Goal: Information Seeking & Learning: Learn about a topic

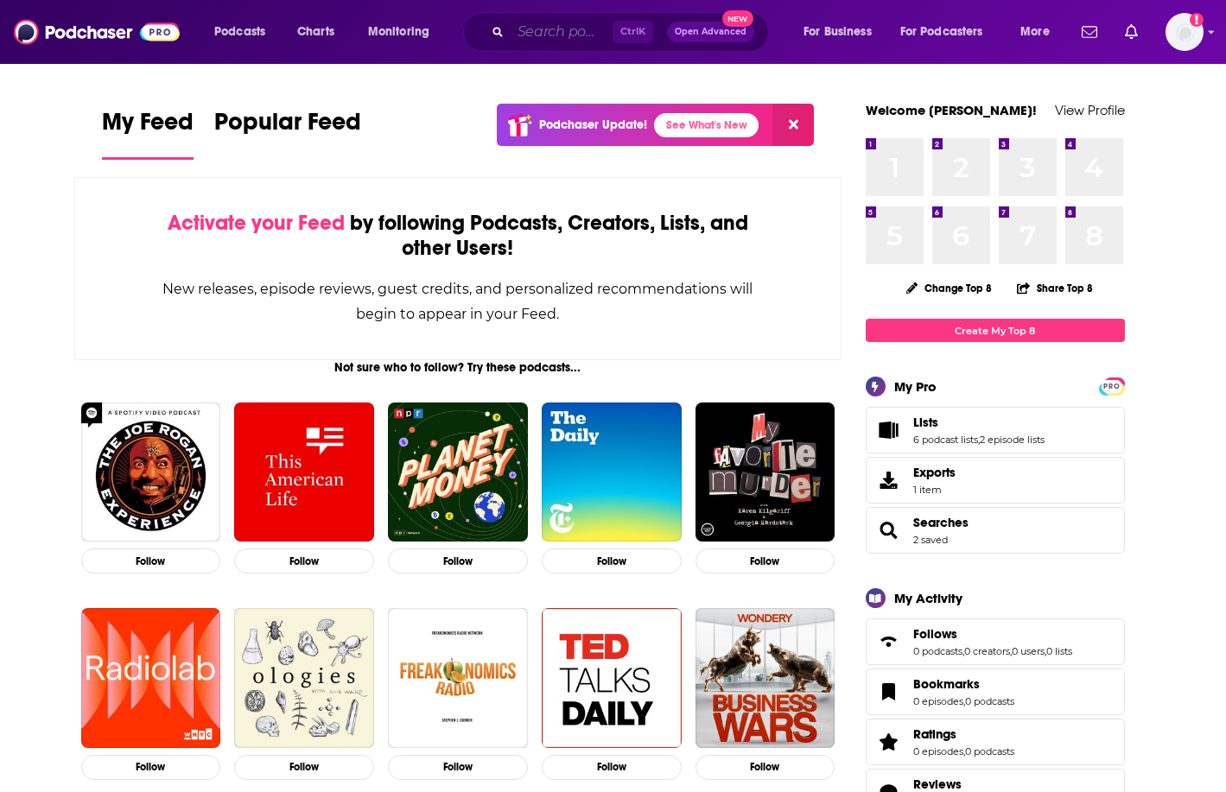
click at [540, 26] on input "Search podcasts, credits, & more..." at bounding box center [562, 32] width 102 height 28
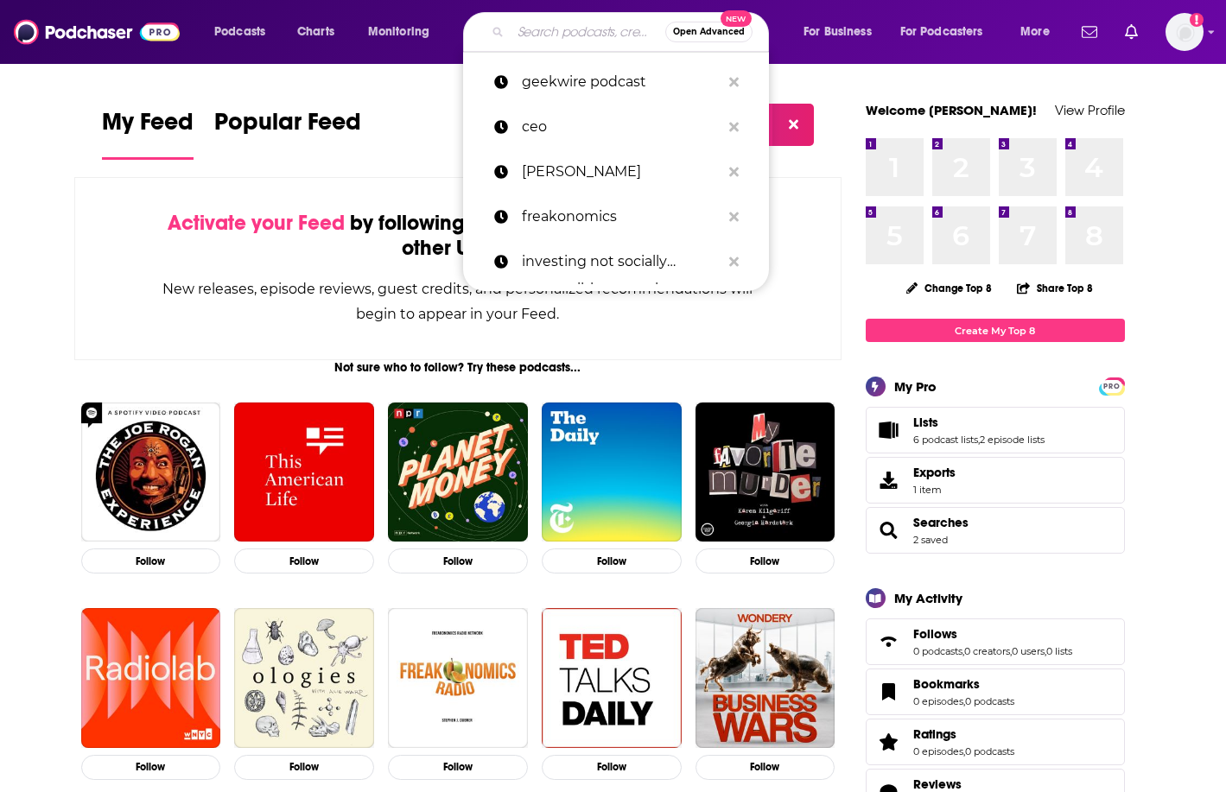
click at [557, 25] on input "Search podcasts, credits, & more..." at bounding box center [588, 32] width 155 height 28
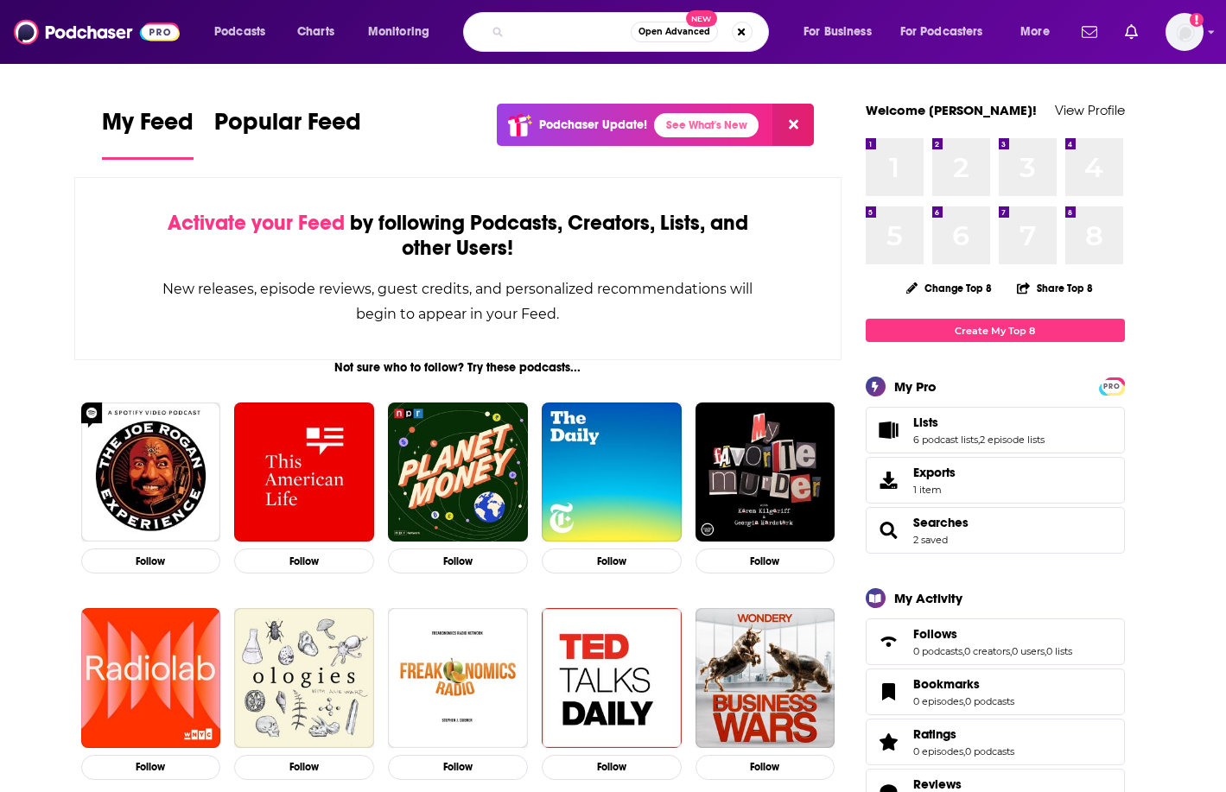
scroll to position [0, 155]
type input "financial crime and compliance unfiltered"
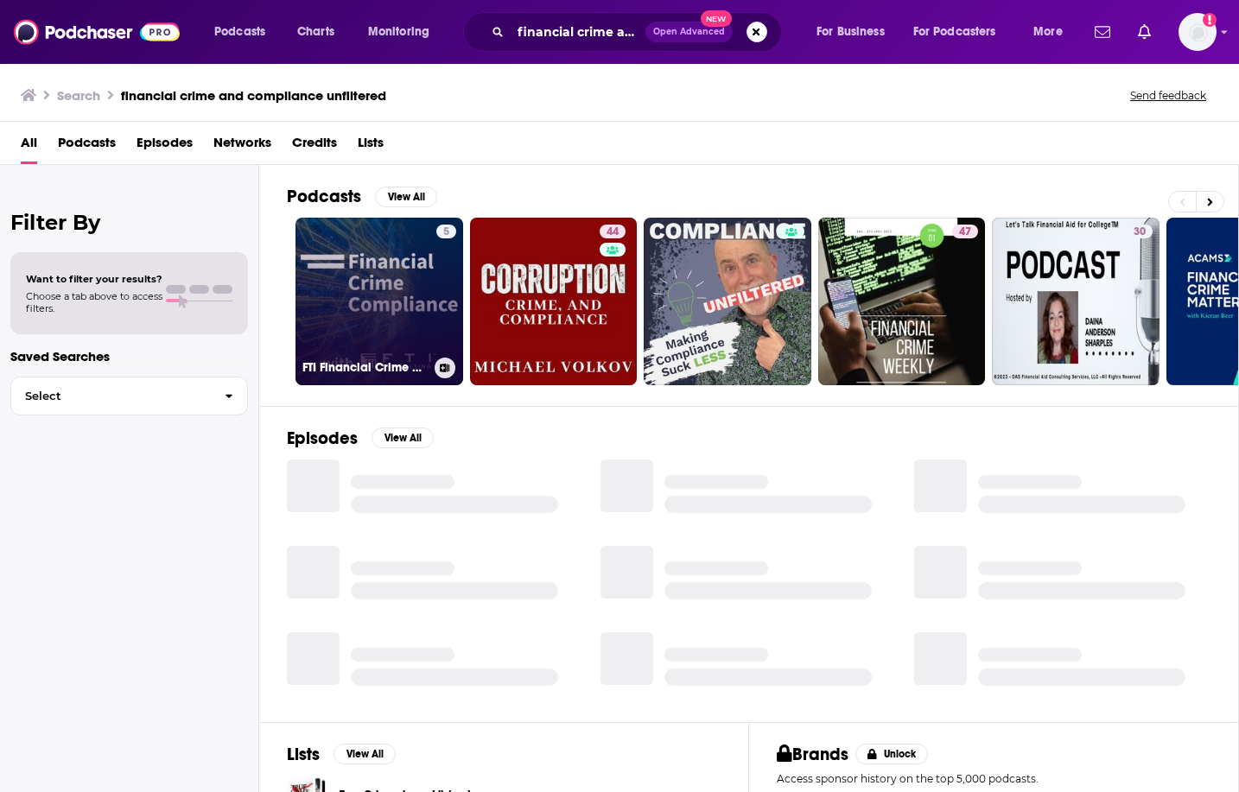
click at [373, 280] on link "5 FTI Financial Crime Compliance" at bounding box center [380, 302] width 168 height 168
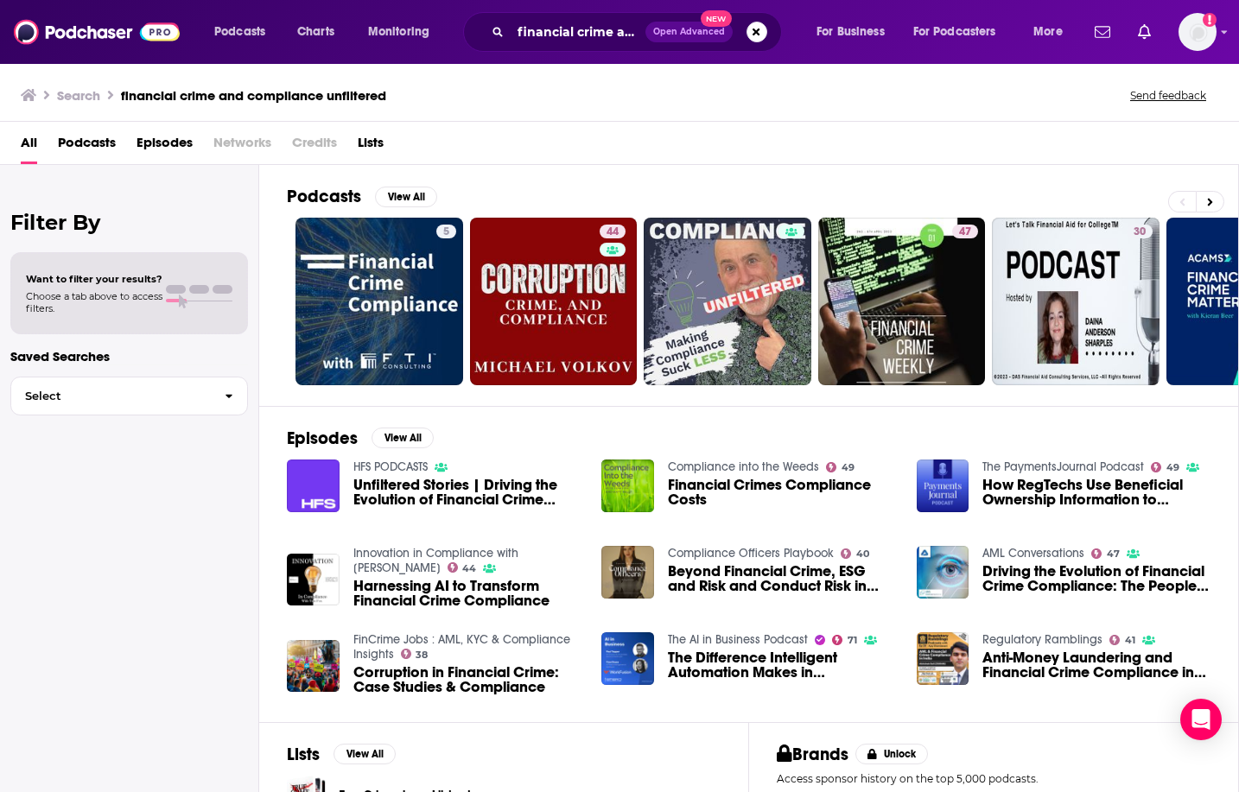
click at [411, 483] on span "Unfiltered Stories | Driving the Evolution of Financial Crime Compliance: The P…" at bounding box center [467, 492] width 228 height 29
click at [580, 39] on input "financial crime and compliance unfiltered" at bounding box center [578, 32] width 135 height 28
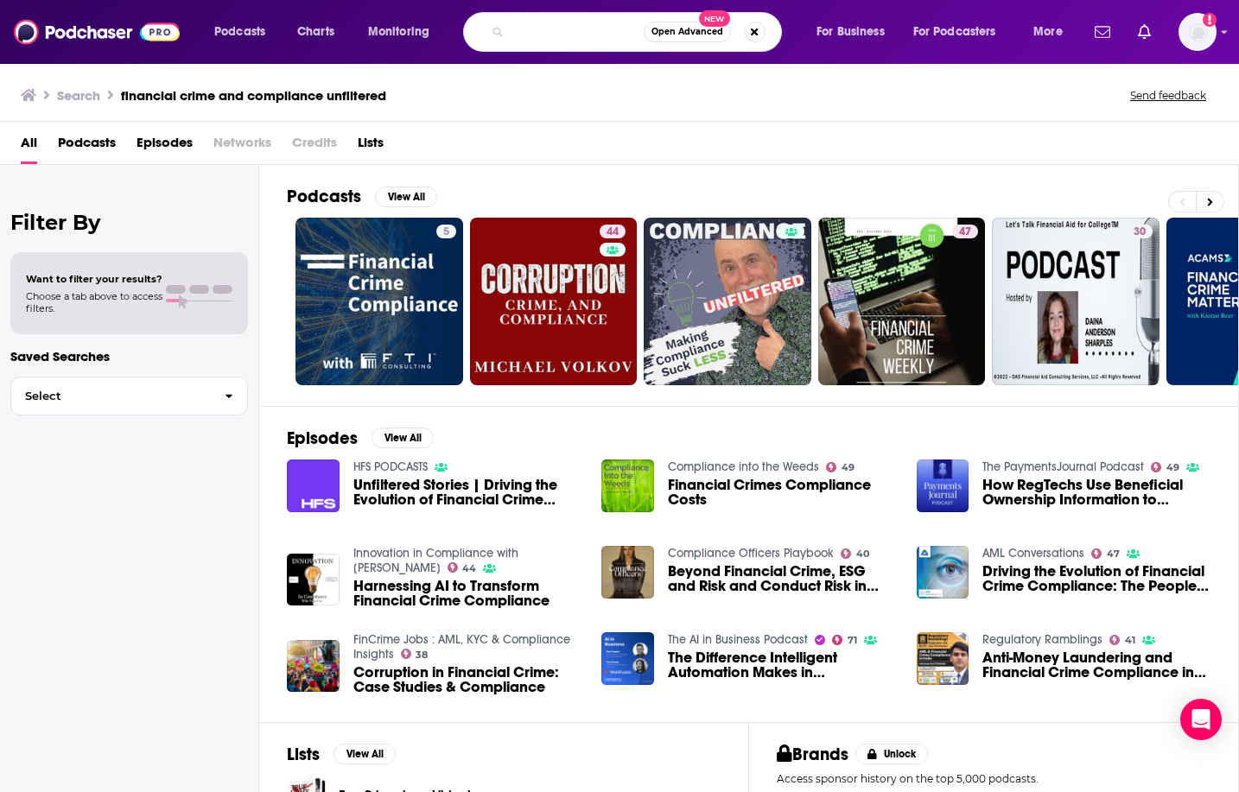
scroll to position [0, 271]
type input "financial crime and compliance unfiltered transform finance"
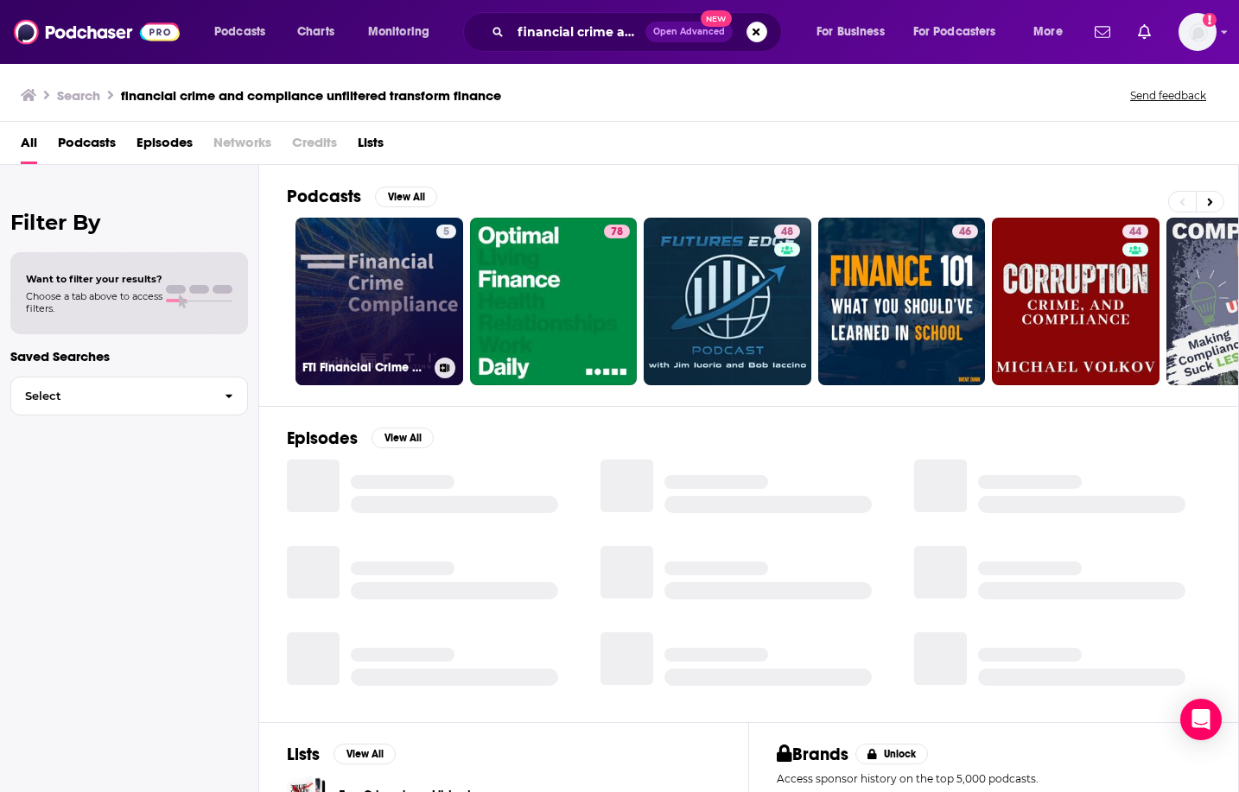
click at [401, 277] on link "5 FTI Financial Crime Compliance" at bounding box center [380, 302] width 168 height 168
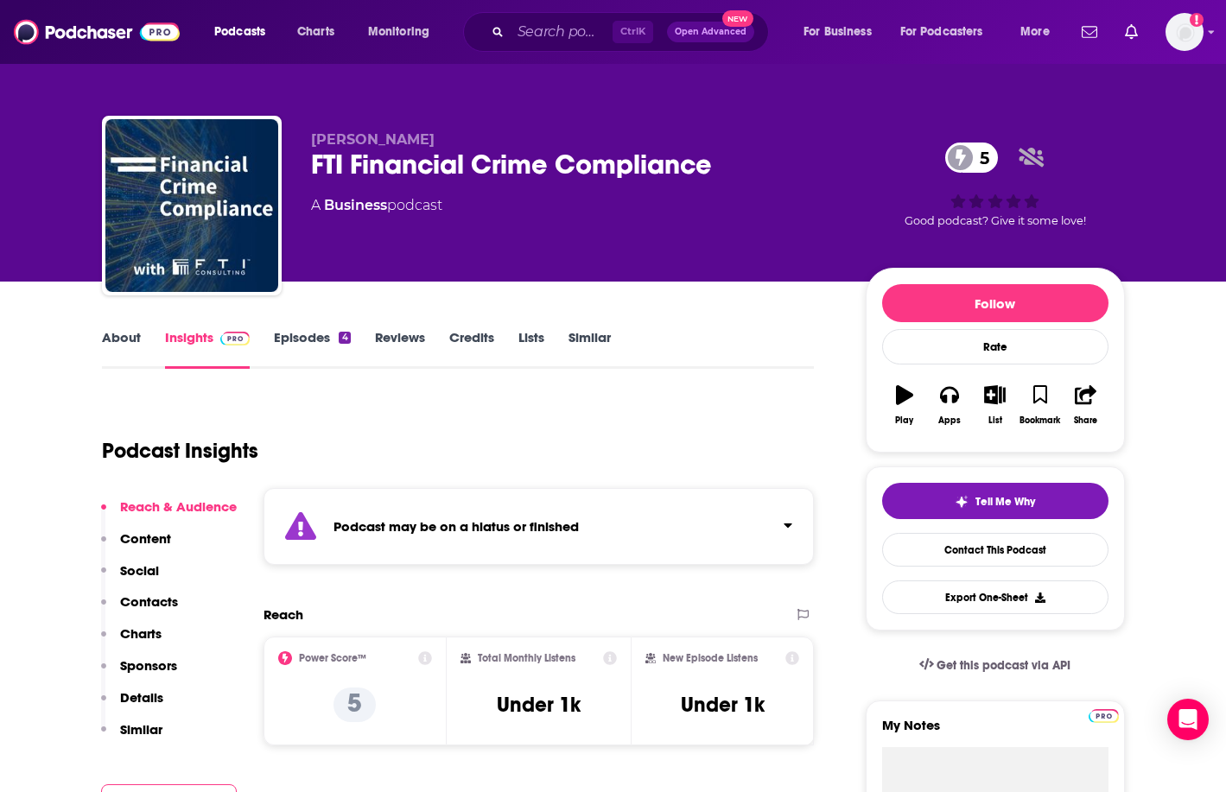
scroll to position [259, 0]
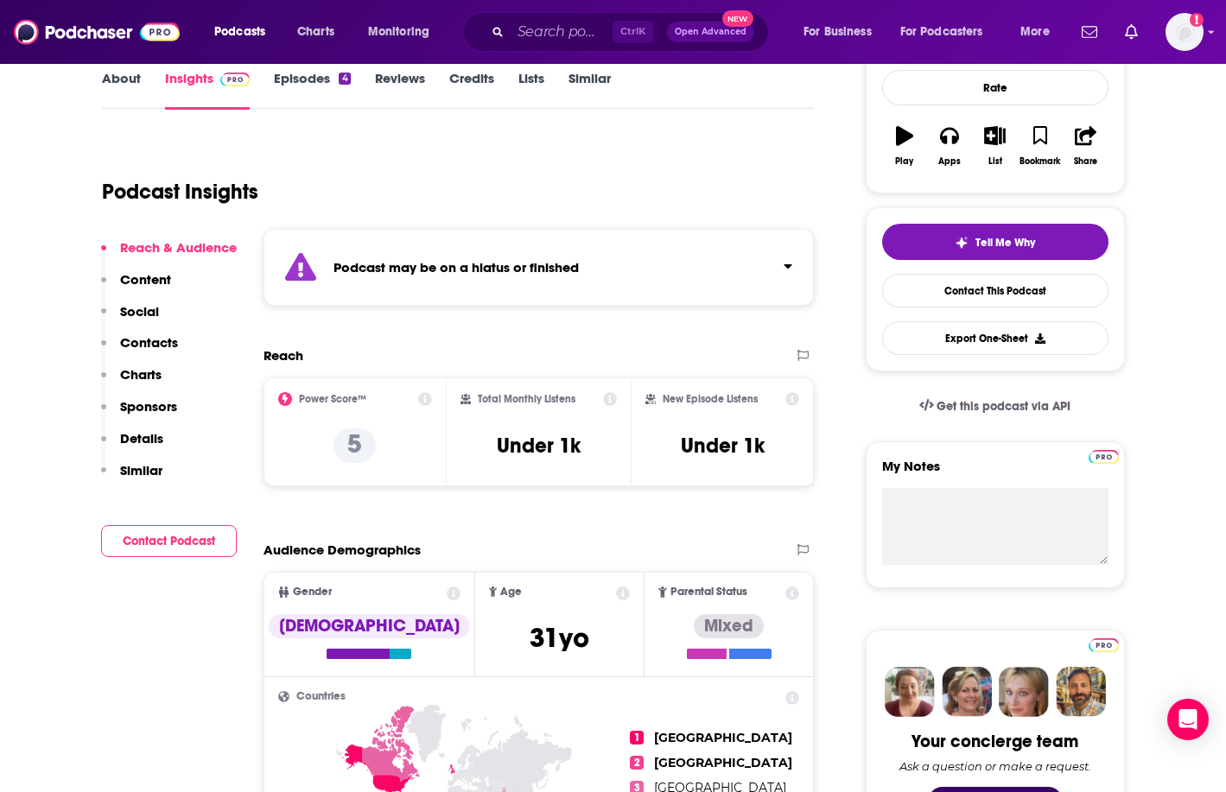
click at [123, 86] on link "About" at bounding box center [121, 90] width 39 height 40
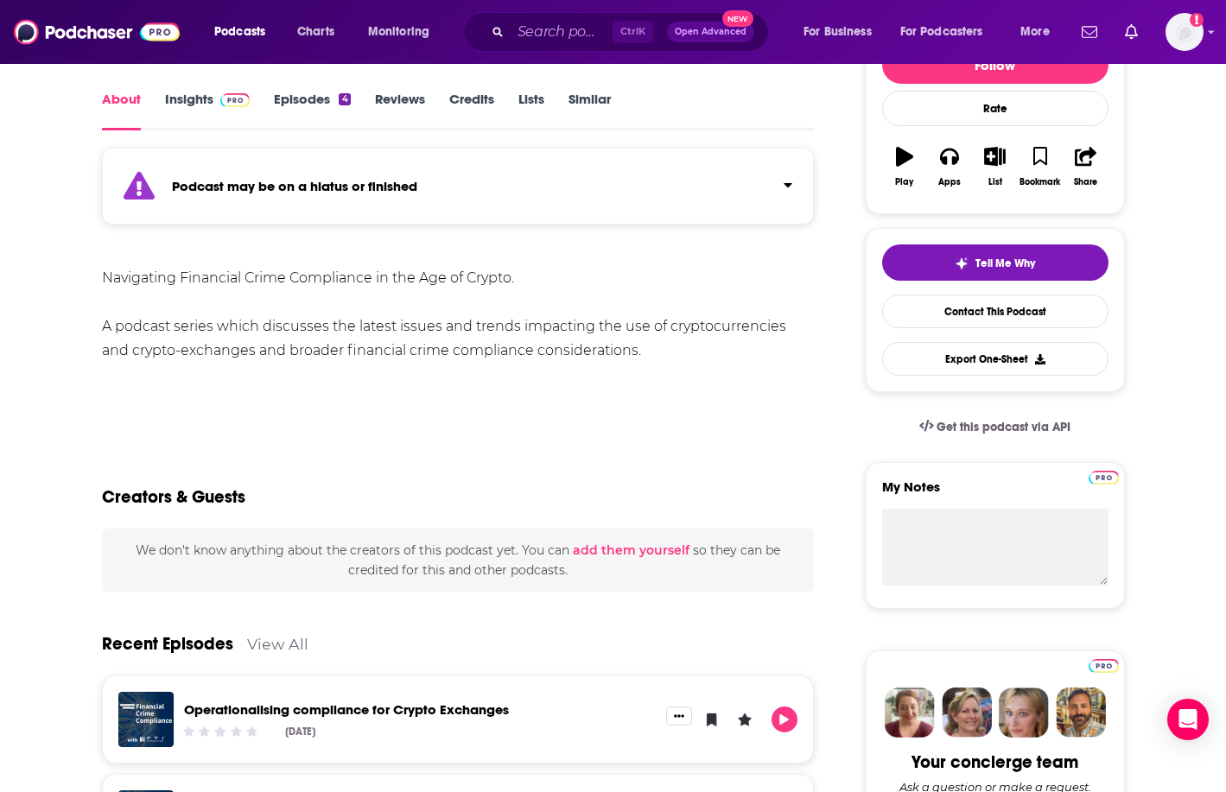
scroll to position [259, 0]
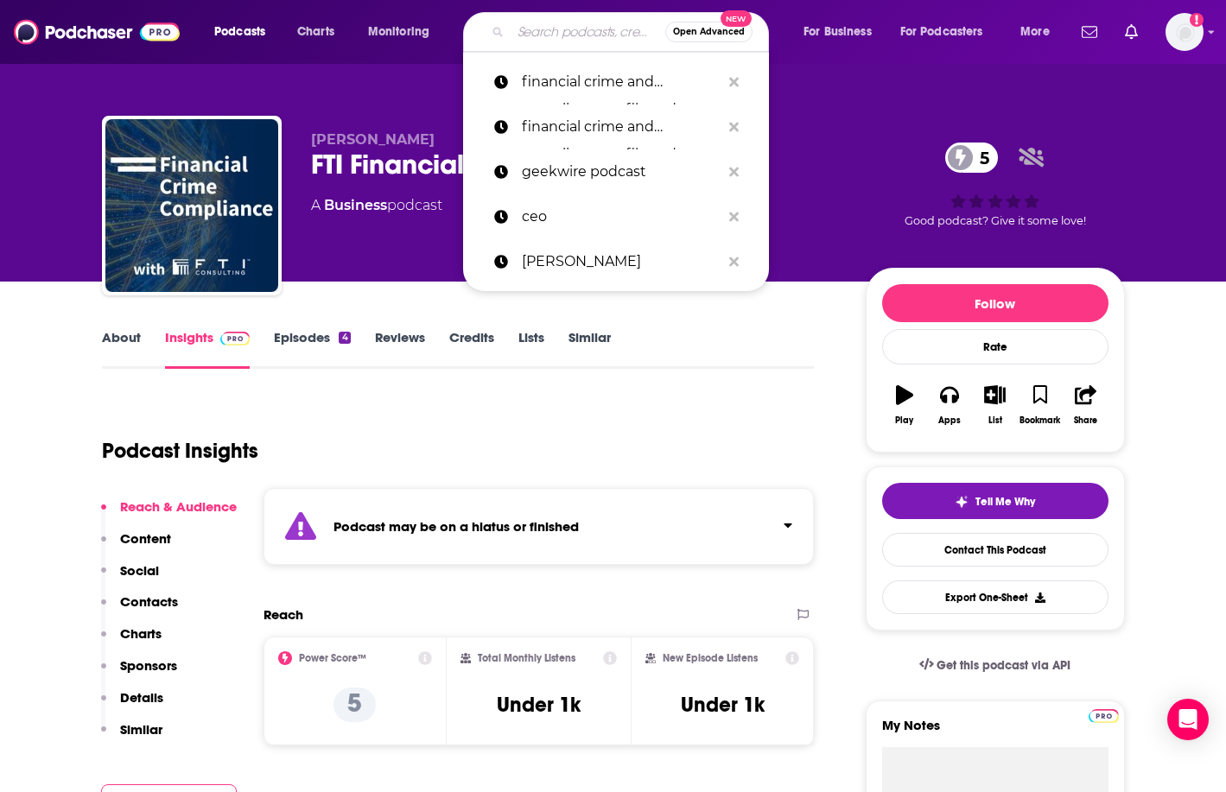
click at [560, 30] on input "Search podcasts, credits, & more..." at bounding box center [588, 32] width 155 height 28
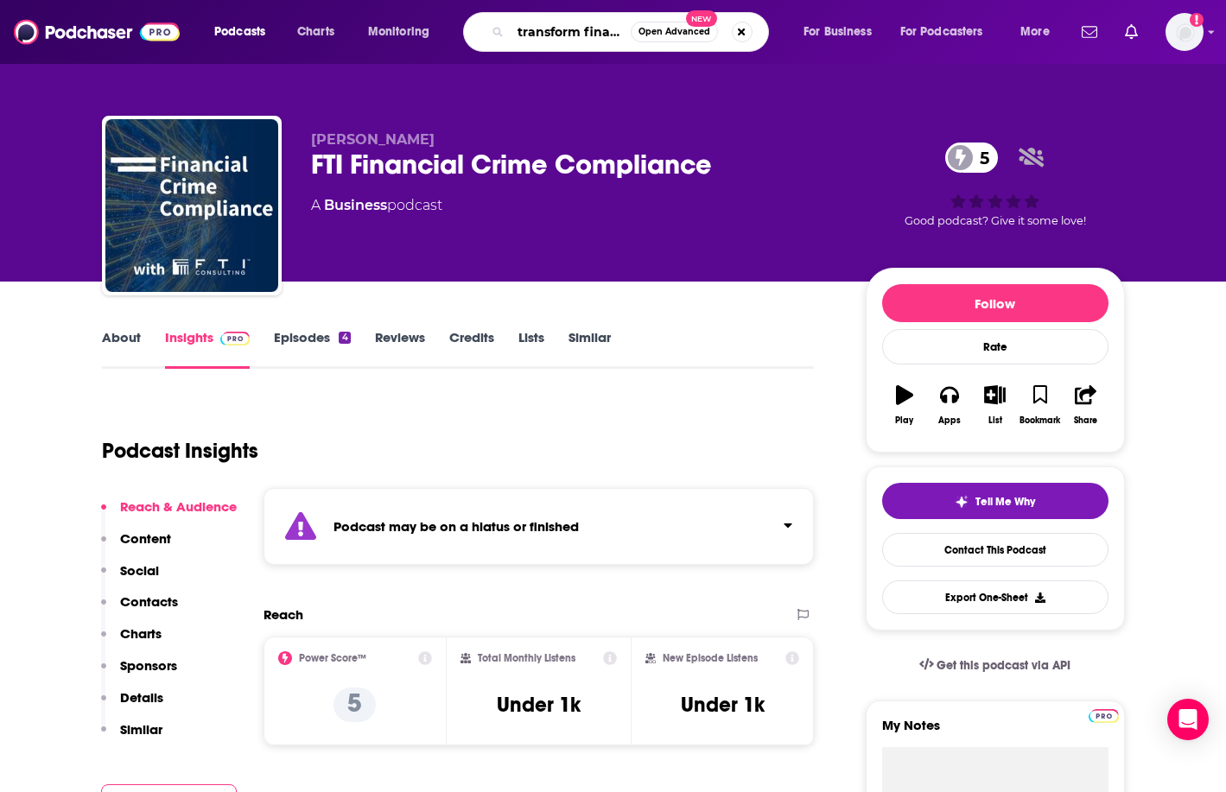
type input "transform finance"
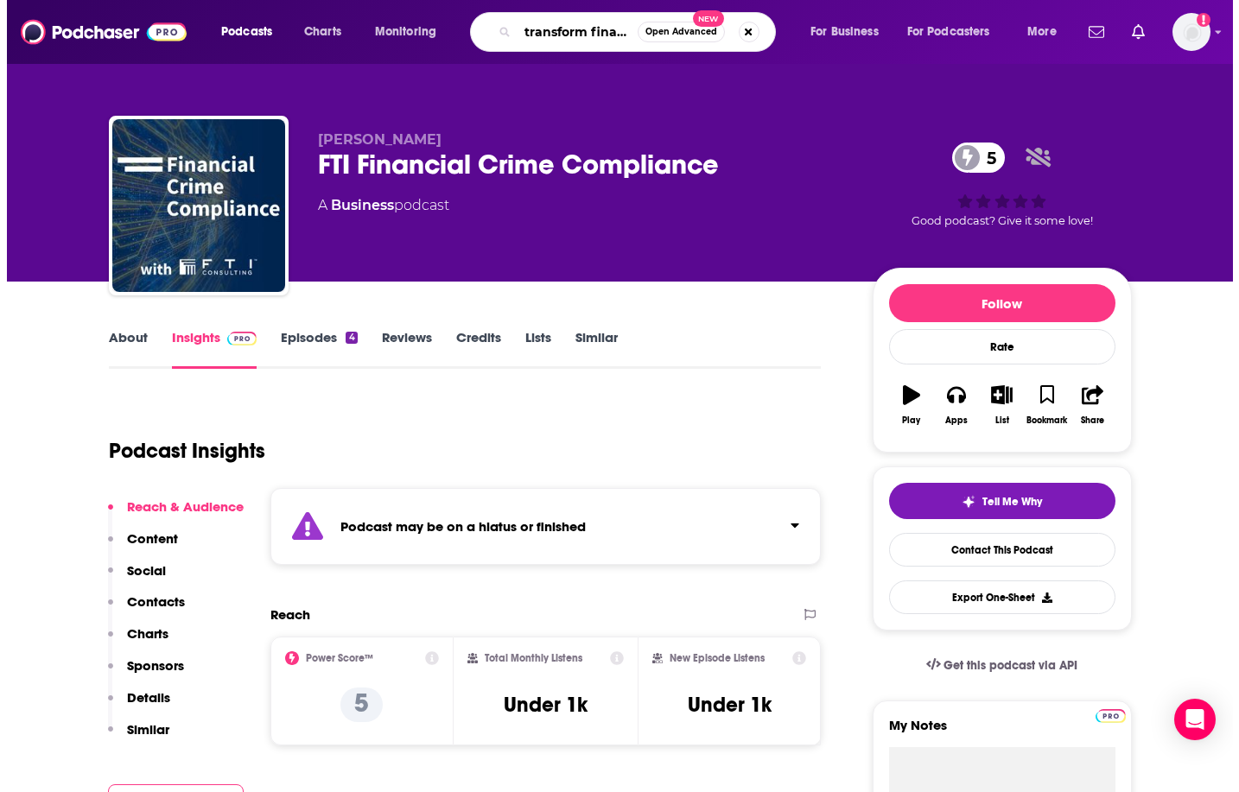
scroll to position [0, 10]
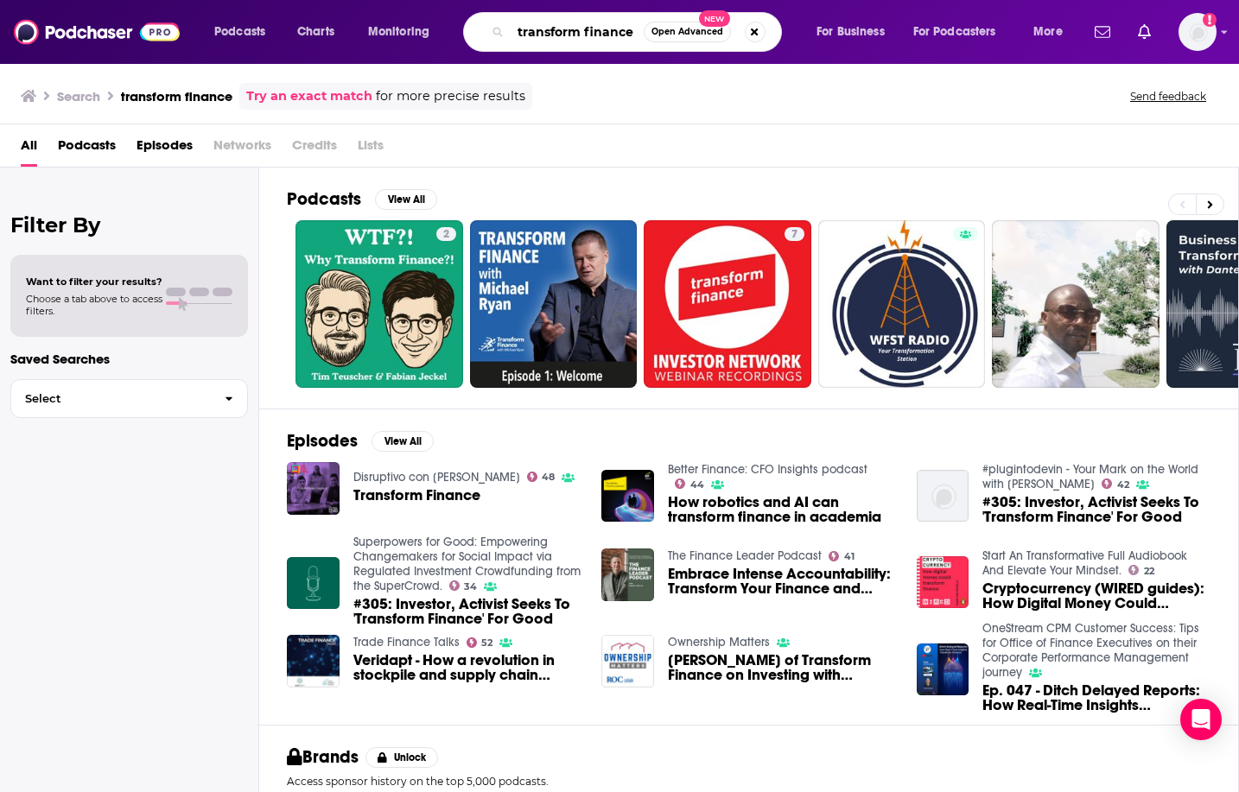
click at [630, 31] on input "transform finance" at bounding box center [577, 32] width 133 height 28
type input "transform finance compliance unfiltered"
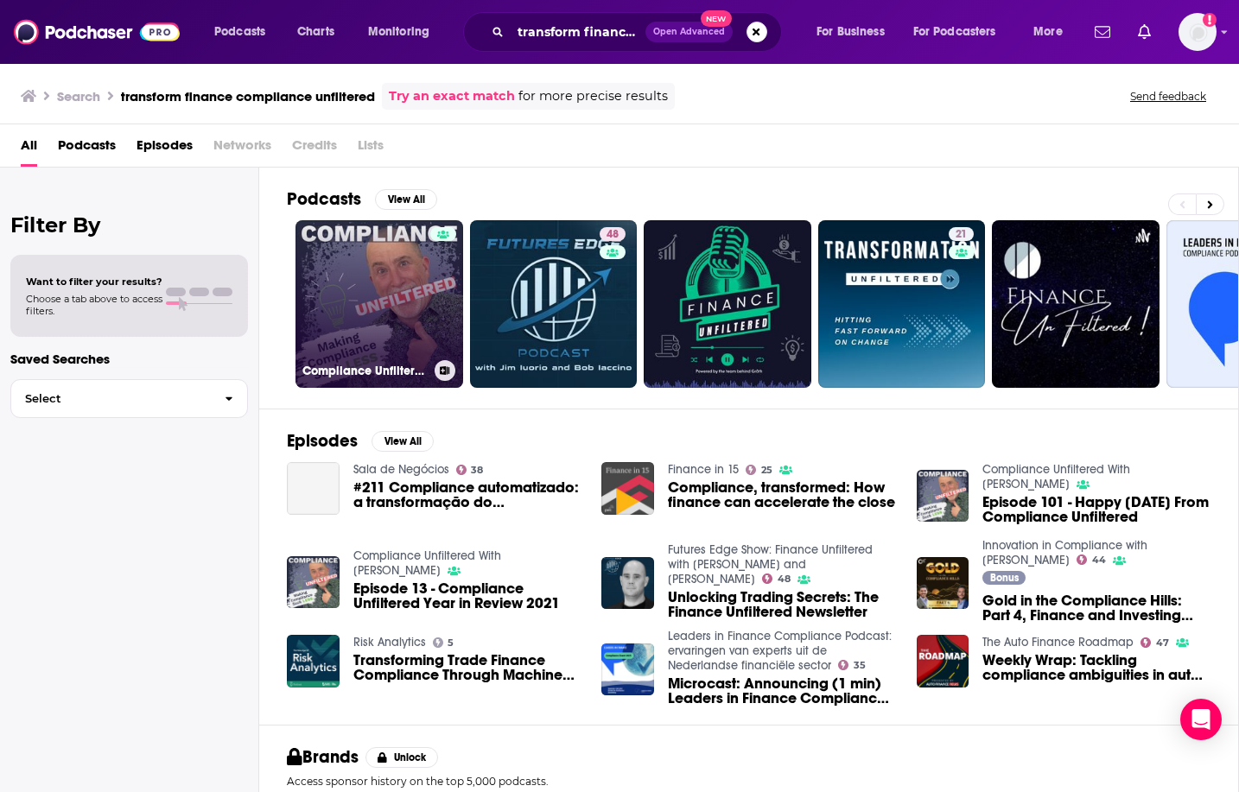
click at [331, 289] on link "Compliance Unfiltered With [PERSON_NAME]" at bounding box center [380, 304] width 168 height 168
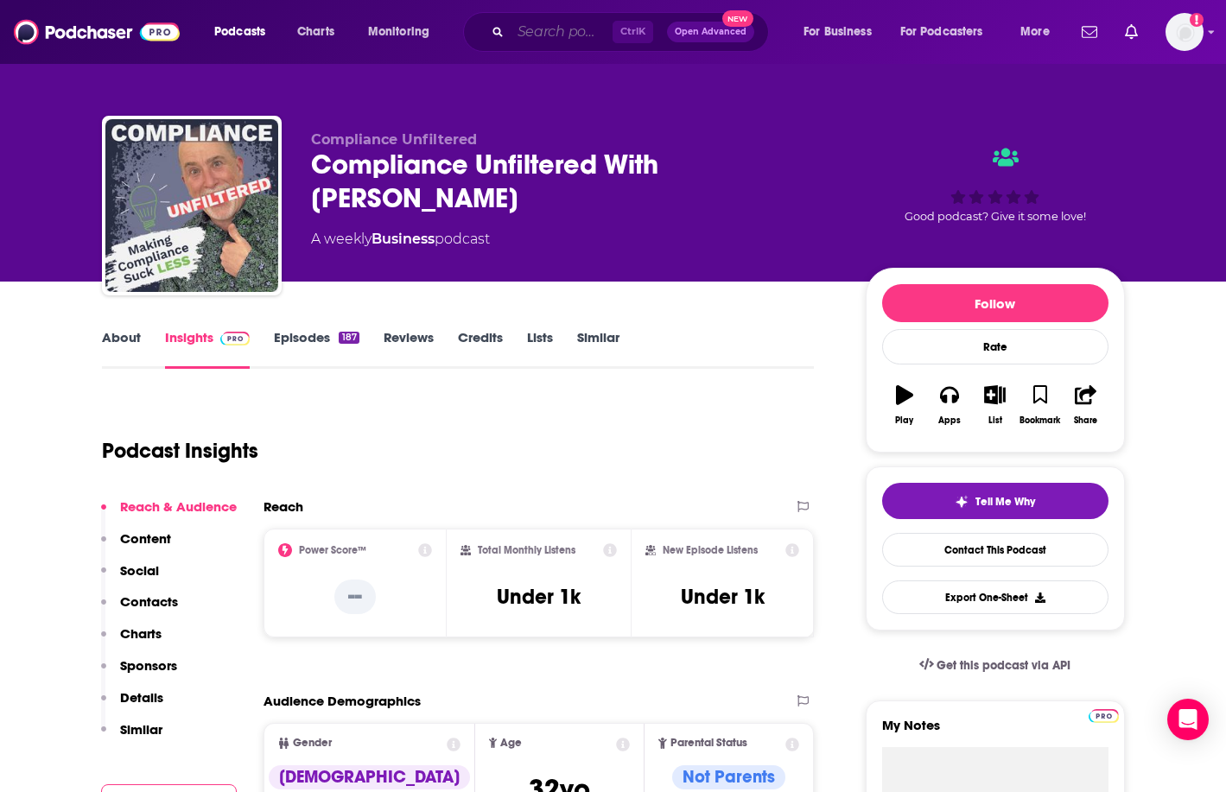
click at [517, 25] on input "Search podcasts, credits, & more..." at bounding box center [562, 32] width 102 height 28
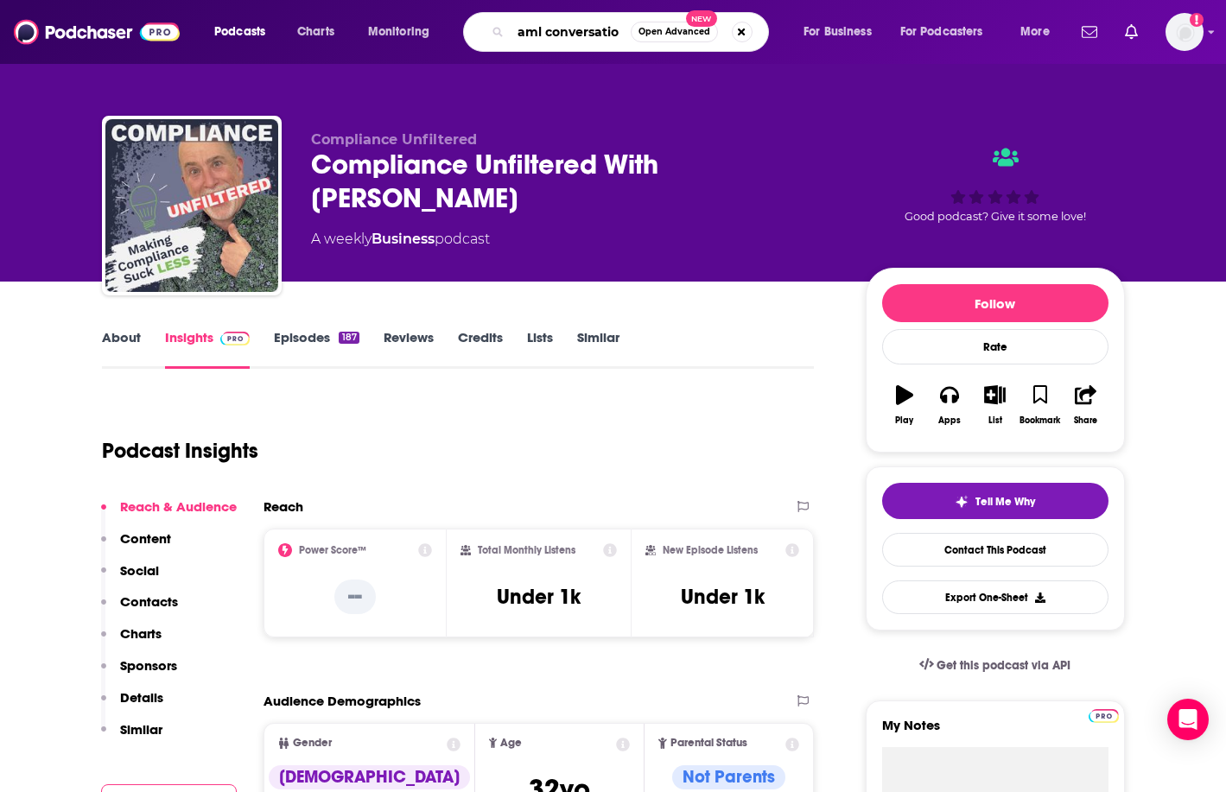
type input "aml conversation"
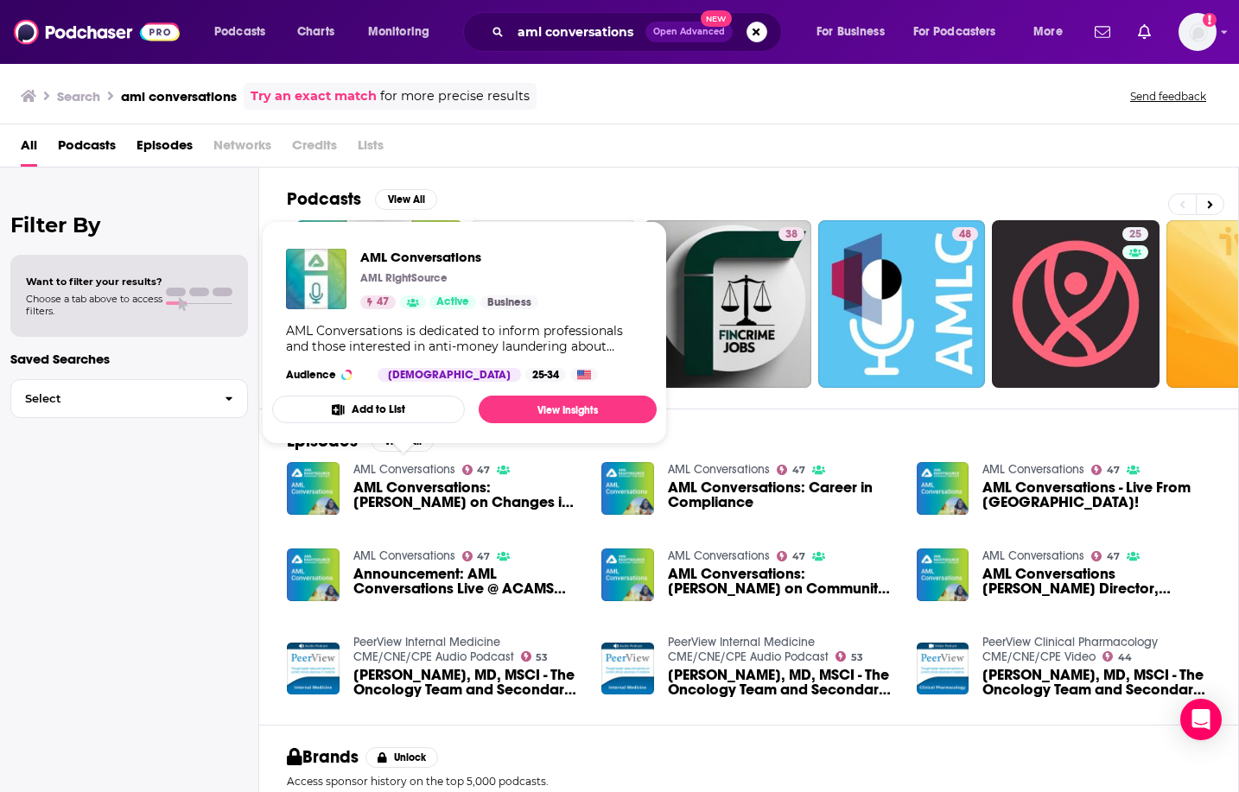
click at [378, 469] on link "AML Conversations" at bounding box center [404, 469] width 102 height 15
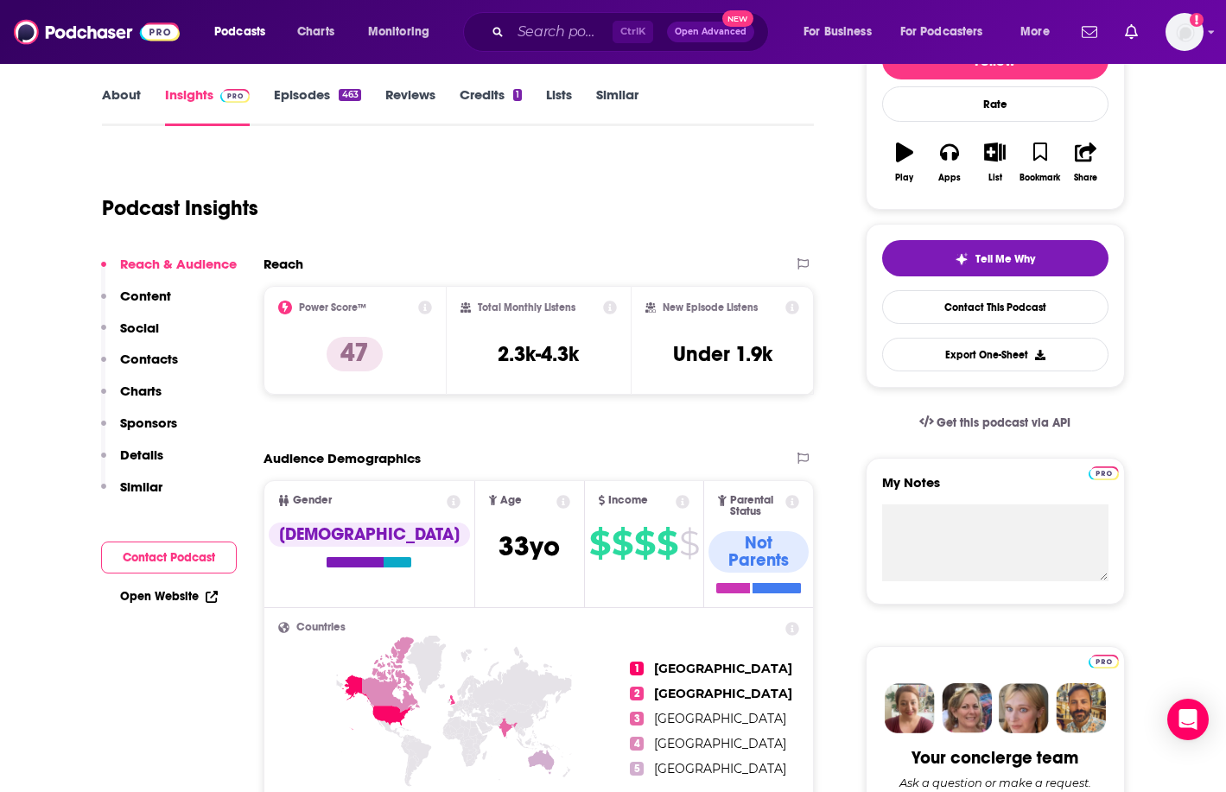
scroll to position [259, 0]
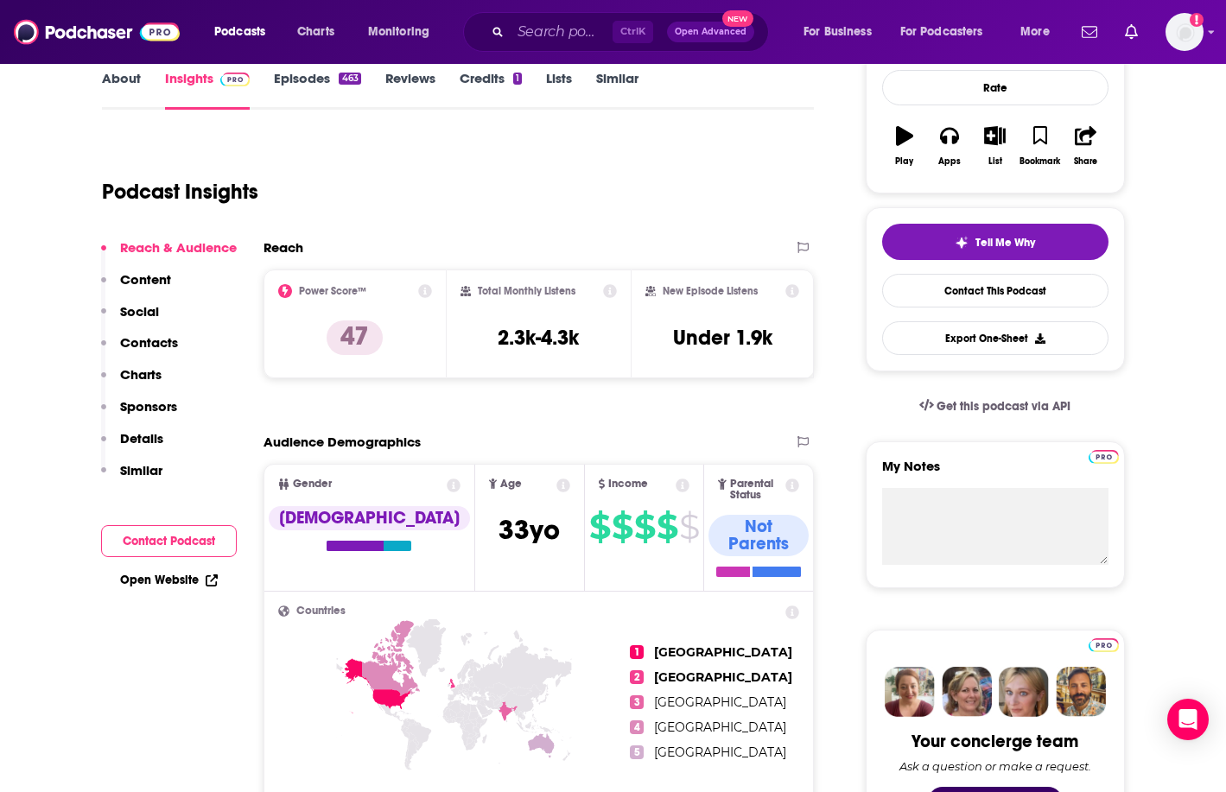
click at [427, 288] on icon at bounding box center [425, 291] width 14 height 14
click at [690, 199] on div "Podcast Insights" at bounding box center [451, 181] width 699 height 88
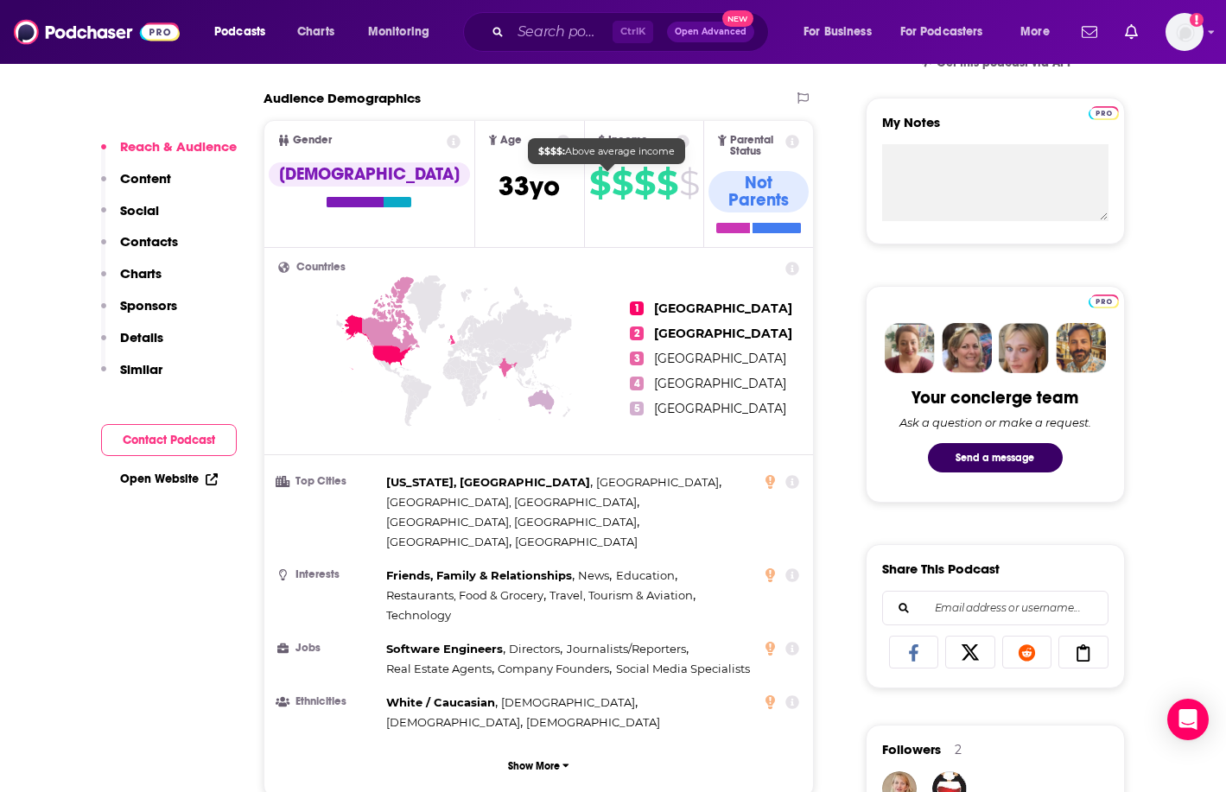
scroll to position [605, 0]
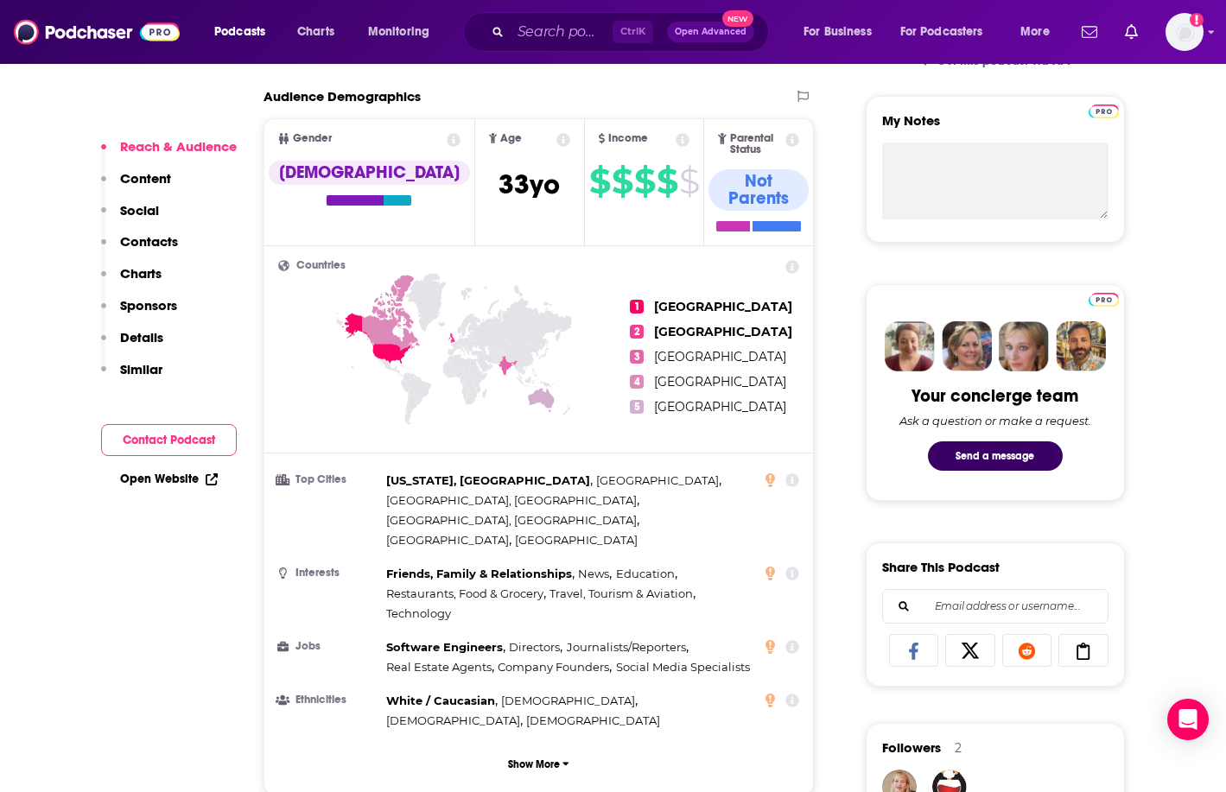
click at [792, 137] on icon at bounding box center [792, 140] width 14 height 14
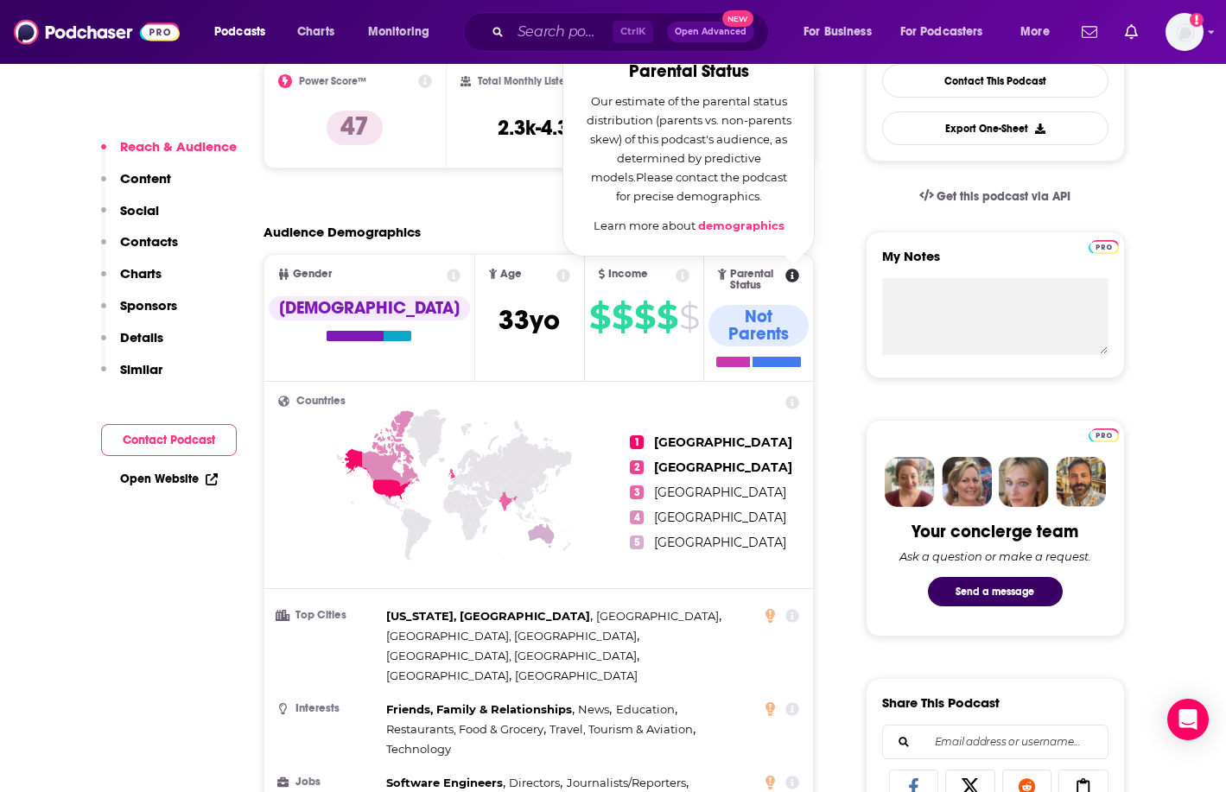
scroll to position [432, 0]
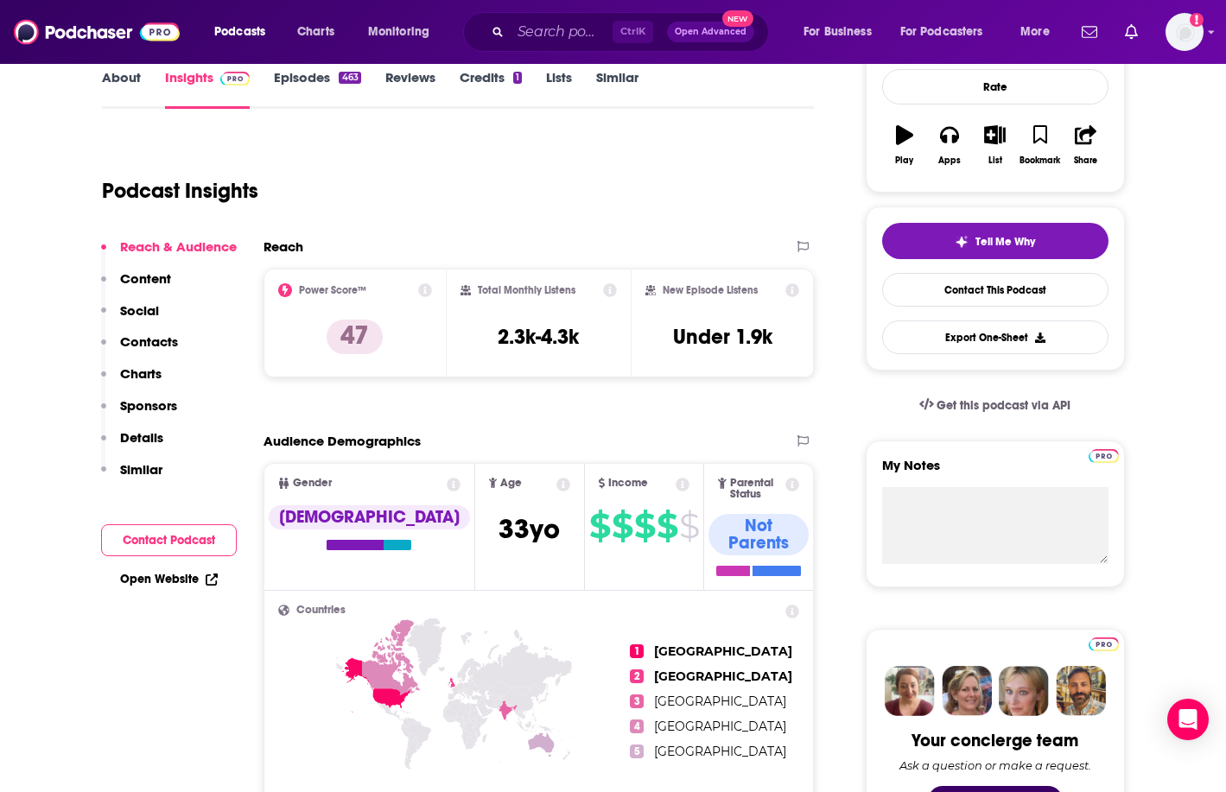
scroll to position [259, 0]
click at [606, 285] on icon at bounding box center [610, 291] width 14 height 14
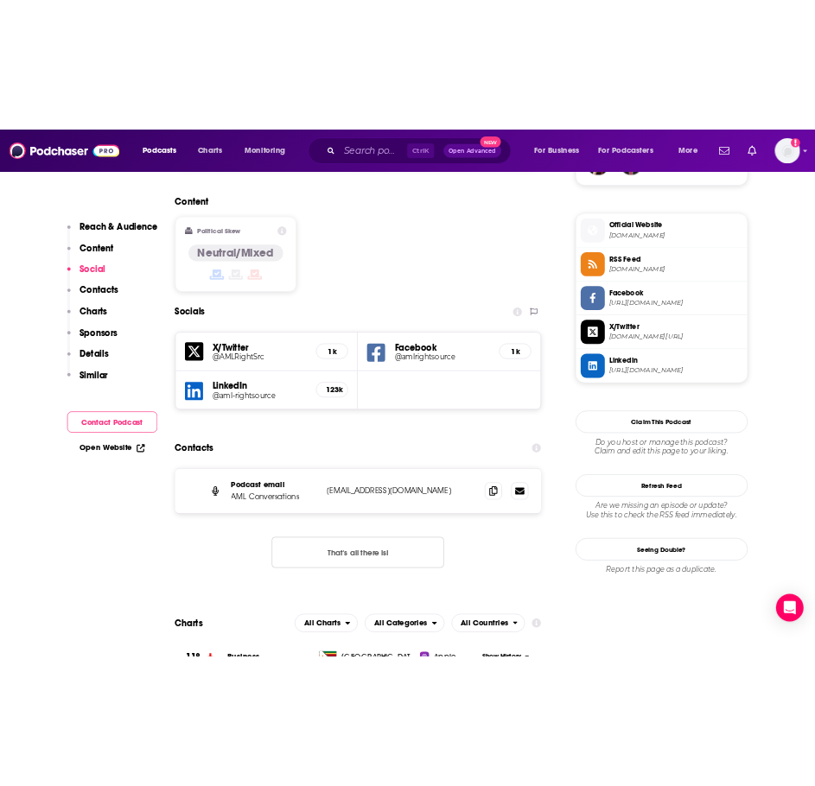
scroll to position [1383, 0]
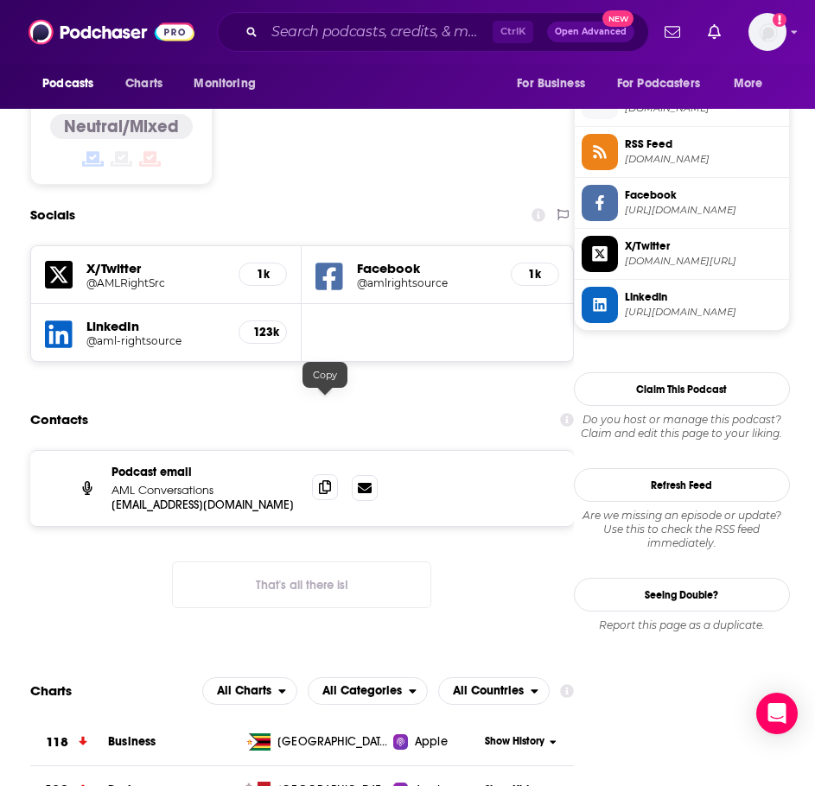
click at [332, 474] on span at bounding box center [325, 487] width 26 height 26
click at [337, 34] on input "Search podcasts, credits, & more..." at bounding box center [378, 32] width 228 height 28
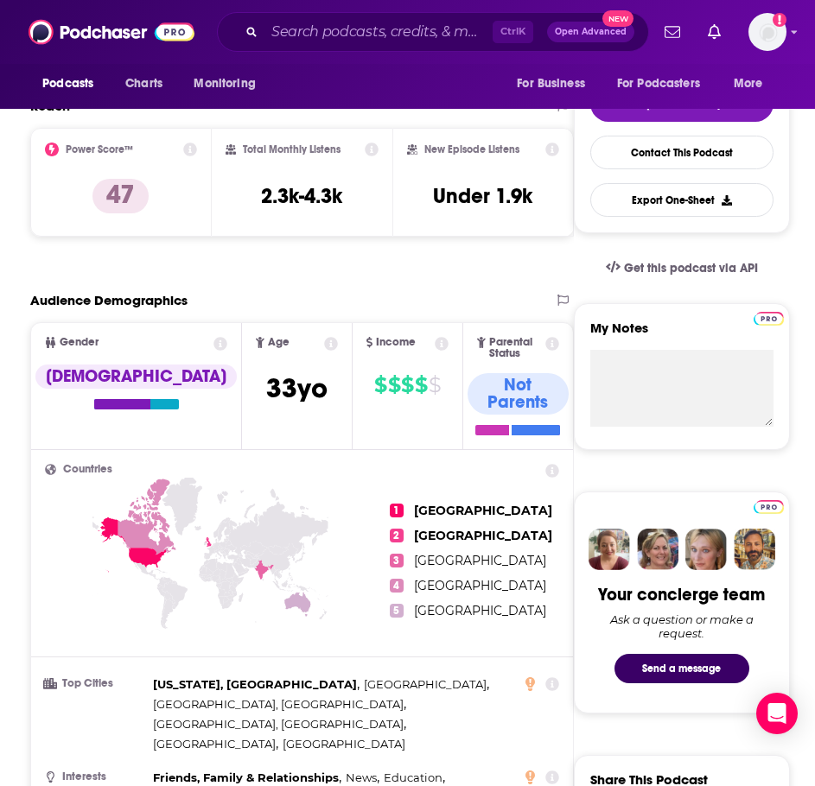
scroll to position [346, 0]
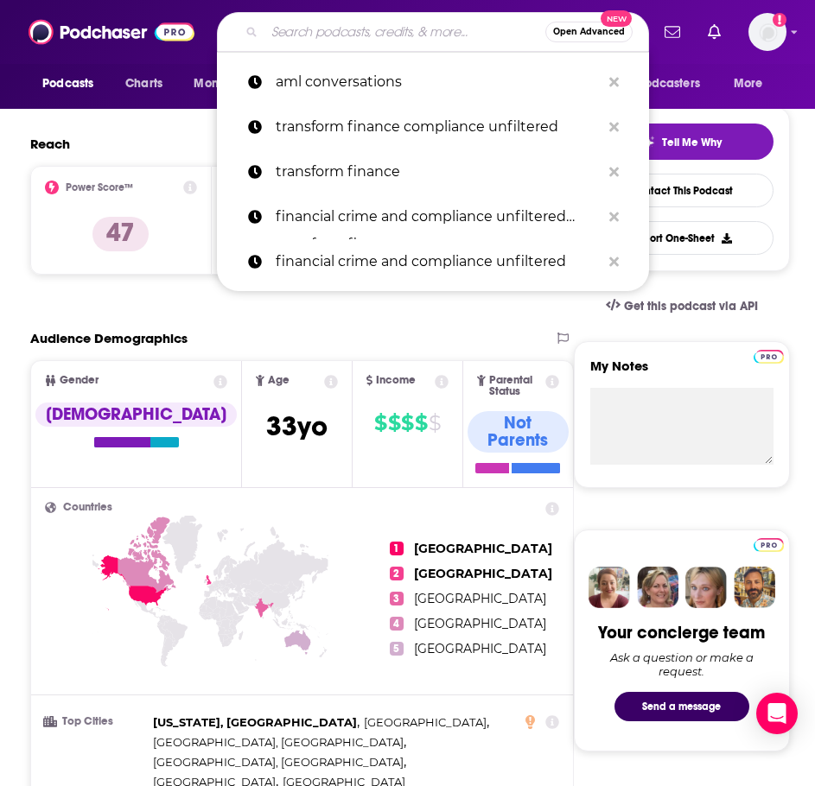
click at [315, 33] on input "Search podcasts, credits, & more..." at bounding box center [404, 32] width 281 height 28
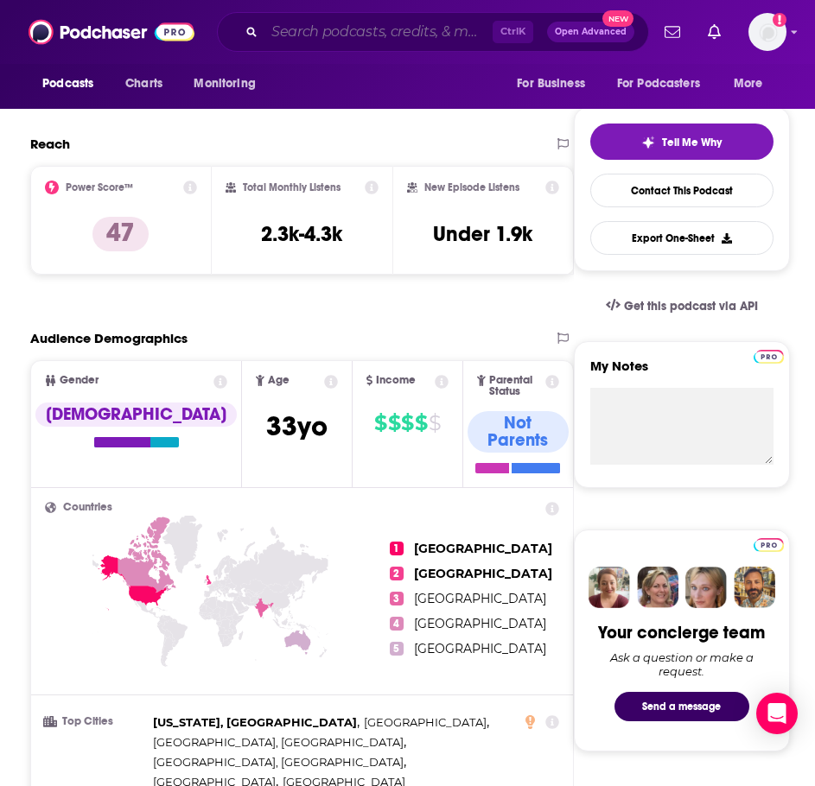
click at [343, 35] on input "Search podcasts, credits, & more..." at bounding box center [378, 32] width 228 height 28
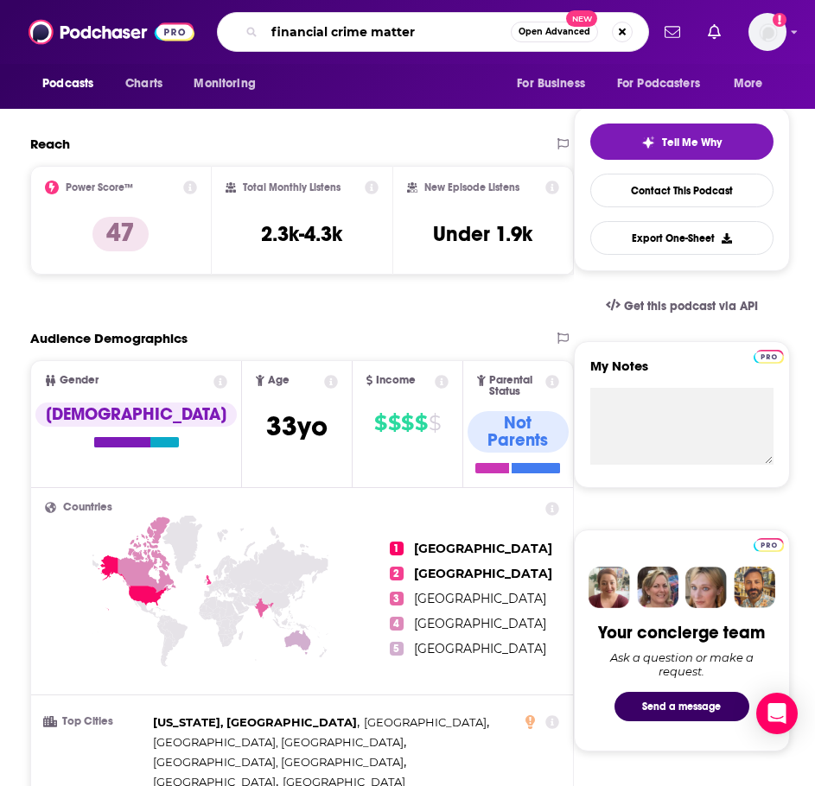
type input "financial crime matters"
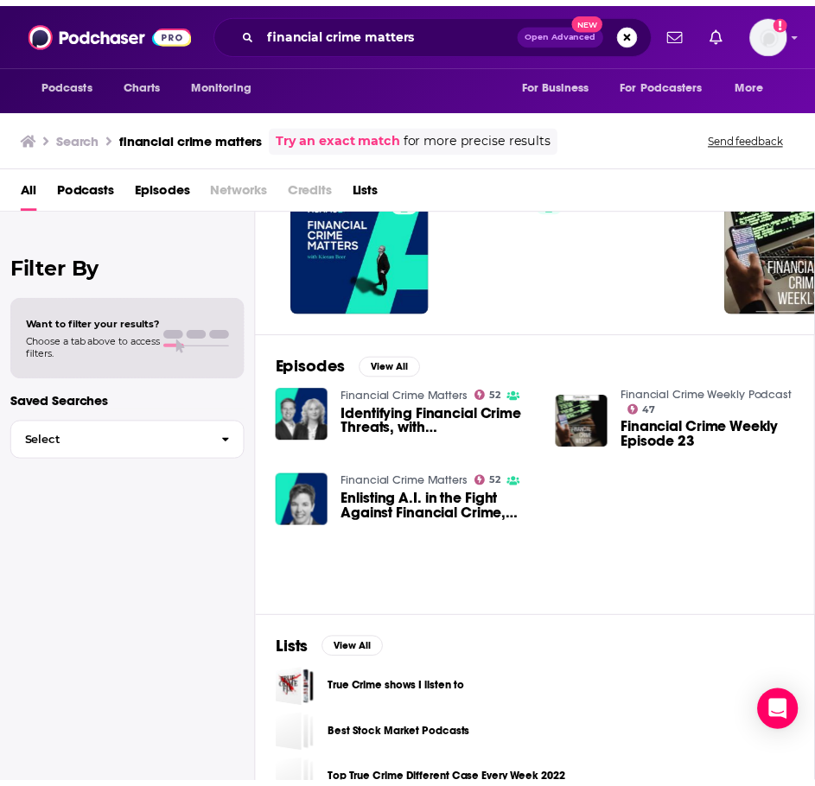
scroll to position [173, 0]
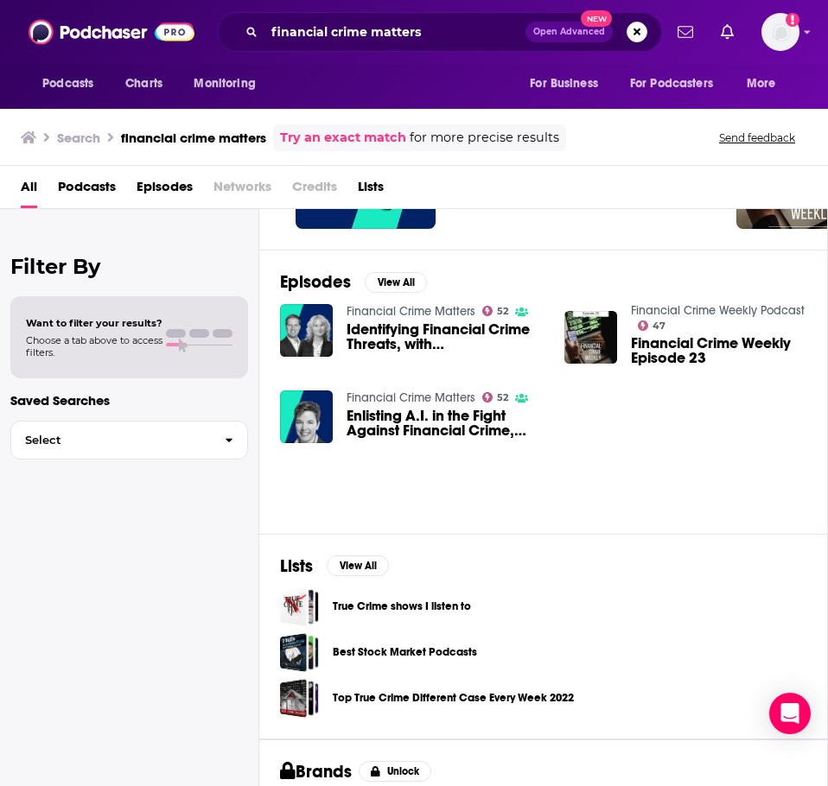
drag, startPoint x: 191, startPoint y: 600, endPoint x: 196, endPoint y: 588, distance: 13.2
click at [191, 600] on div "Filter By Want to filter your results? Choose a tab above to access filters. Sa…" at bounding box center [129, 602] width 259 height 786
click at [372, 310] on link "Financial Crime Matters" at bounding box center [411, 311] width 129 height 15
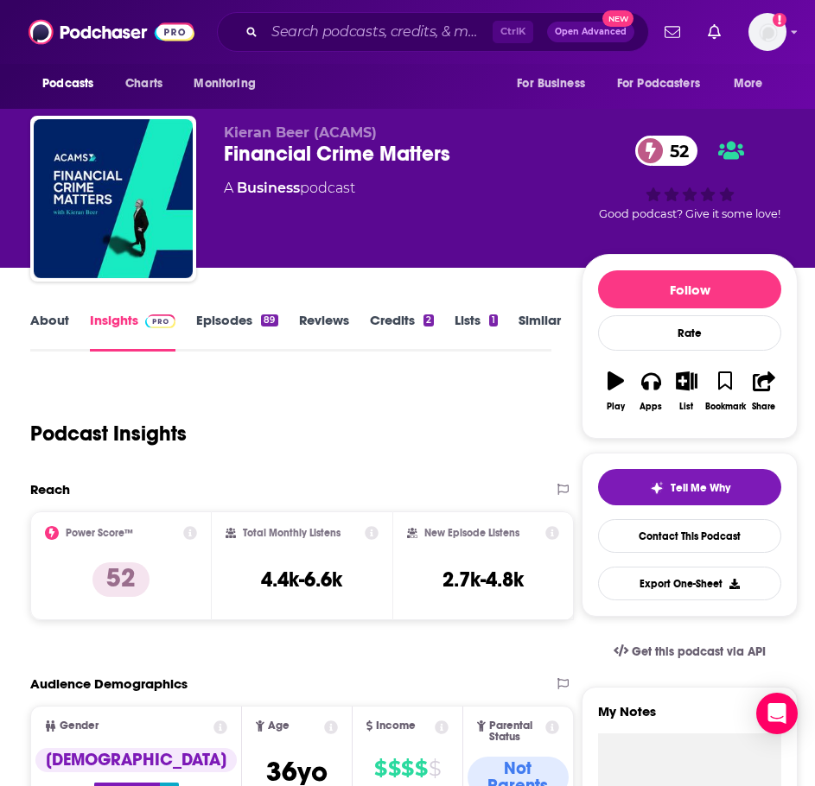
click at [60, 327] on link "About" at bounding box center [49, 332] width 39 height 40
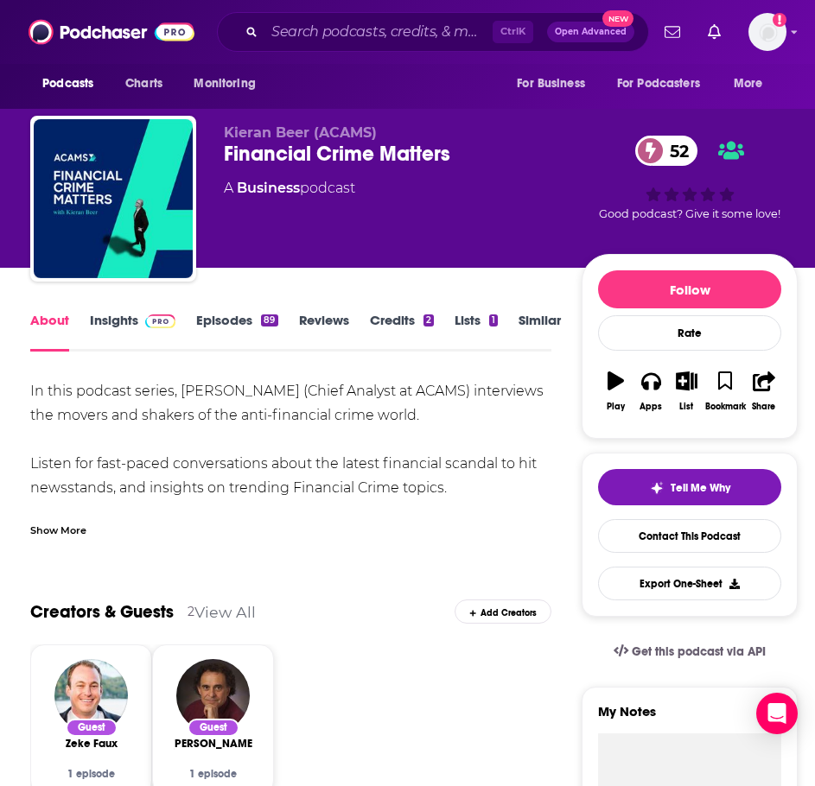
drag, startPoint x: 455, startPoint y: 487, endPoint x: 12, endPoint y: 391, distance: 453.6
copy div "In this podcast series, [PERSON_NAME] (Chief Analyst at ACAMS) interviews the m…"
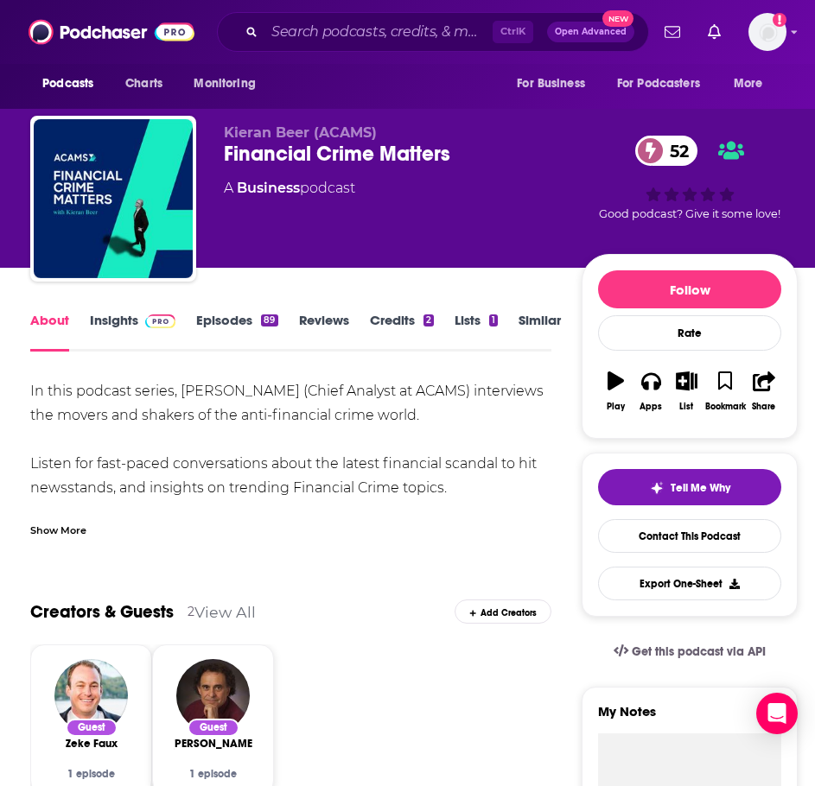
click at [118, 329] on link "Insights" at bounding box center [133, 332] width 86 height 40
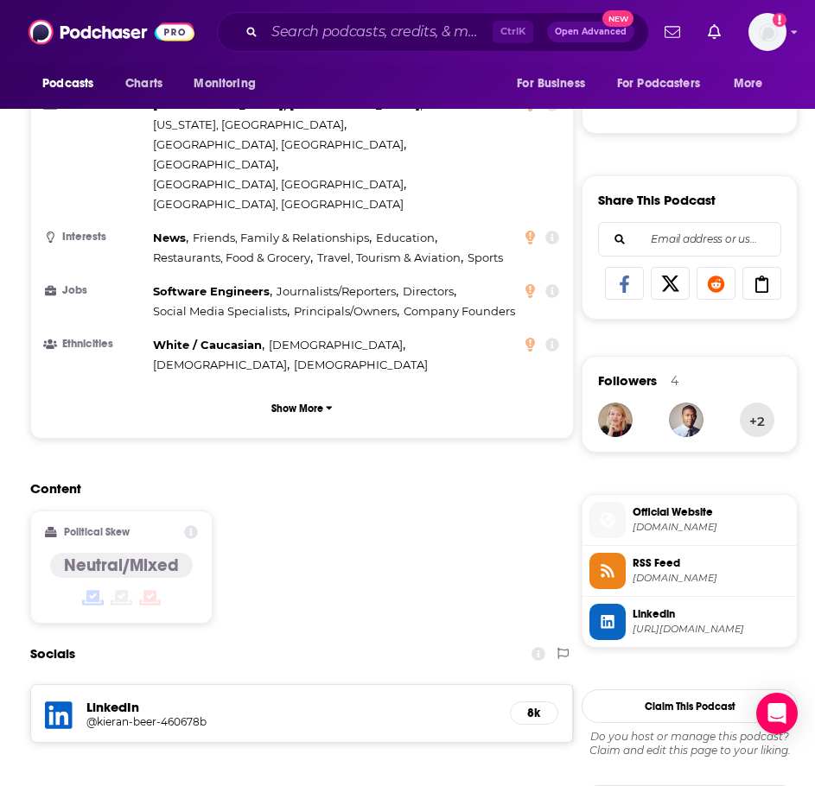
scroll to position [1123, 0]
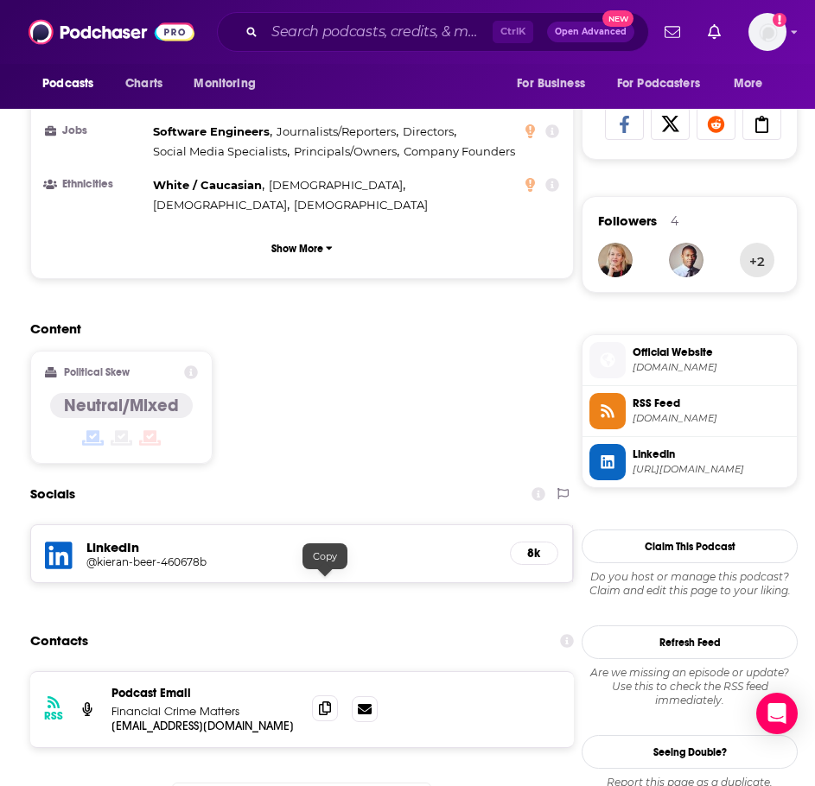
click at [329, 702] on icon at bounding box center [325, 709] width 12 height 14
drag, startPoint x: 298, startPoint y: 22, endPoint x: 297, endPoint y: 33, distance: 10.4
click at [298, 27] on input "Search podcasts, credits, & more..." at bounding box center [378, 32] width 228 height 28
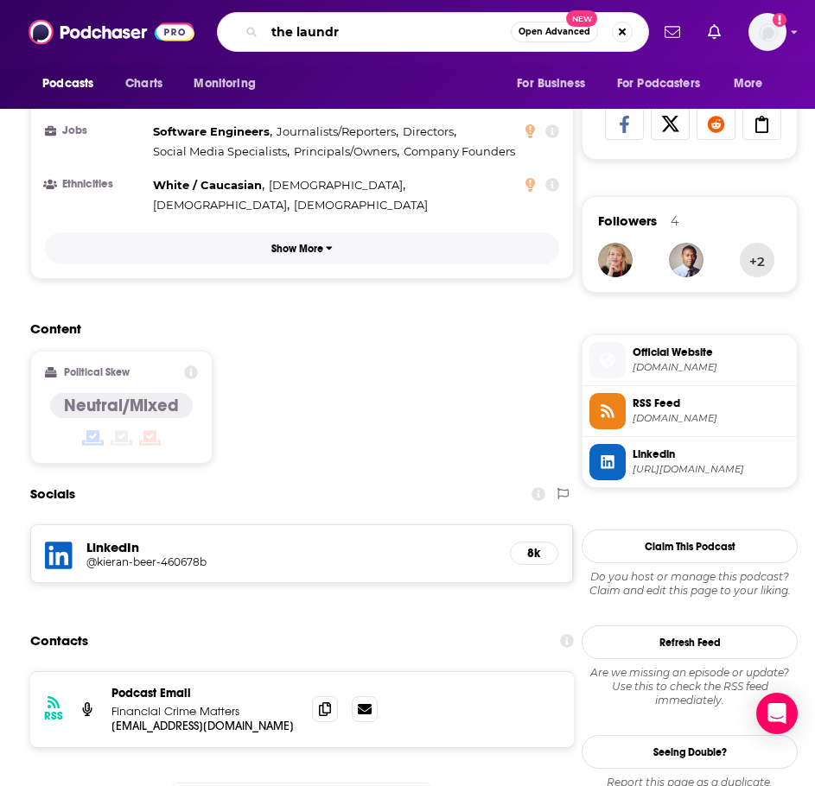
type input "the laundry"
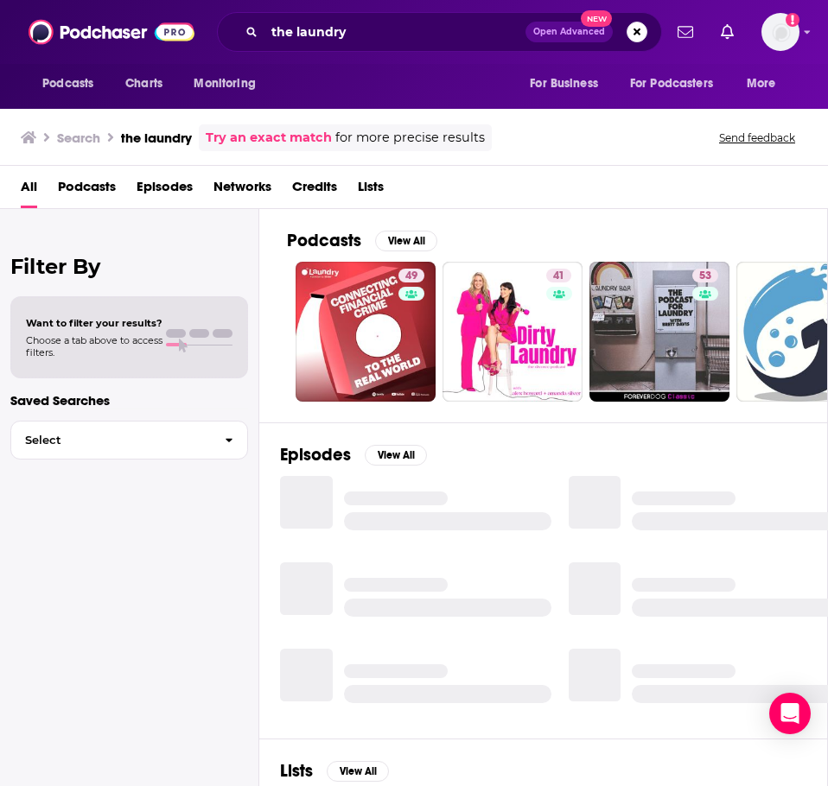
click at [283, 132] on link "Try an exact match" at bounding box center [269, 138] width 126 height 20
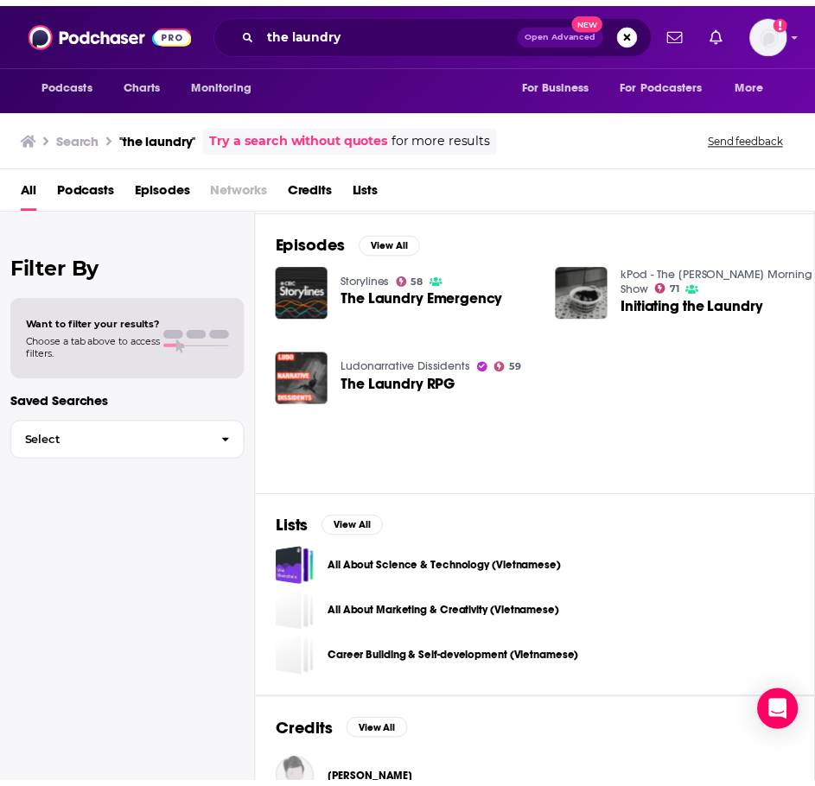
scroll to position [346, 0]
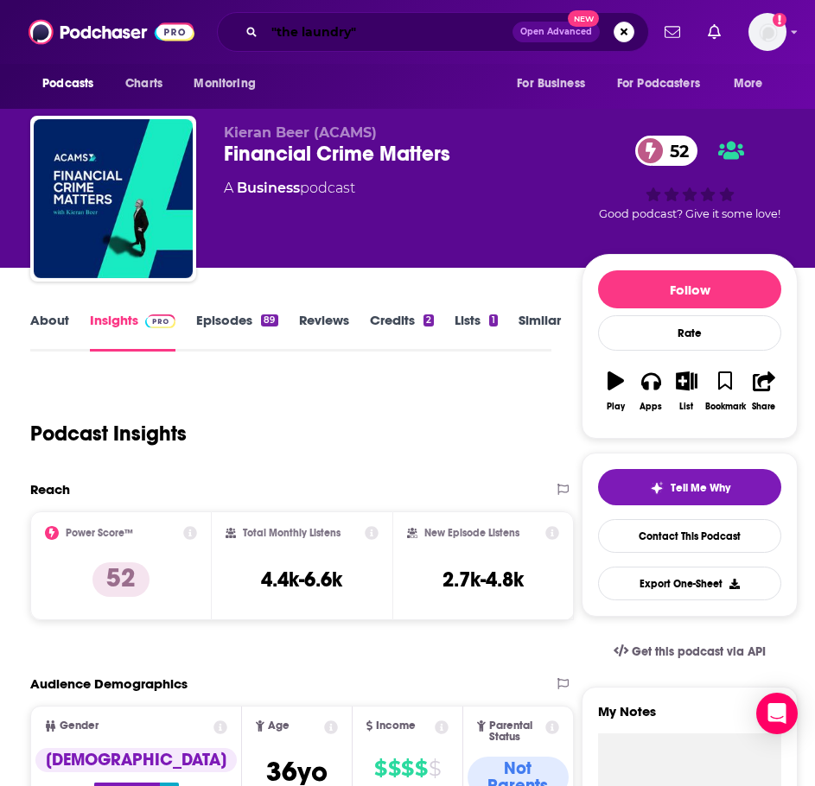
click at [356, 30] on input ""the laundry"" at bounding box center [388, 32] width 248 height 28
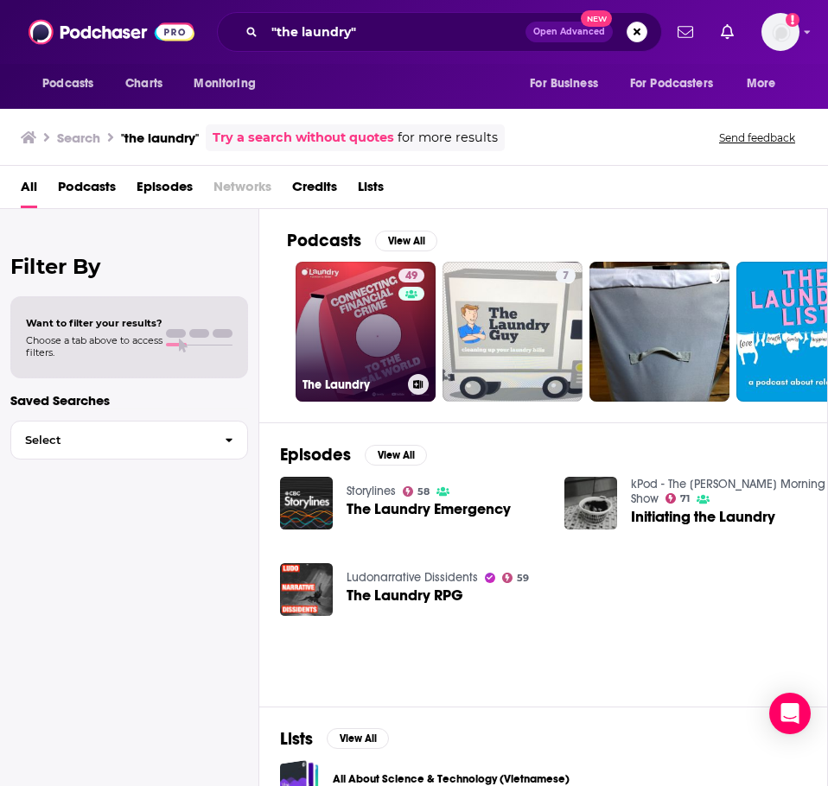
click at [340, 279] on link "49 The Laundry" at bounding box center [366, 332] width 140 height 140
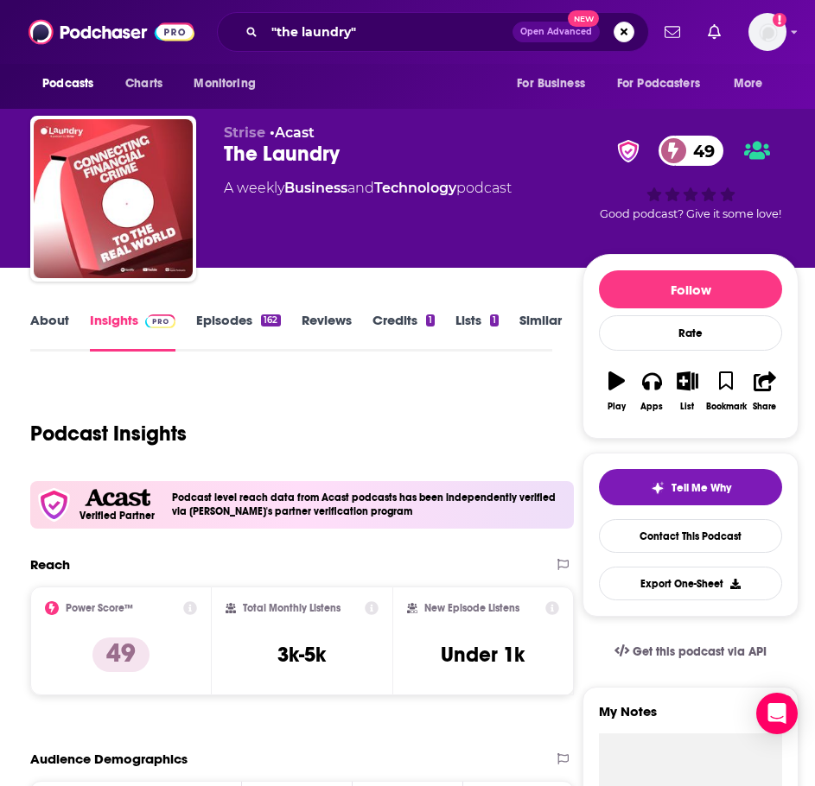
click at [40, 315] on link "About" at bounding box center [49, 332] width 39 height 40
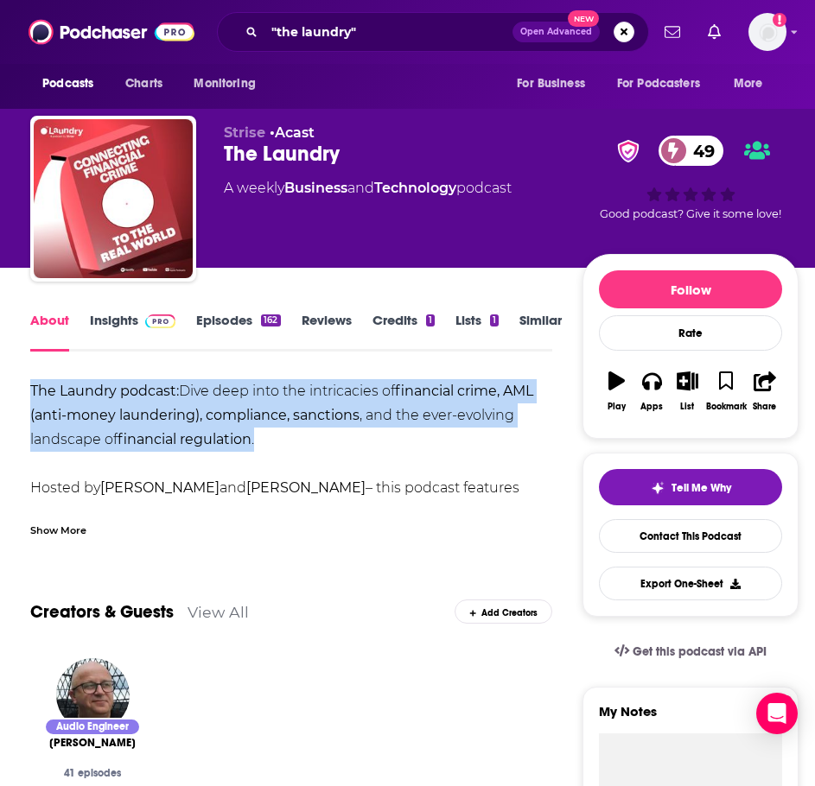
drag, startPoint x: 28, startPoint y: 390, endPoint x: 395, endPoint y: 446, distance: 371.5
copy div "The Laundry podcast: Dive deep into the intricacies of financial crime, AML (an…"
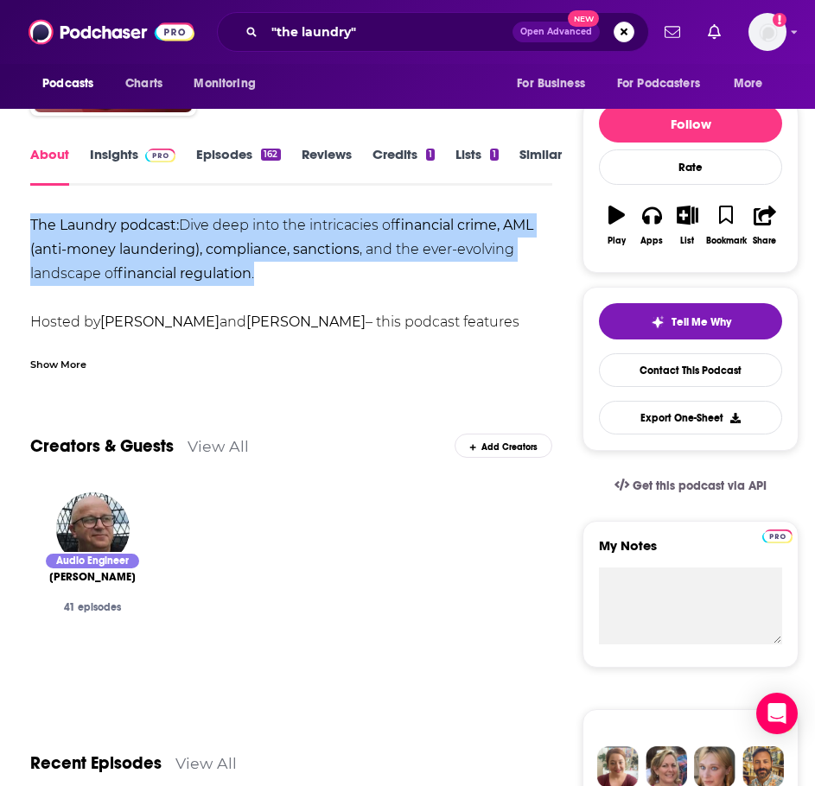
scroll to position [173, 0]
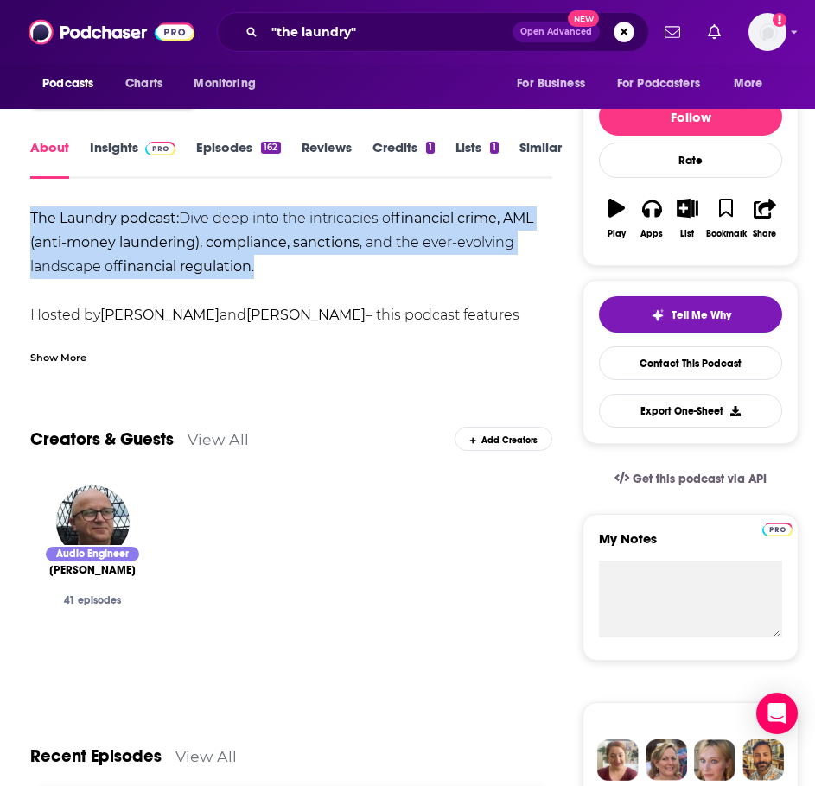
click at [95, 152] on link "Insights" at bounding box center [133, 159] width 86 height 40
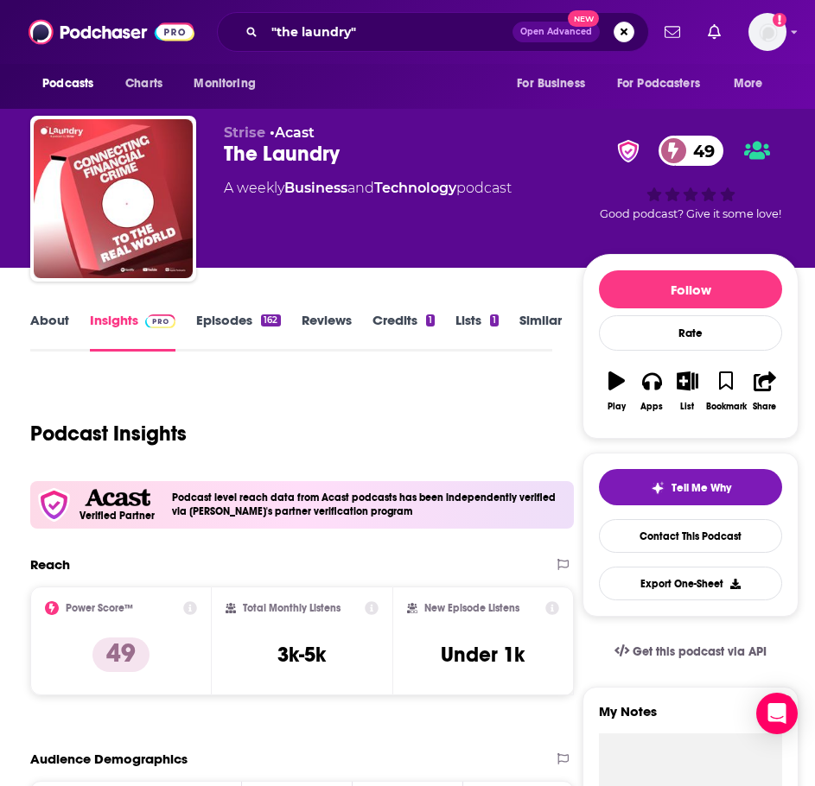
click at [310, 410] on div "Podcast Insights" at bounding box center [284, 423] width 508 height 88
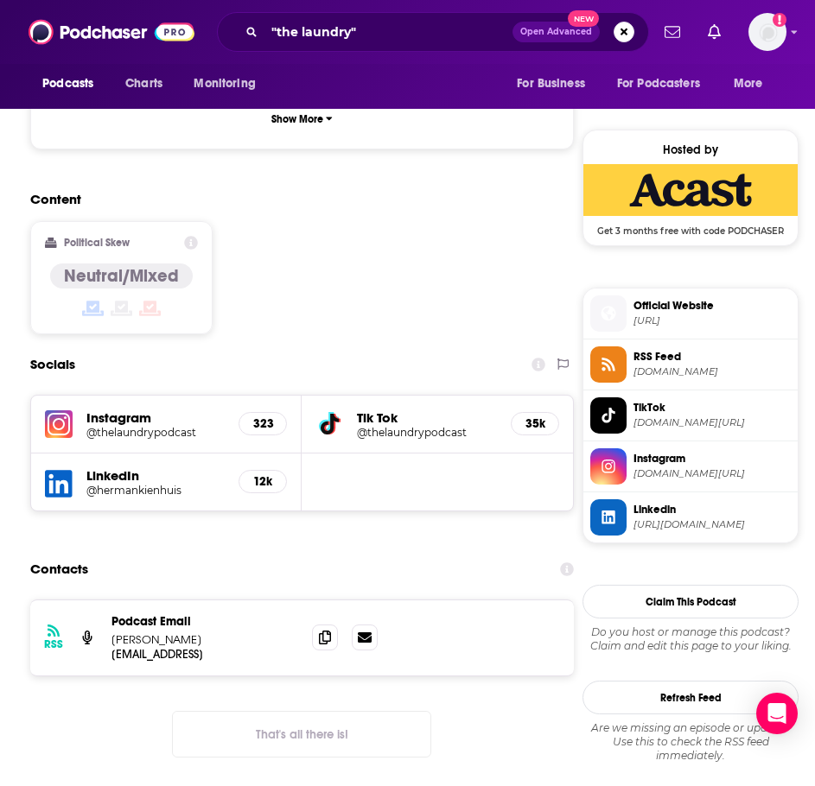
scroll to position [1469, 0]
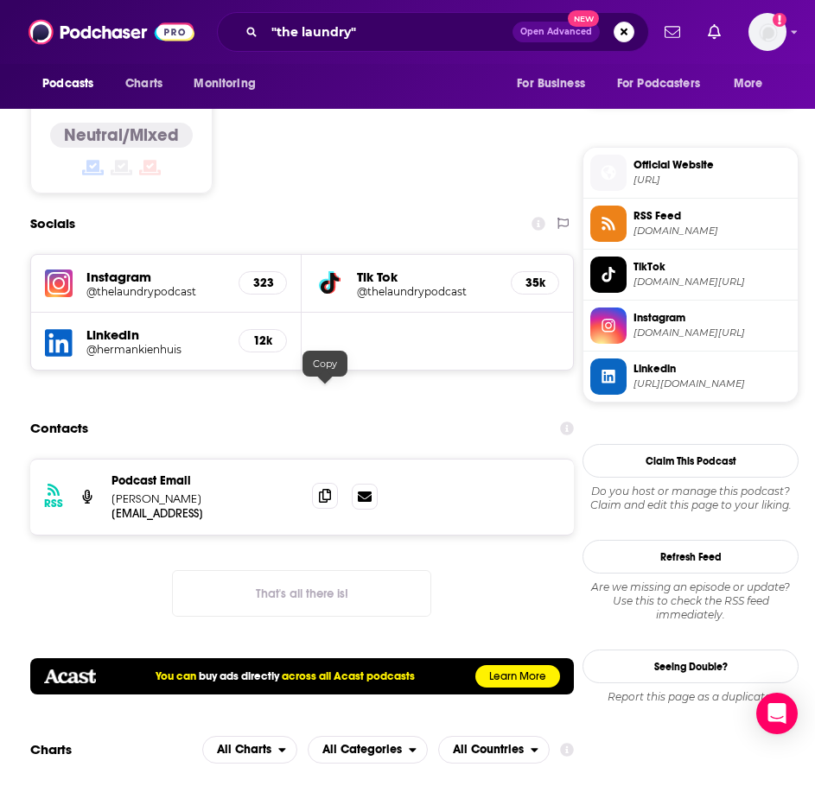
click at [323, 489] on icon at bounding box center [325, 496] width 12 height 14
click at [171, 459] on div "RSS Podcast Email [PERSON_NAME] [EMAIL_ADDRESS] [EMAIL_ADDRESS] That's all ther…" at bounding box center [302, 552] width 544 height 186
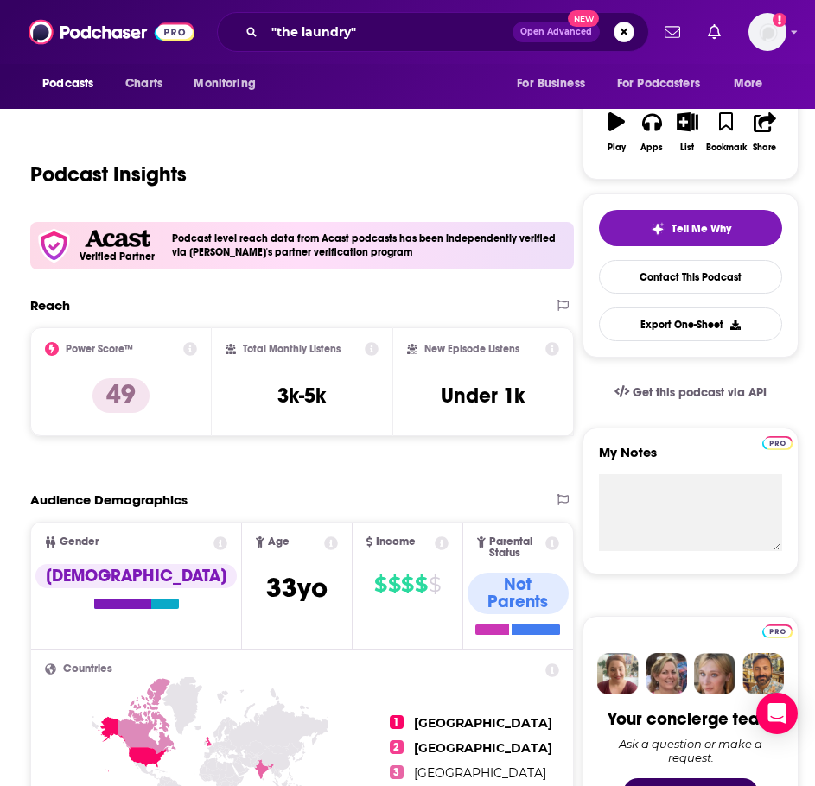
scroll to position [0, 0]
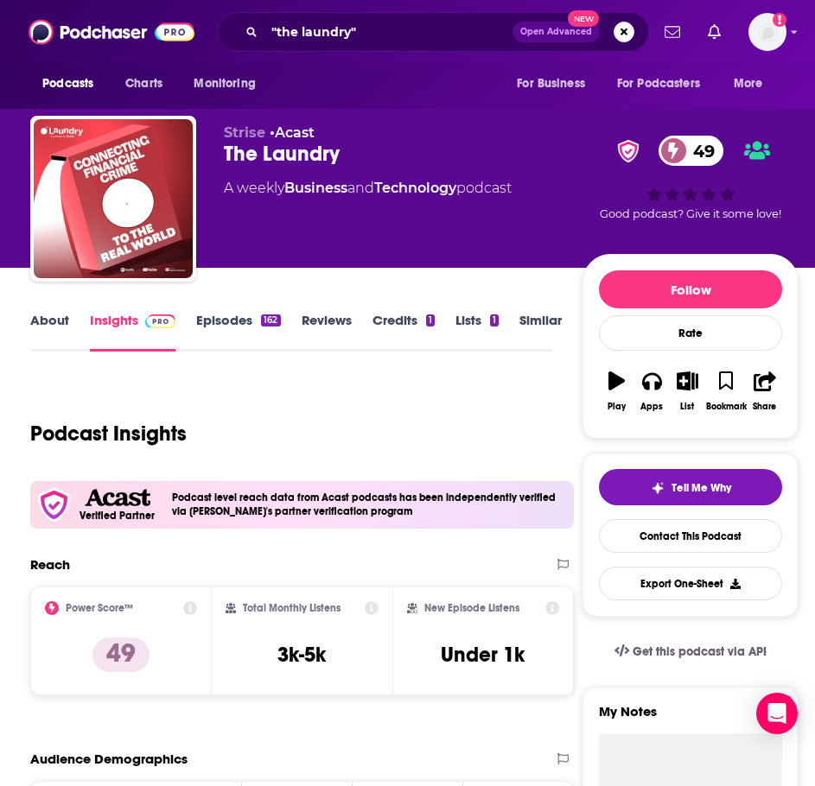
click at [63, 324] on link "About" at bounding box center [49, 332] width 39 height 40
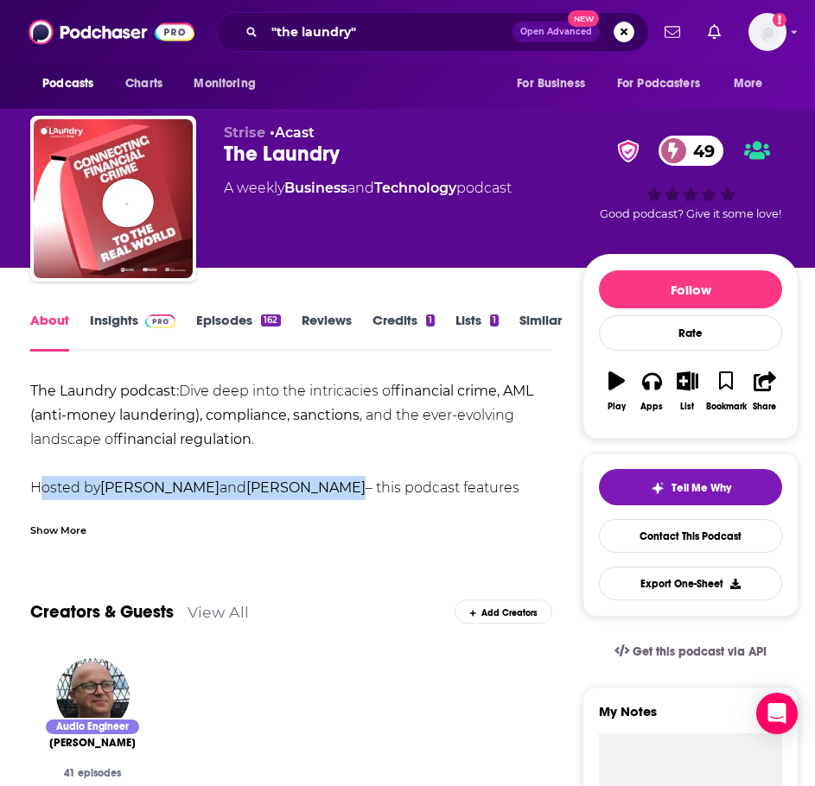
drag, startPoint x: 33, startPoint y: 486, endPoint x: 335, endPoint y: 495, distance: 302.6
copy div "Hosted by [PERSON_NAME] and [PERSON_NAME]"
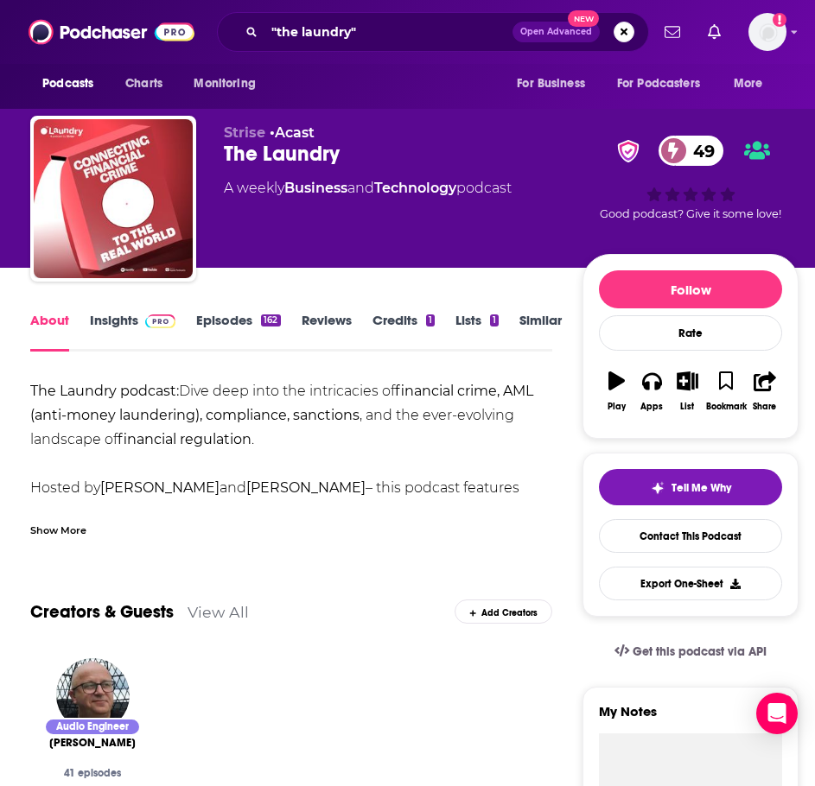
click at [381, 533] on div "Show More" at bounding box center [291, 523] width 522 height 29
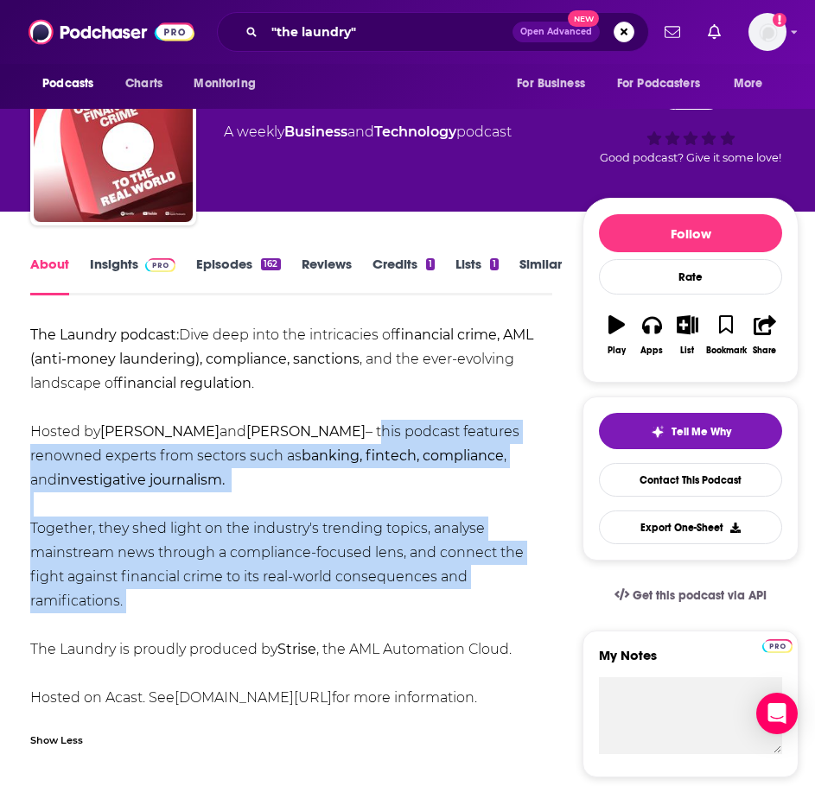
scroll to position [86, 0]
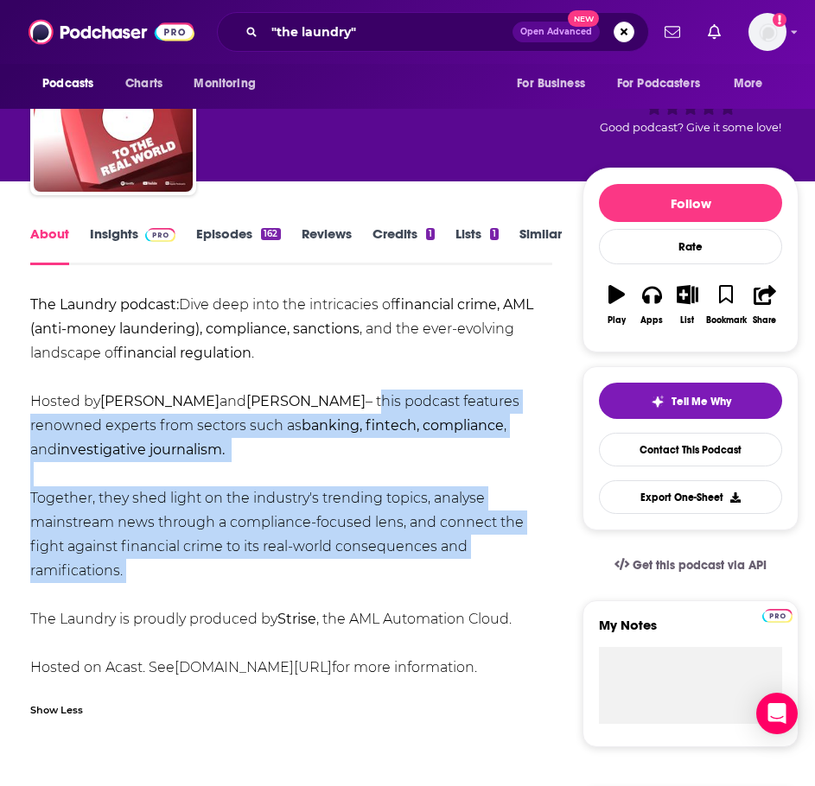
drag, startPoint x: 352, startPoint y: 487, endPoint x: 533, endPoint y: 582, distance: 204.9
click at [533, 582] on div "The Laundry podcast: Dive deep into the intricacies of financial crime, AML (an…" at bounding box center [291, 486] width 522 height 387
copy div "this podcast features renowned experts from sectors such as banking, fintech, c…"
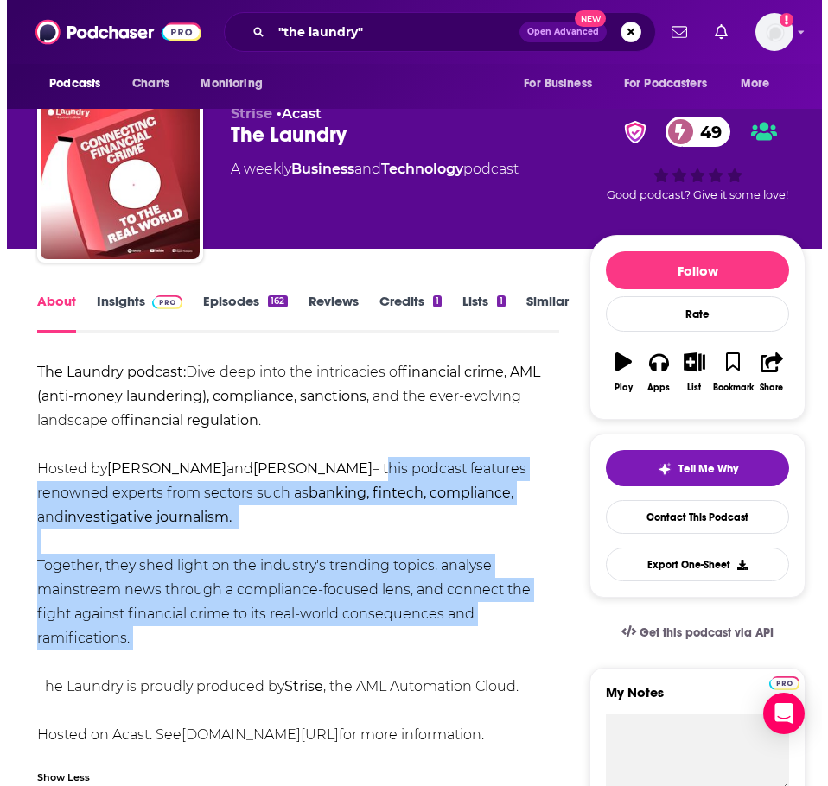
scroll to position [0, 0]
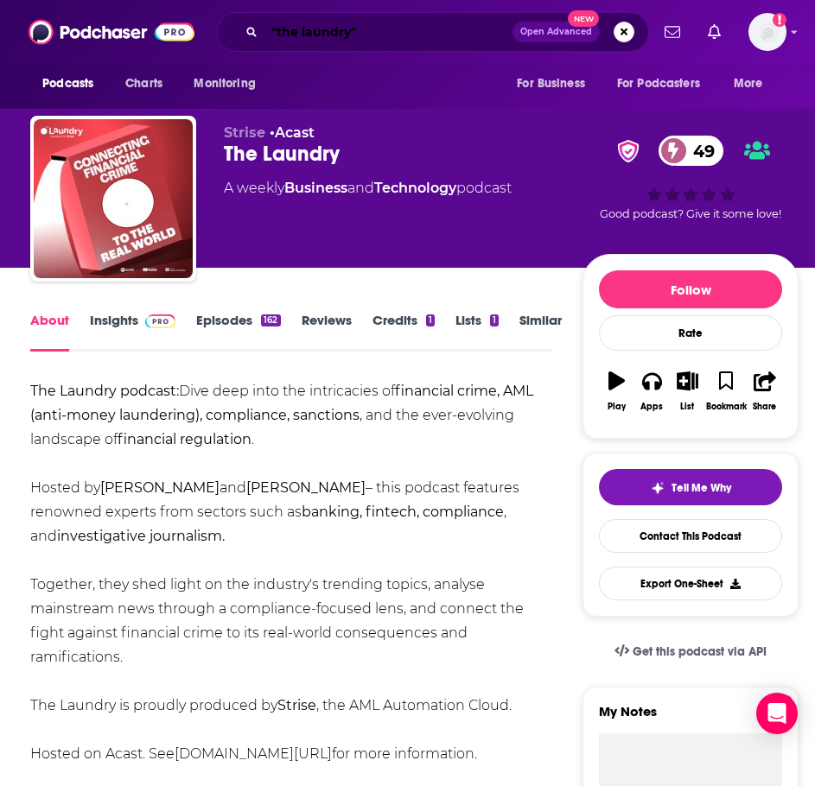
click at [294, 44] on input ""the laundry"" at bounding box center [388, 32] width 248 height 28
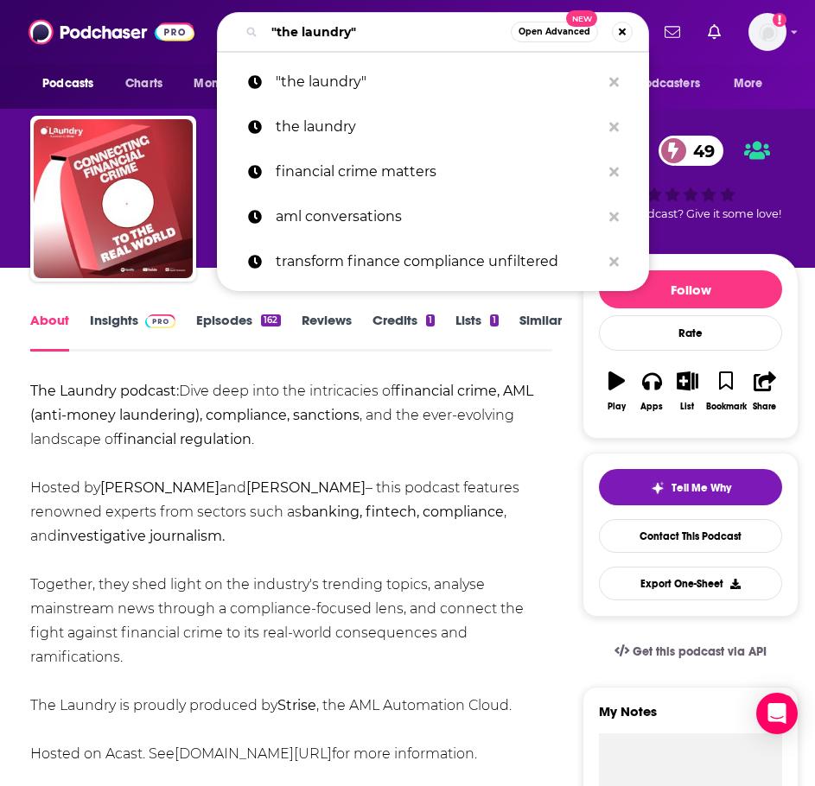
drag, startPoint x: 352, startPoint y: 35, endPoint x: 282, endPoint y: 40, distance: 70.1
click at [277, 32] on input ""the laundry"" at bounding box center [387, 32] width 246 height 28
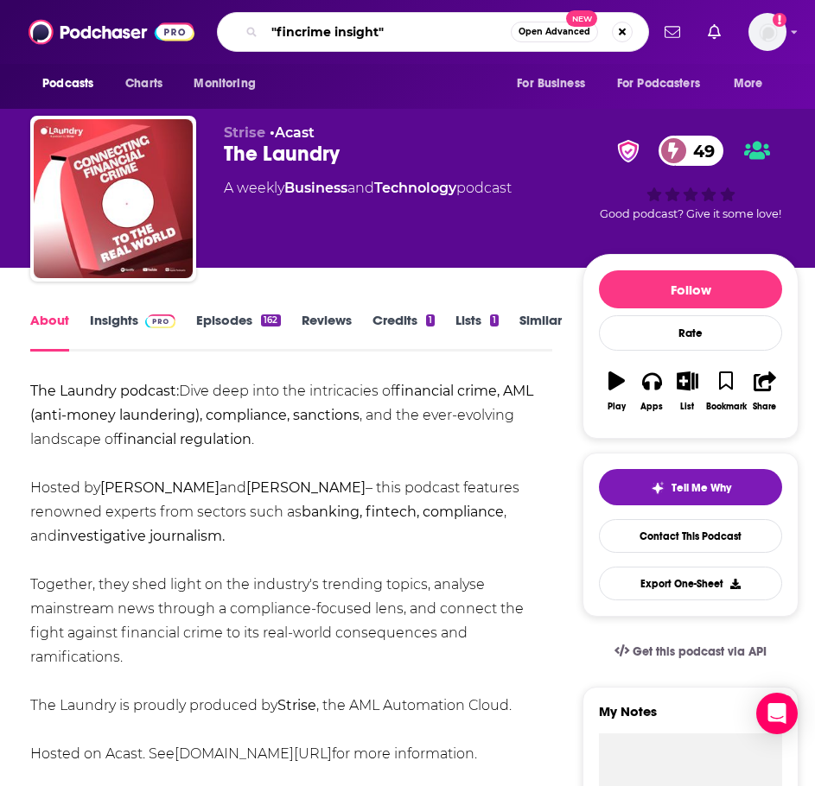
type input ""fincrime insights""
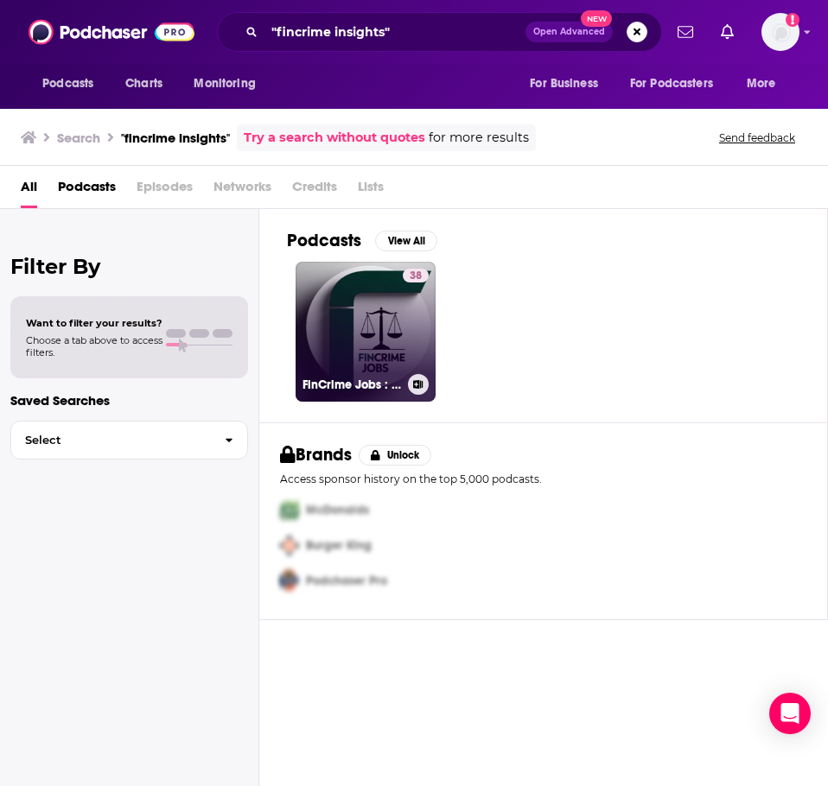
click at [352, 327] on link "38 FinCrime Jobs : AML, KYC & Compliance Insights" at bounding box center [366, 332] width 140 height 140
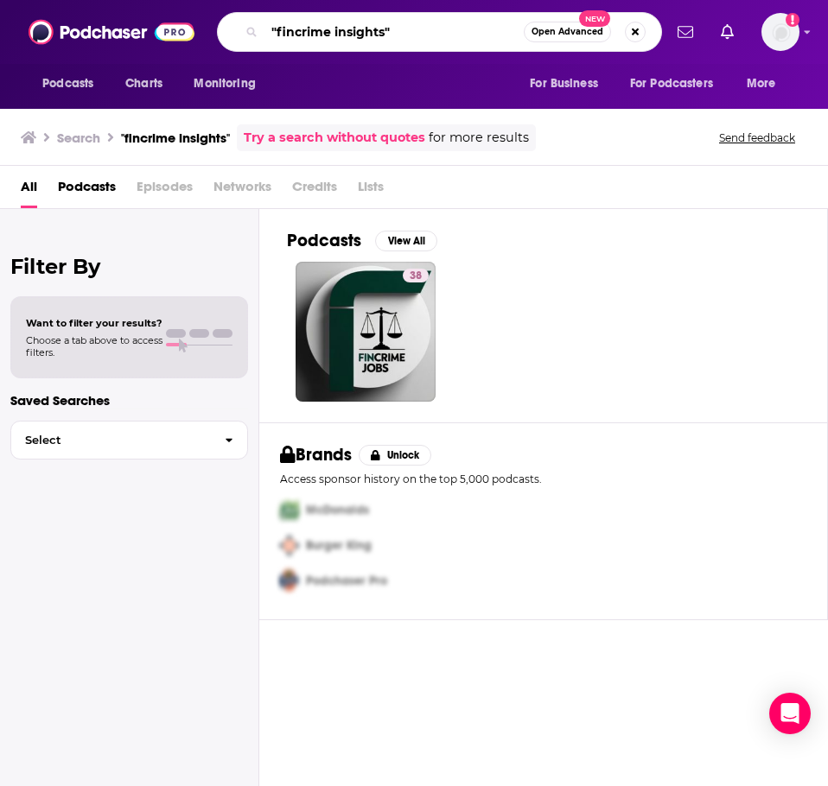
click at [324, 30] on input ""fincrime insights"" at bounding box center [393, 32] width 259 height 28
click at [397, 31] on input ""fincrime insights"" at bounding box center [393, 32] width 259 height 28
click at [274, 32] on input ""fincrime insights" at bounding box center [393, 32] width 259 height 28
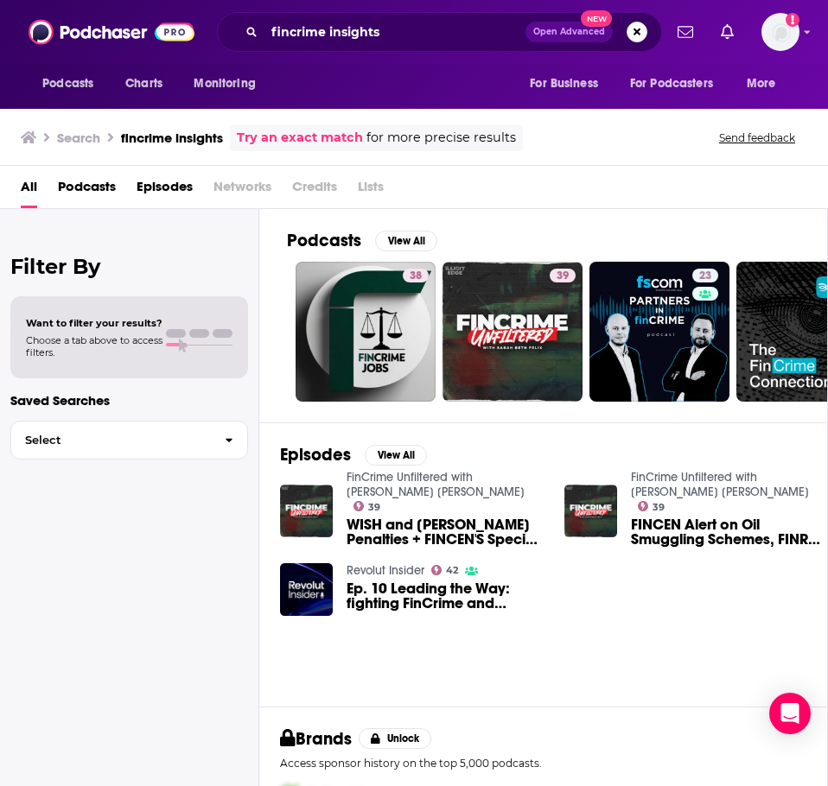
click at [303, 140] on link "Try an exact match" at bounding box center [300, 138] width 126 height 20
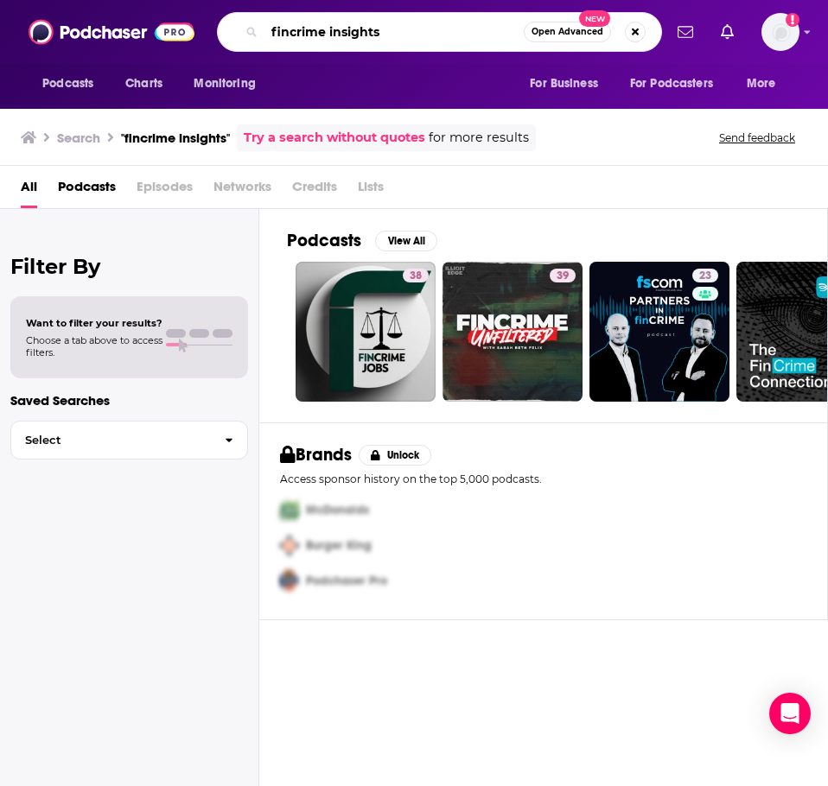
click at [456, 22] on input "fincrime insights" at bounding box center [393, 32] width 259 height 28
type input "fincrime insights: podcast"
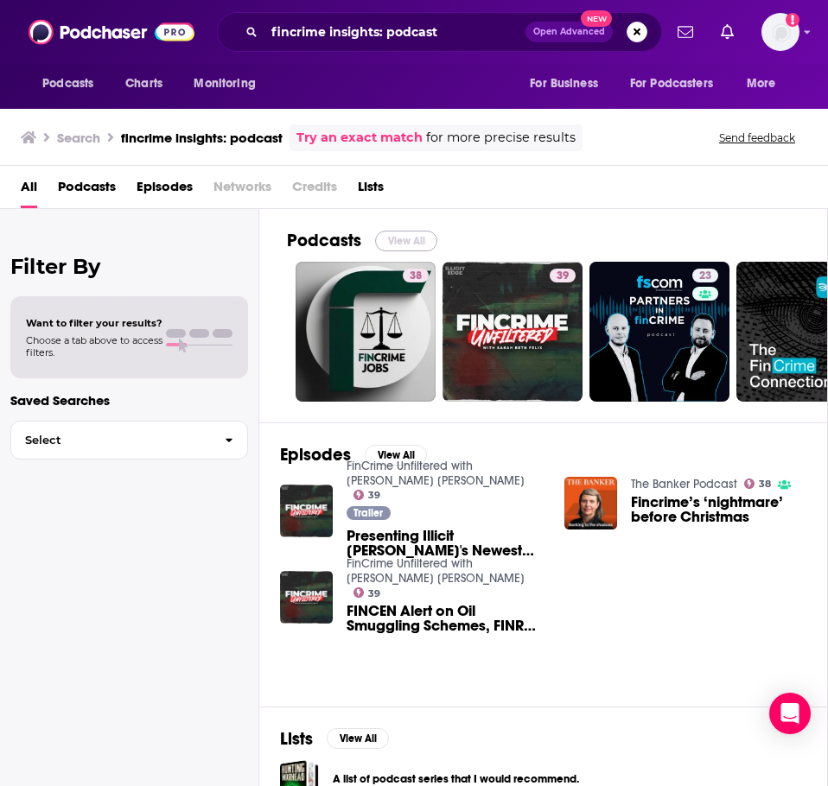
click at [419, 243] on button "View All" at bounding box center [406, 241] width 62 height 21
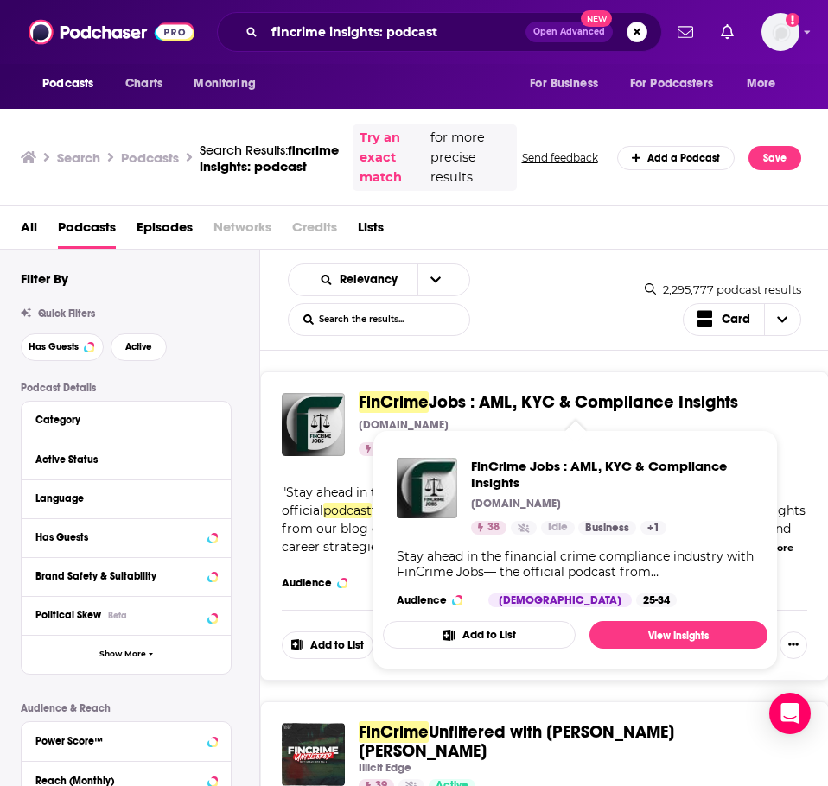
click at [393, 399] on span "FinCrime" at bounding box center [394, 402] width 70 height 22
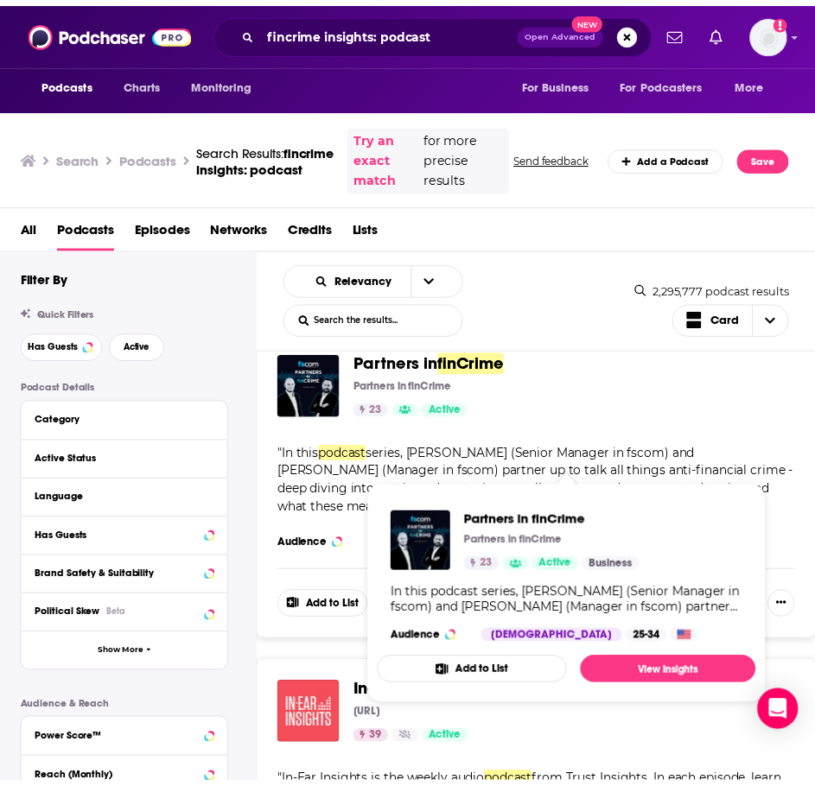
scroll to position [778, 0]
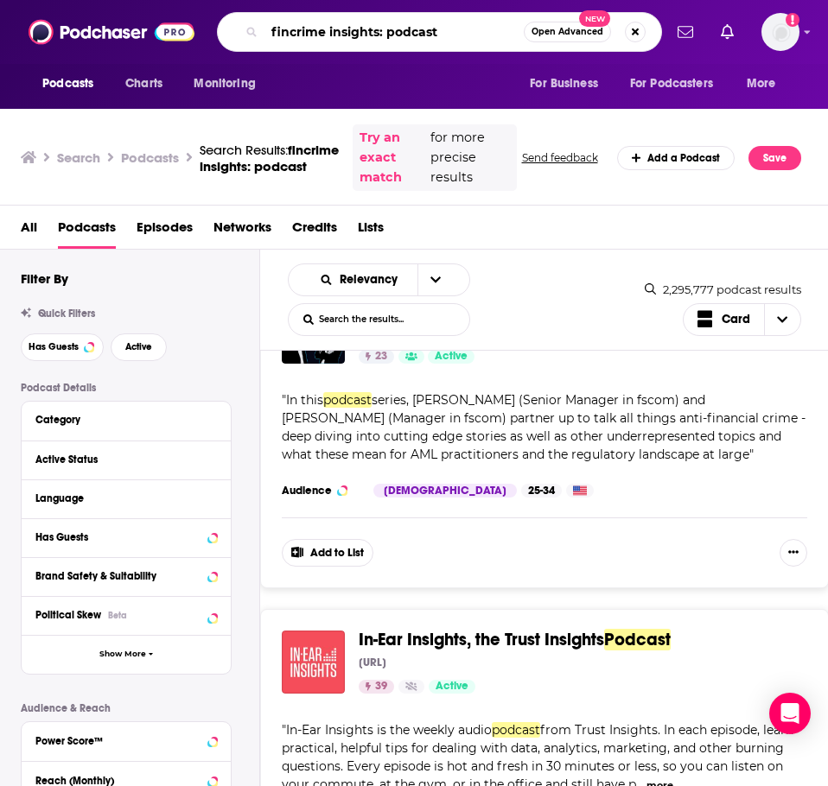
drag, startPoint x: 446, startPoint y: 30, endPoint x: 175, endPoint y: 28, distance: 271.3
click at [175, 29] on div "Podcasts Charts Monitoring fincrime insights: podcast Open Advanced New For Bus…" at bounding box center [414, 32] width 828 height 64
click at [432, 26] on input "fincrime insights: podcast" at bounding box center [393, 32] width 259 height 28
drag, startPoint x: 448, startPoint y: 30, endPoint x: 130, endPoint y: 28, distance: 317.1
click at [130, 28] on div "Podcasts Charts Monitoring fincrime insights: podcast Open Advanced New For Bus…" at bounding box center [414, 32] width 828 height 64
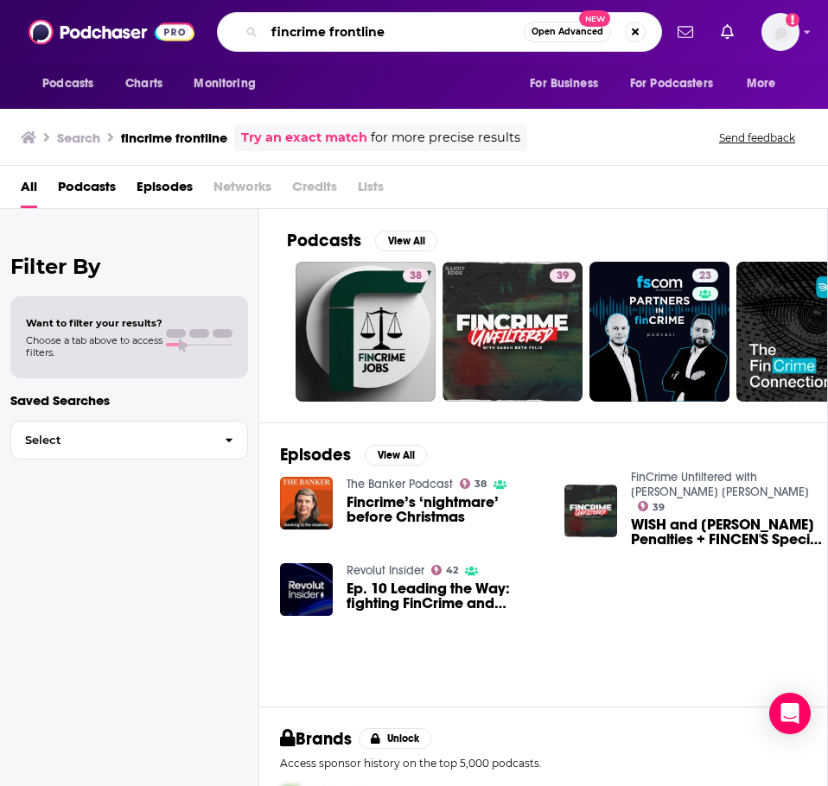
click at [407, 32] on input "fincrime frontline" at bounding box center [393, 32] width 259 height 28
type input "fincrime frontline wilgenhof [PERSON_NAME]"
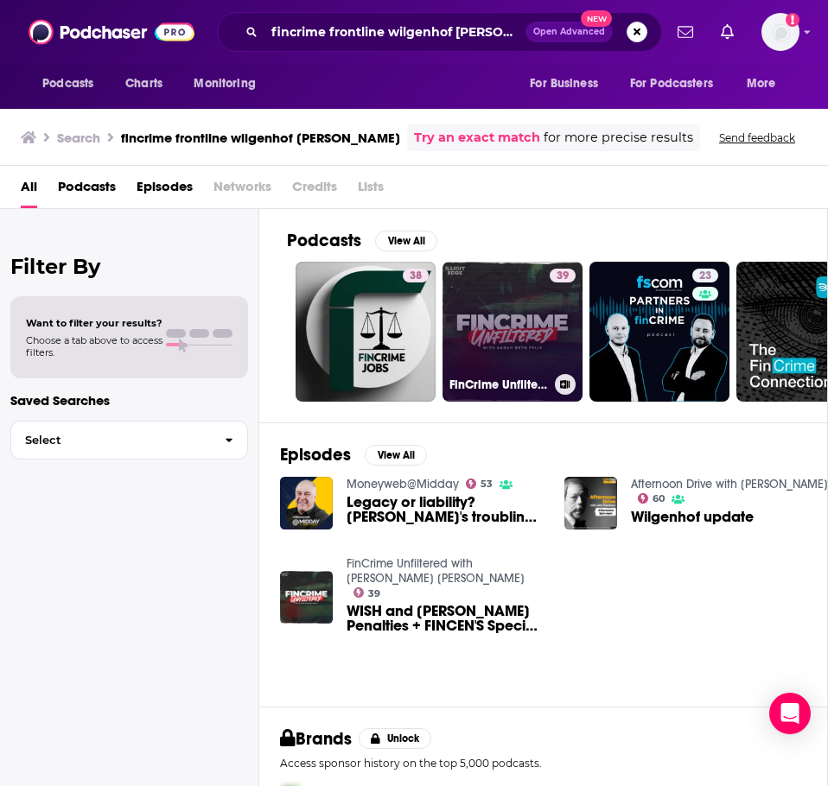
click at [503, 330] on link "39 FinCrime Unfiltered with [PERSON_NAME] [PERSON_NAME]" at bounding box center [512, 332] width 140 height 140
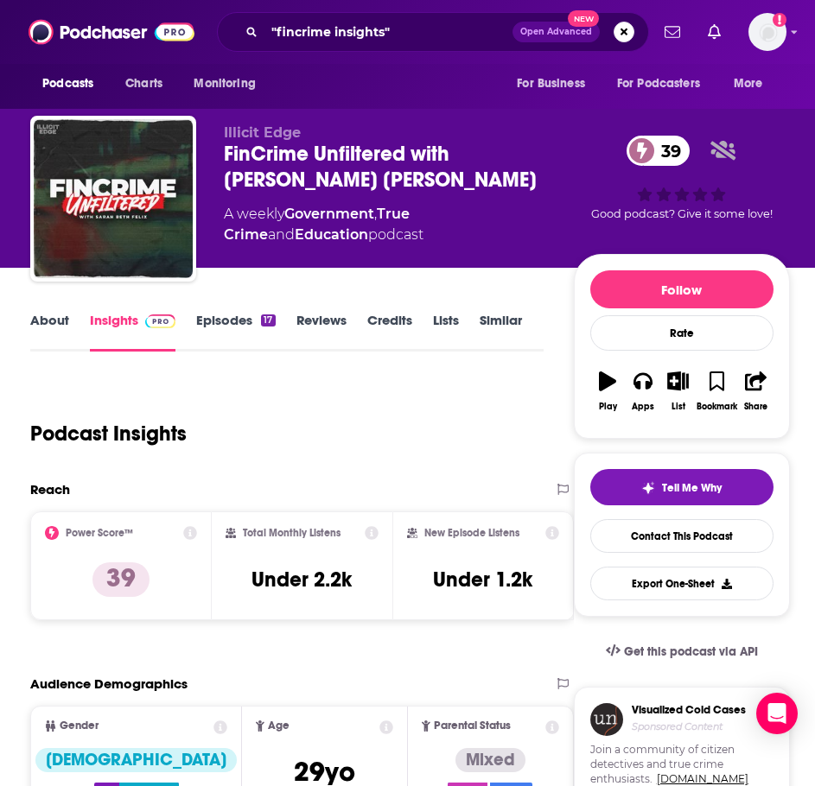
click at [67, 314] on link "About" at bounding box center [49, 332] width 39 height 40
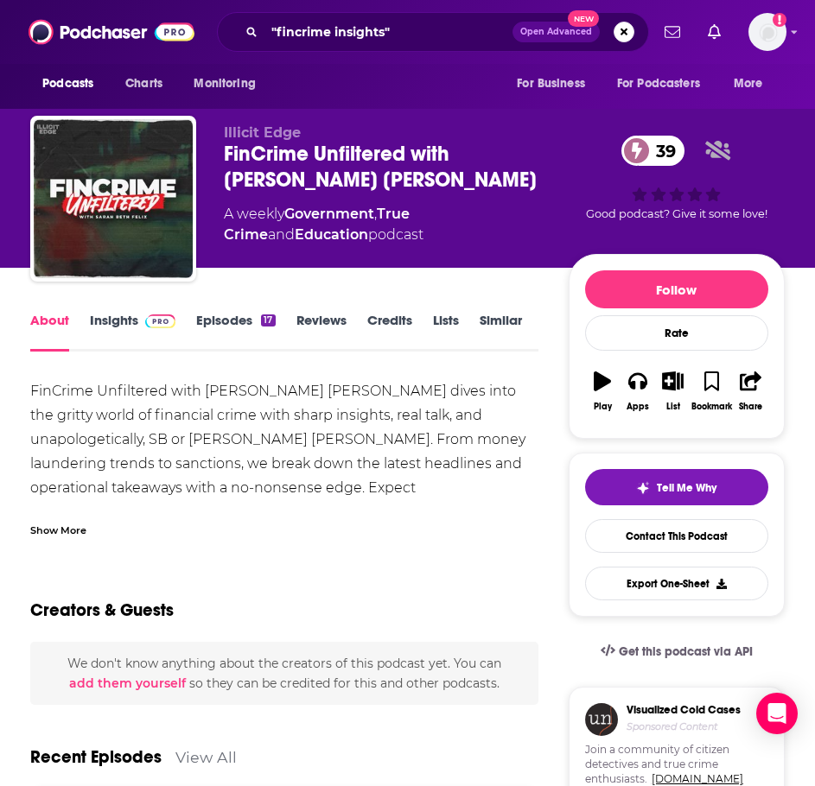
click at [433, 516] on div "Show More" at bounding box center [284, 523] width 508 height 29
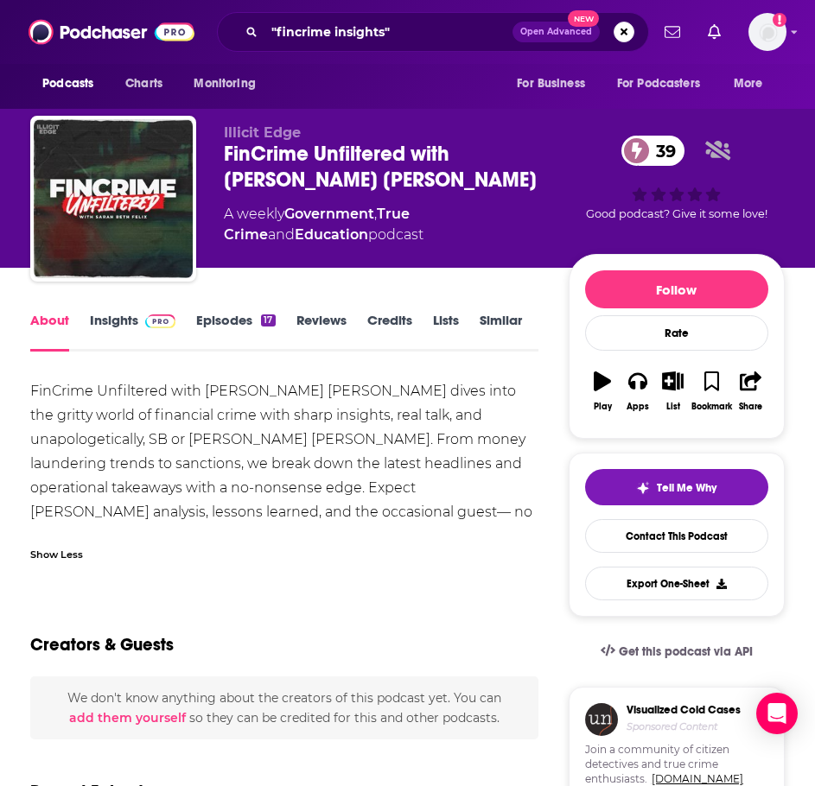
click at [126, 314] on link "Insights" at bounding box center [133, 332] width 86 height 40
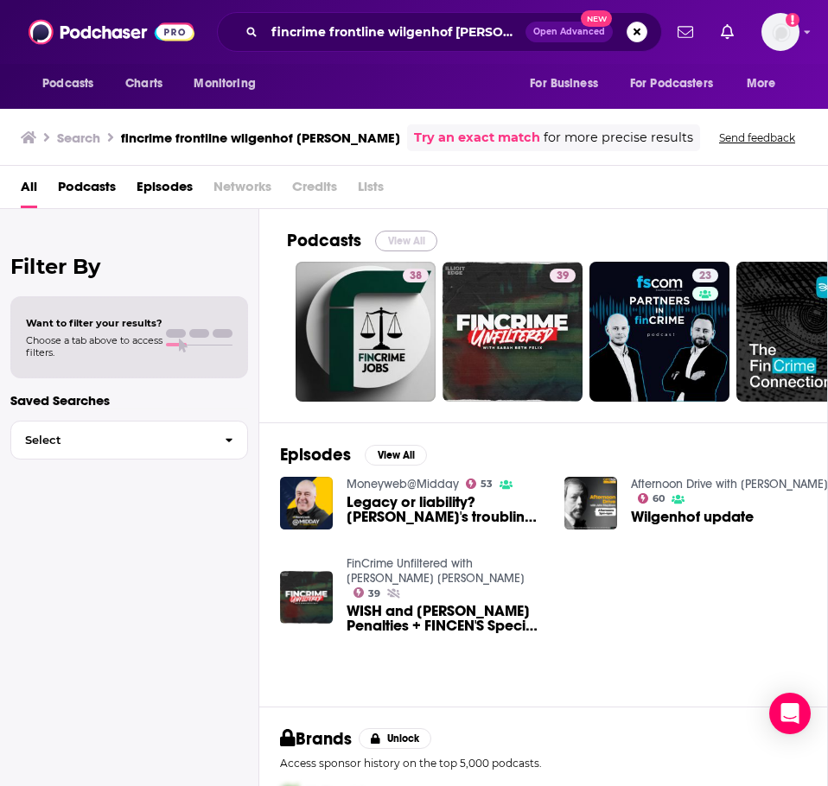
click at [414, 237] on button "View All" at bounding box center [406, 241] width 62 height 21
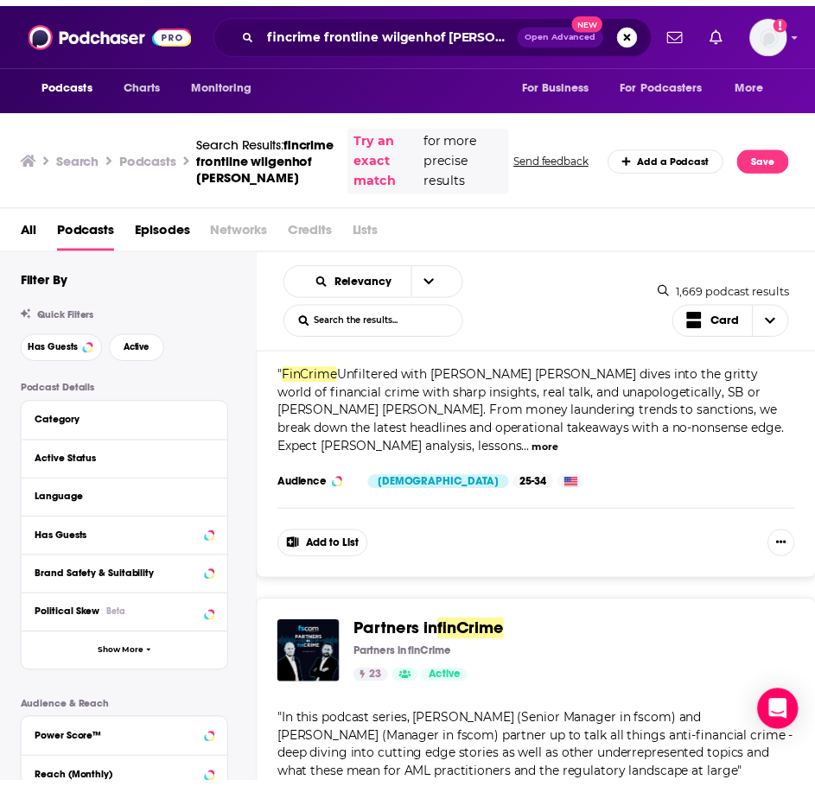
scroll to position [605, 0]
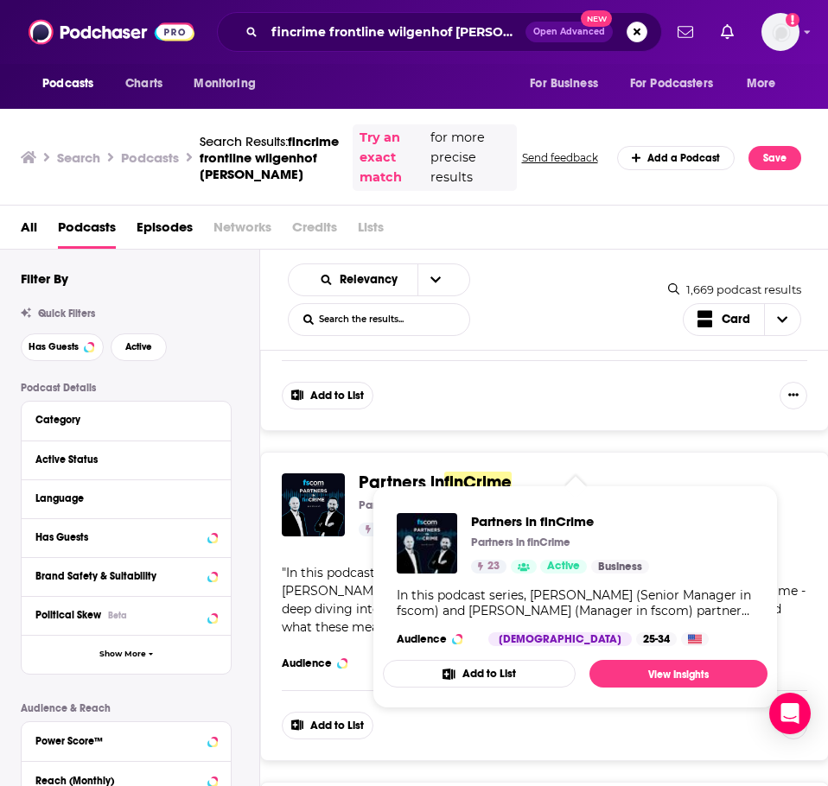
click at [444, 472] on span "Partners in" at bounding box center [402, 483] width 86 height 22
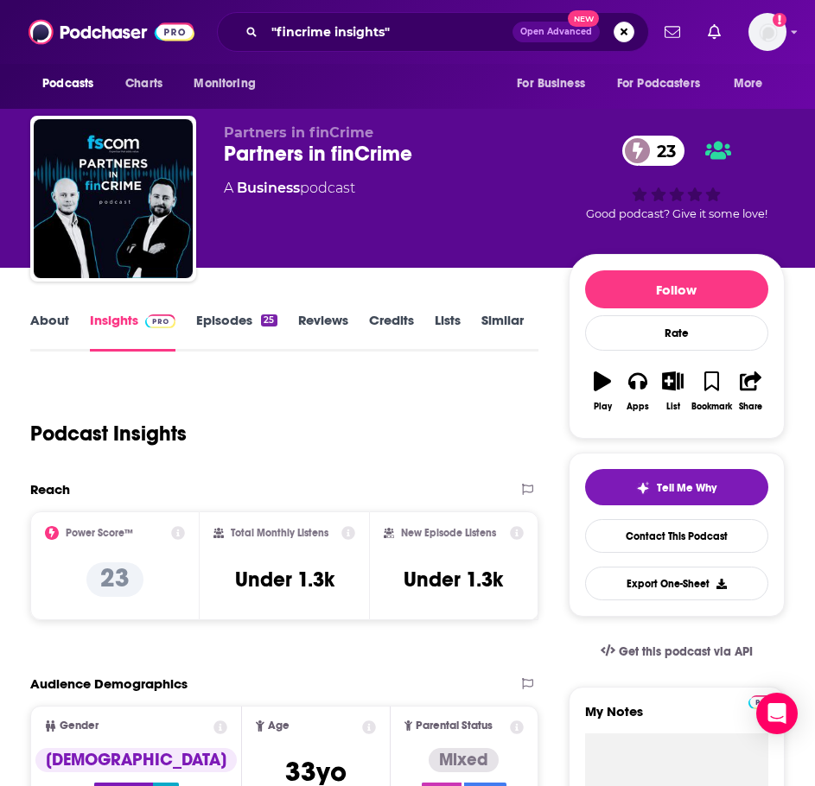
click at [67, 317] on link "About" at bounding box center [49, 332] width 39 height 40
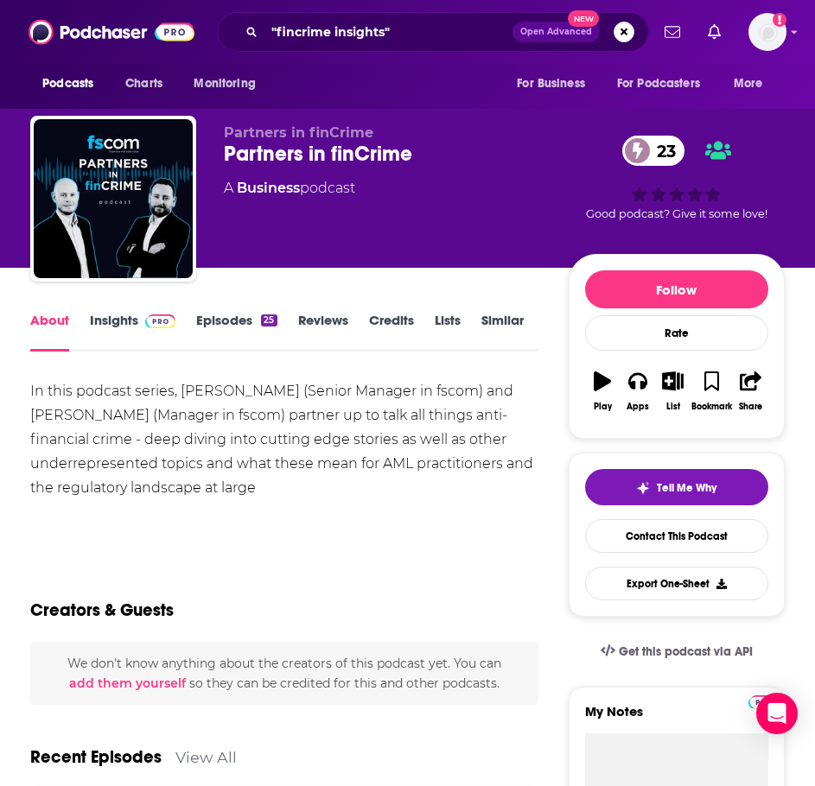
click at [267, 458] on div "In this podcast series, [PERSON_NAME] (Senior Manager in fscom) and [PERSON_NAM…" at bounding box center [284, 439] width 508 height 121
drag, startPoint x: 321, startPoint y: 493, endPoint x: 40, endPoint y: 388, distance: 300.0
copy div "In this podcast series, [PERSON_NAME] (Senior Manager in fscom) and [PERSON_NAM…"
click at [118, 325] on link "Insights" at bounding box center [133, 332] width 86 height 40
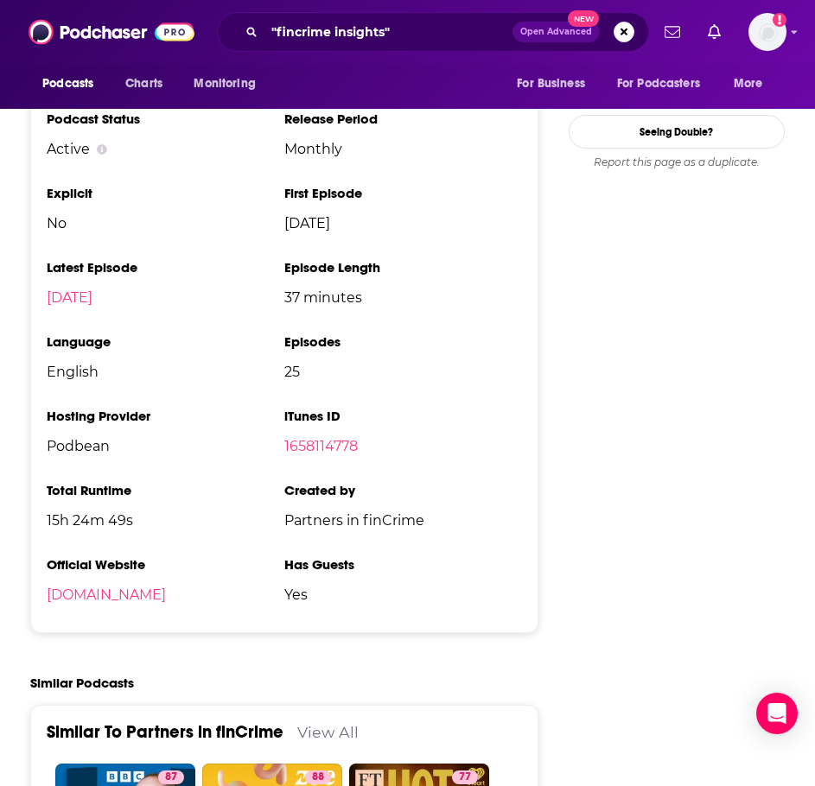
scroll to position [1901, 0]
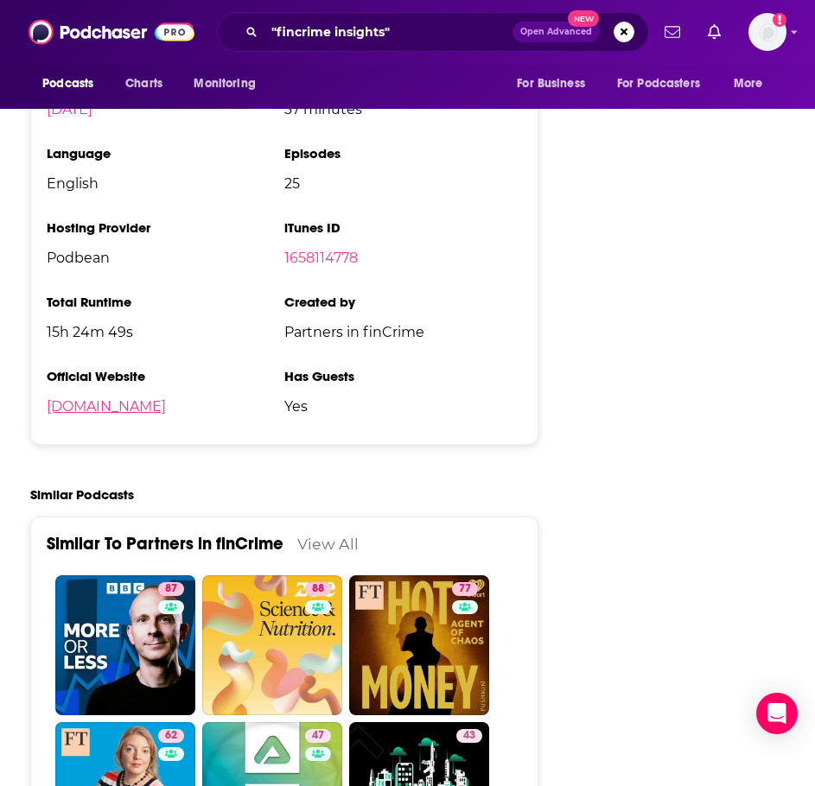
click at [166, 404] on link "[DOMAIN_NAME]" at bounding box center [106, 406] width 119 height 16
click at [334, 31] on input ""fincrime insights"" at bounding box center [388, 32] width 248 height 28
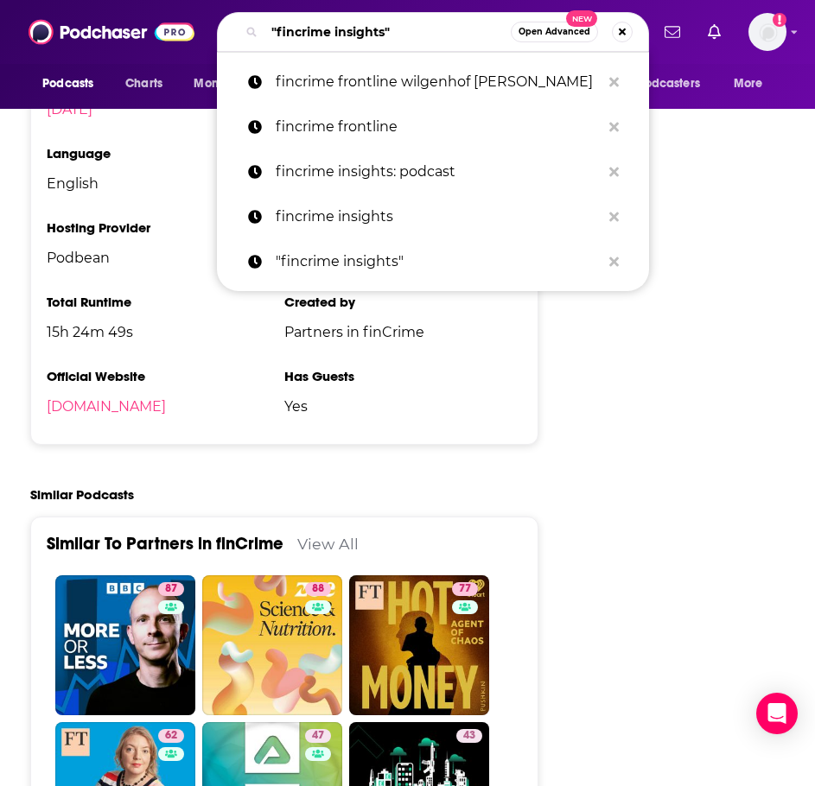
click at [333, 31] on input ""fincrime insights"" at bounding box center [387, 32] width 246 height 28
drag, startPoint x: 293, startPoint y: 29, endPoint x: 385, endPoint y: 36, distance: 92.7
click at [385, 36] on input ""fincrime insights"" at bounding box center [387, 32] width 246 height 28
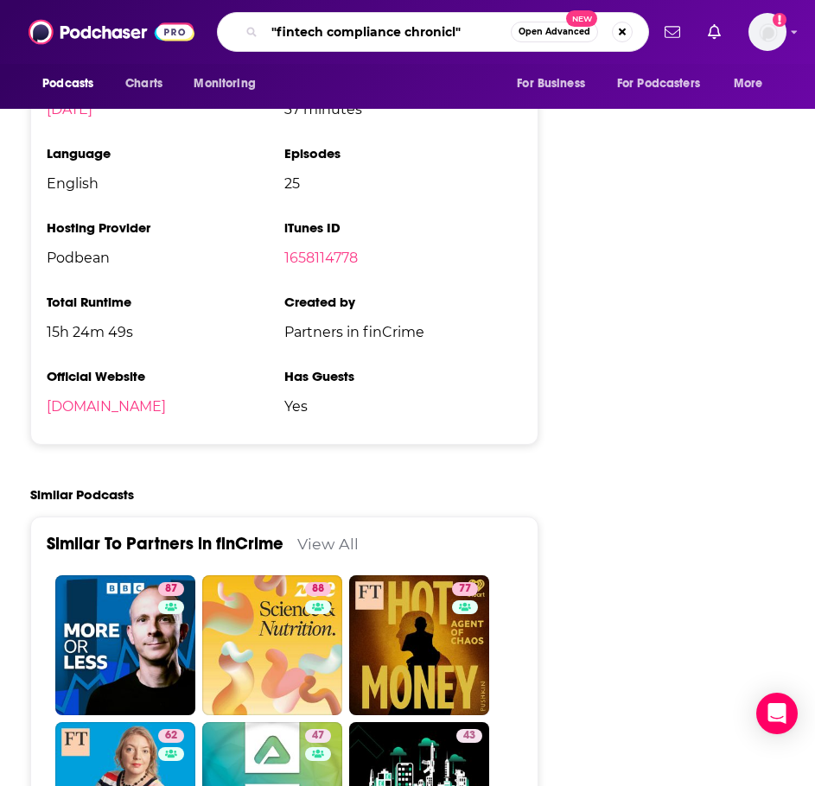
type input ""fintech compliance chronicle""
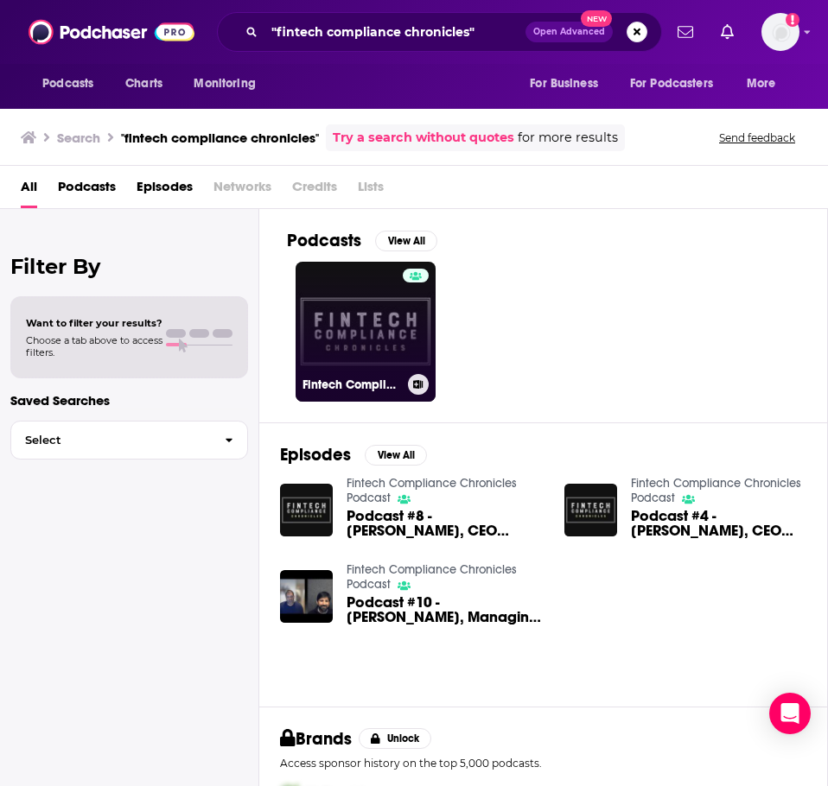
click at [370, 322] on link "Fintech Compliance Chronicles Podcast" at bounding box center [366, 332] width 140 height 140
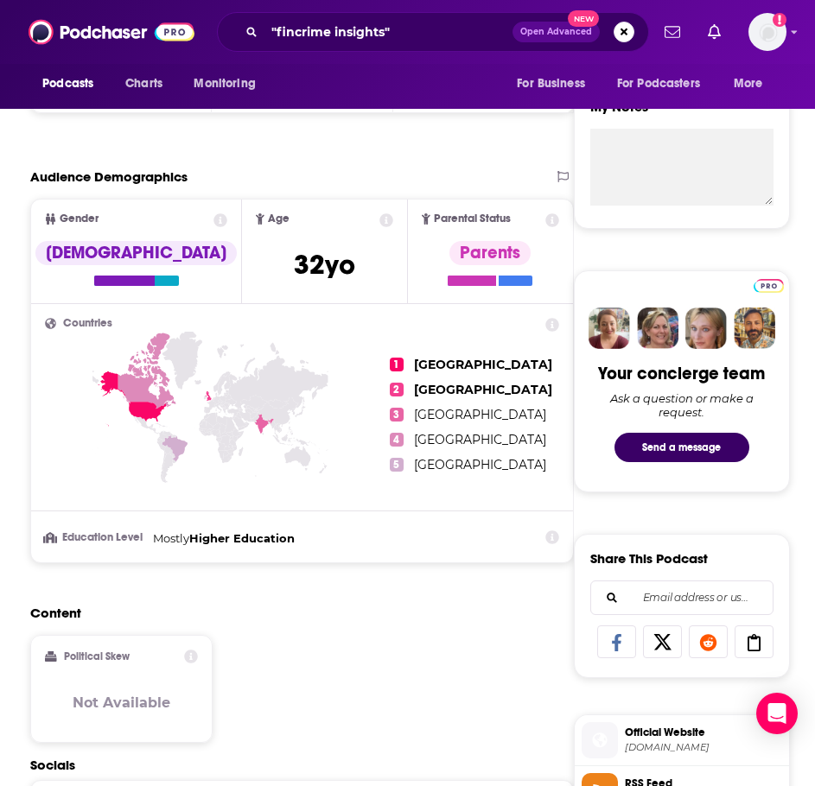
scroll to position [951, 0]
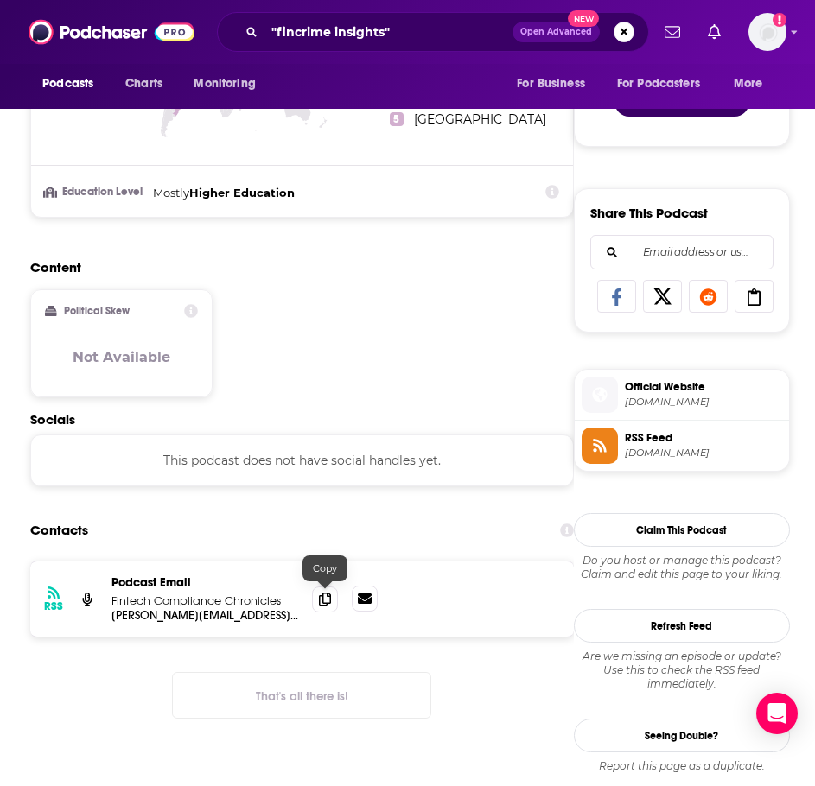
click at [356, 605] on link at bounding box center [365, 599] width 26 height 26
drag, startPoint x: 317, startPoint y: 599, endPoint x: 333, endPoint y: 599, distance: 15.6
click at [317, 599] on span at bounding box center [325, 599] width 26 height 26
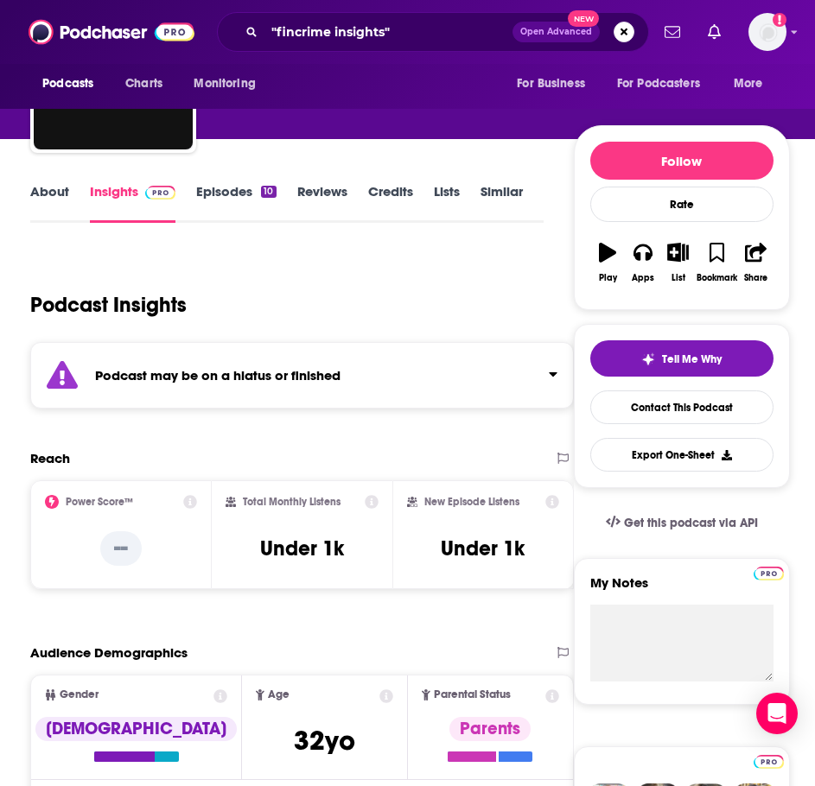
scroll to position [86, 0]
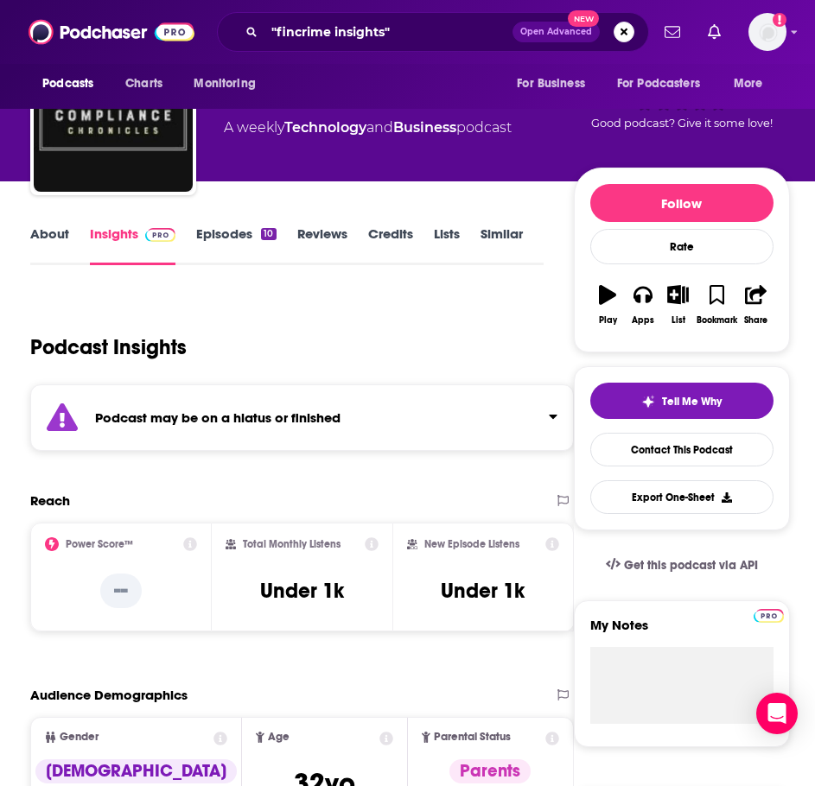
click at [53, 240] on link "About" at bounding box center [49, 246] width 39 height 40
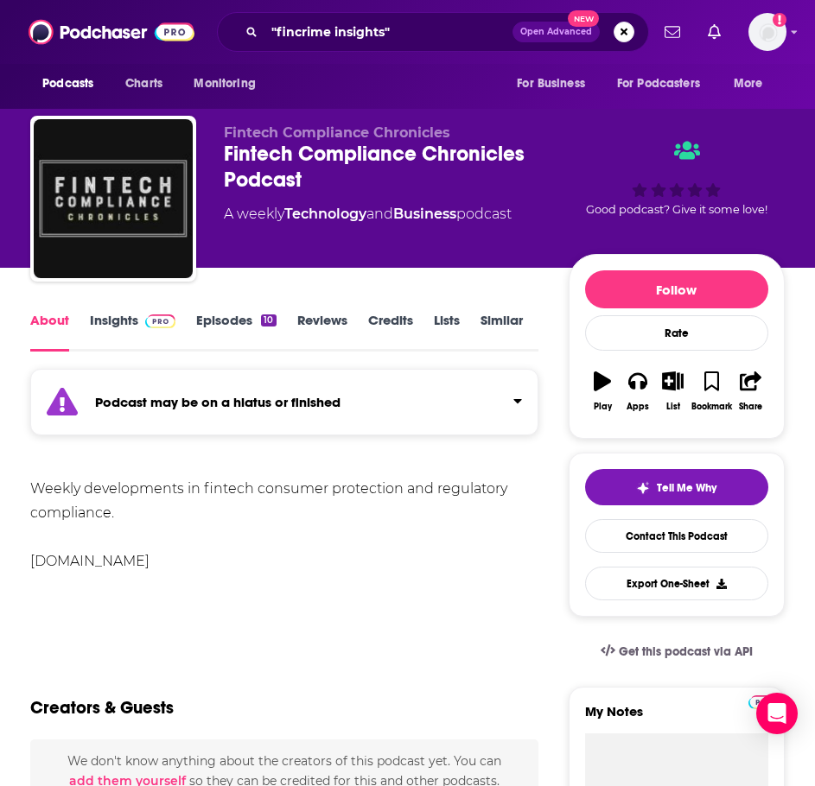
scroll to position [432, 0]
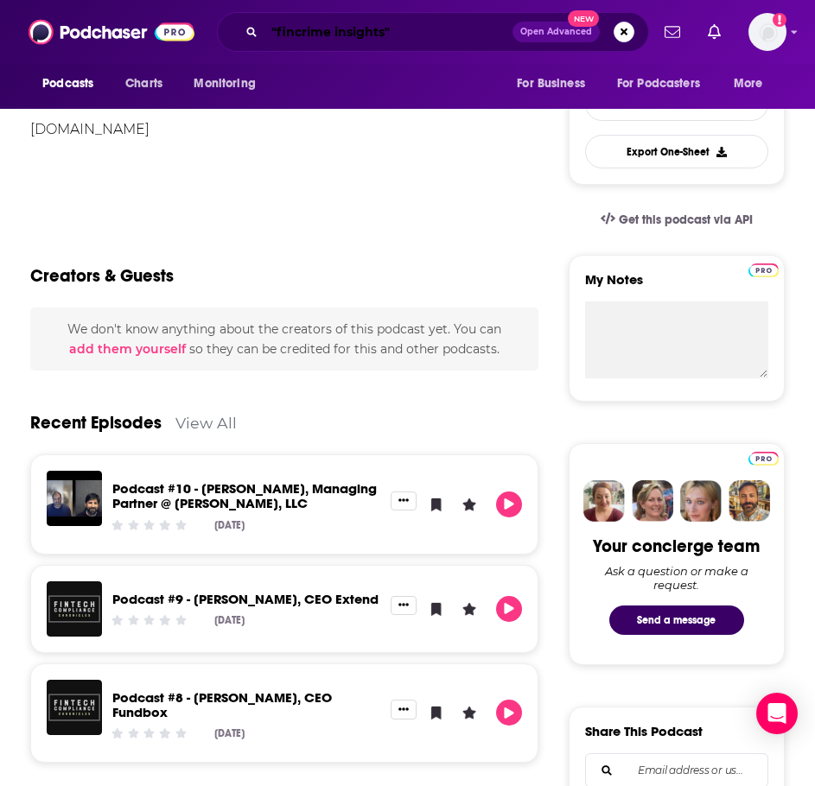
click at [329, 29] on input ""fincrime insights"" at bounding box center [388, 32] width 248 height 28
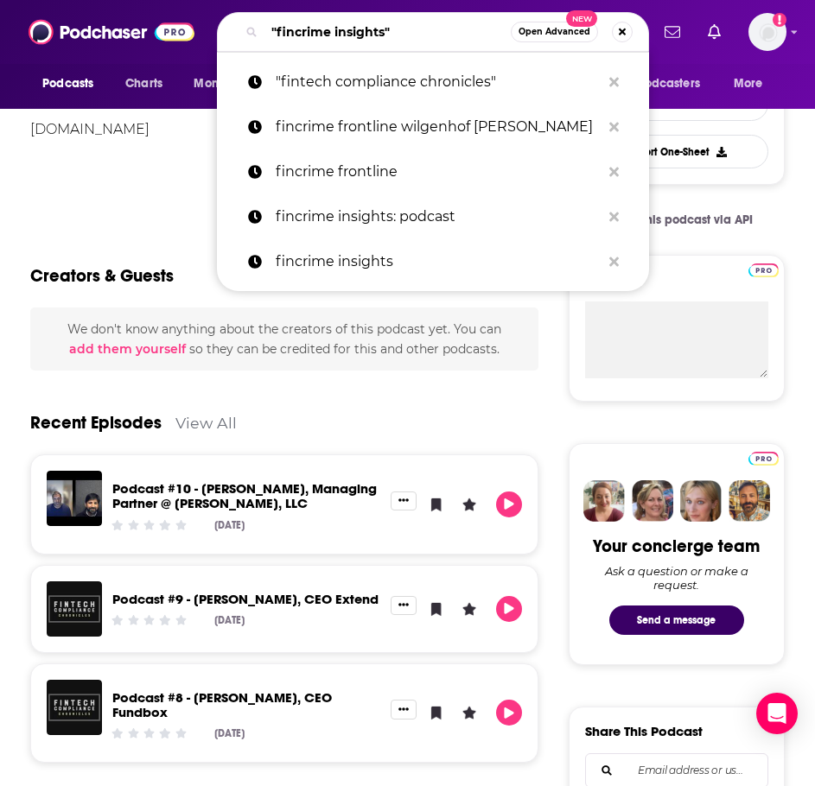
click at [329, 29] on input ""fincrime insights"" at bounding box center [387, 32] width 246 height 28
click at [328, 29] on input ""fincrime insights"" at bounding box center [387, 32] width 246 height 28
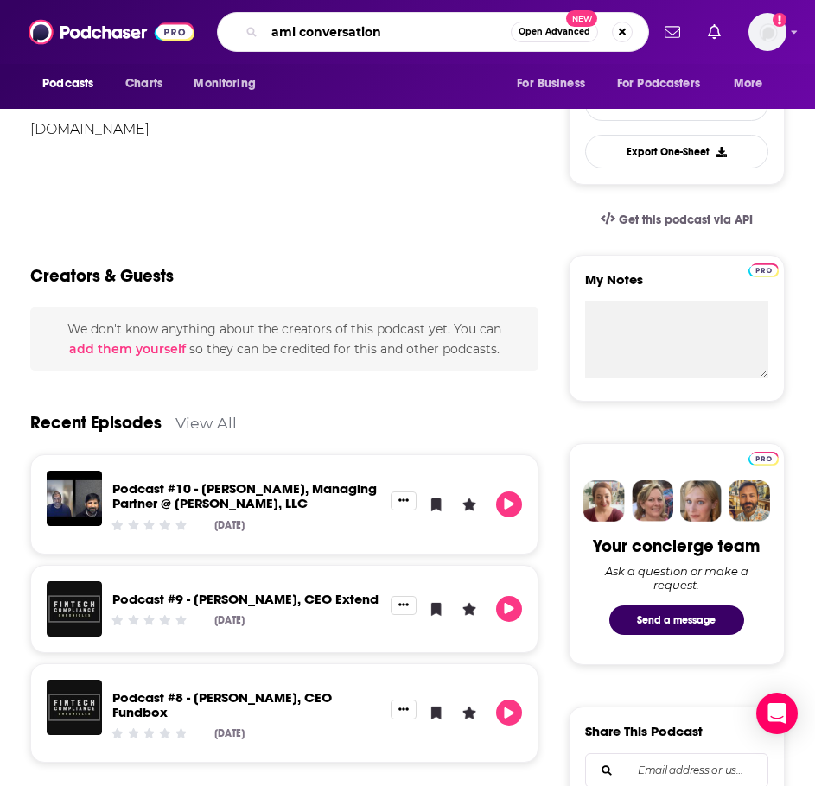
type input "aml conversations"
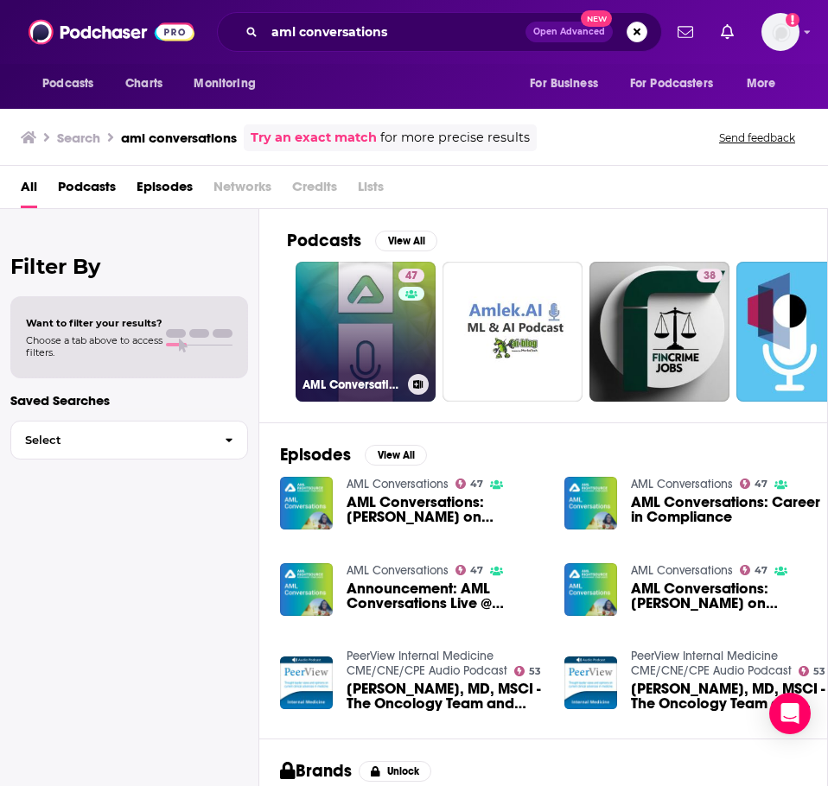
click at [330, 323] on link "47 AML Conversations" at bounding box center [366, 332] width 140 height 140
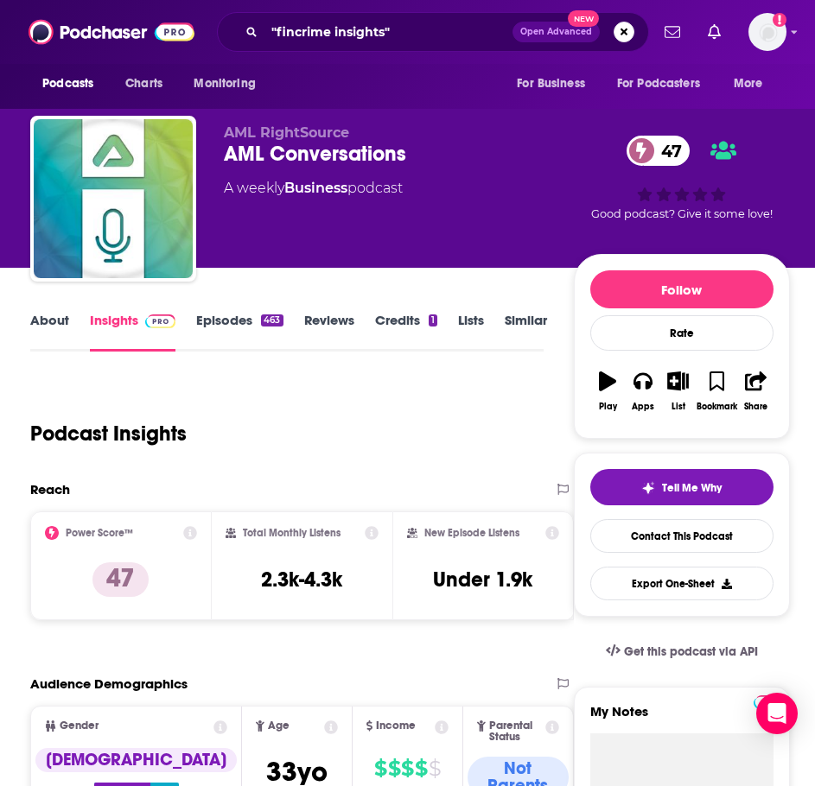
click at [230, 329] on link "Episodes 463" at bounding box center [239, 332] width 86 height 40
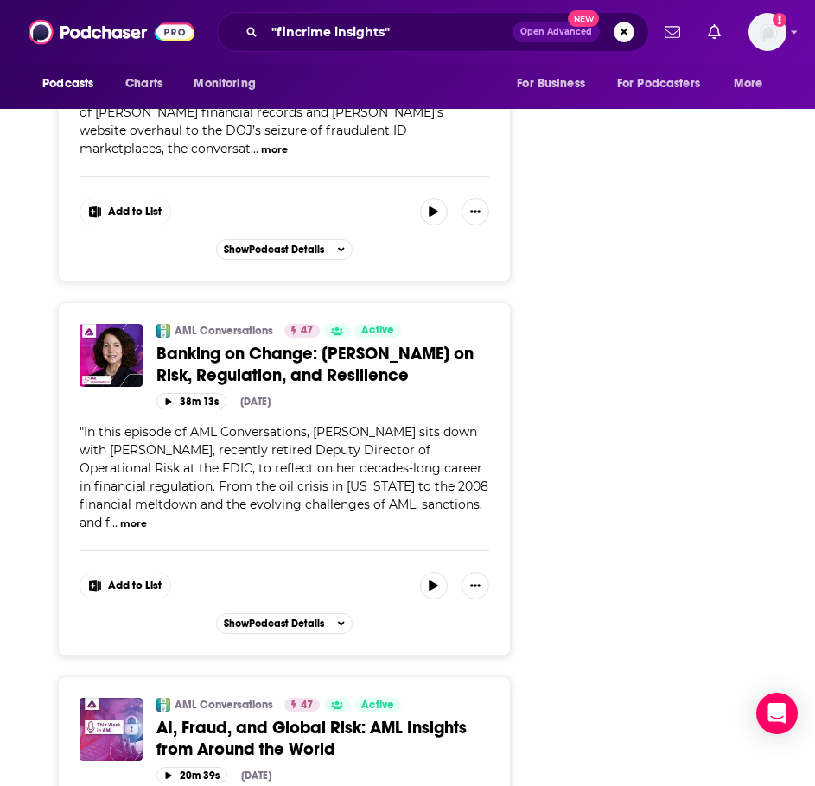
scroll to position [3024, 0]
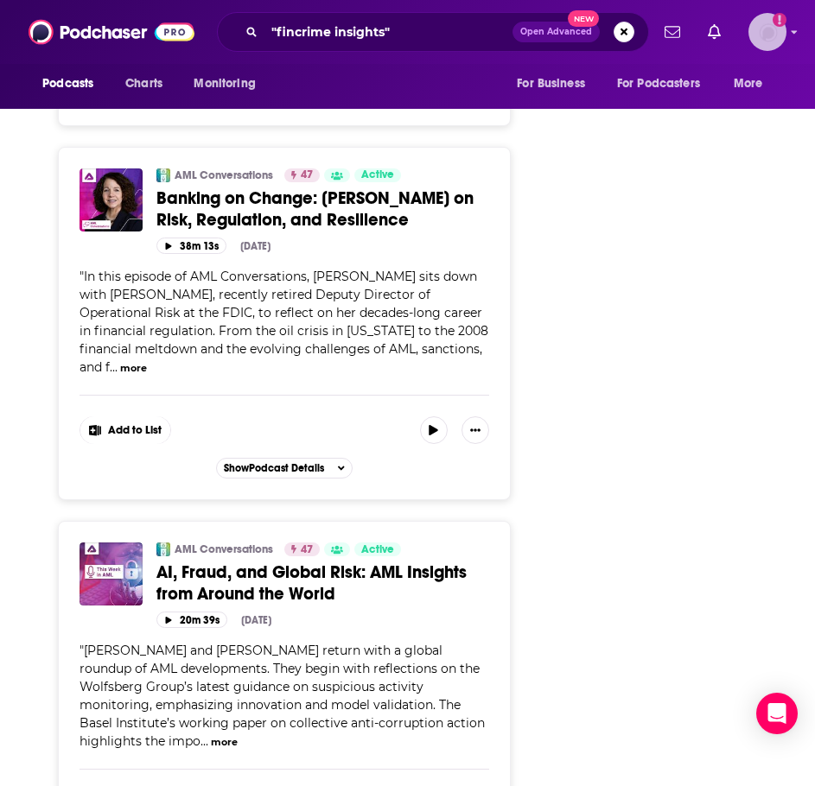
drag, startPoint x: 764, startPoint y: 27, endPoint x: 754, endPoint y: 57, distance: 31.7
click at [766, 27] on img "Logged in as nbaderrubenstein" at bounding box center [767, 32] width 38 height 38
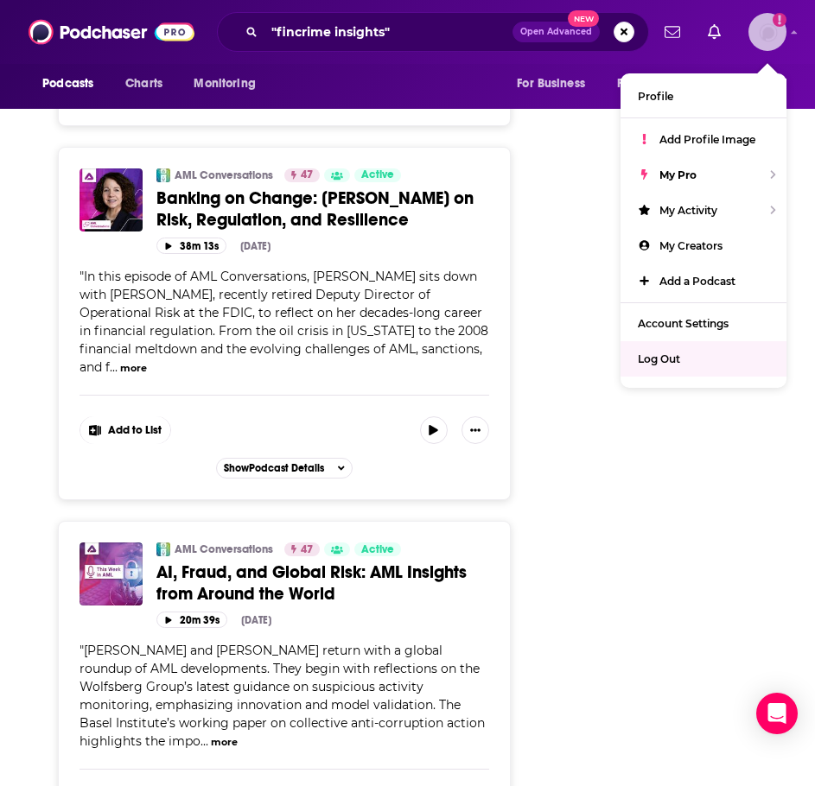
click at [660, 365] on span "Log Out" at bounding box center [659, 359] width 42 height 13
